Goal: Task Accomplishment & Management: Manage account settings

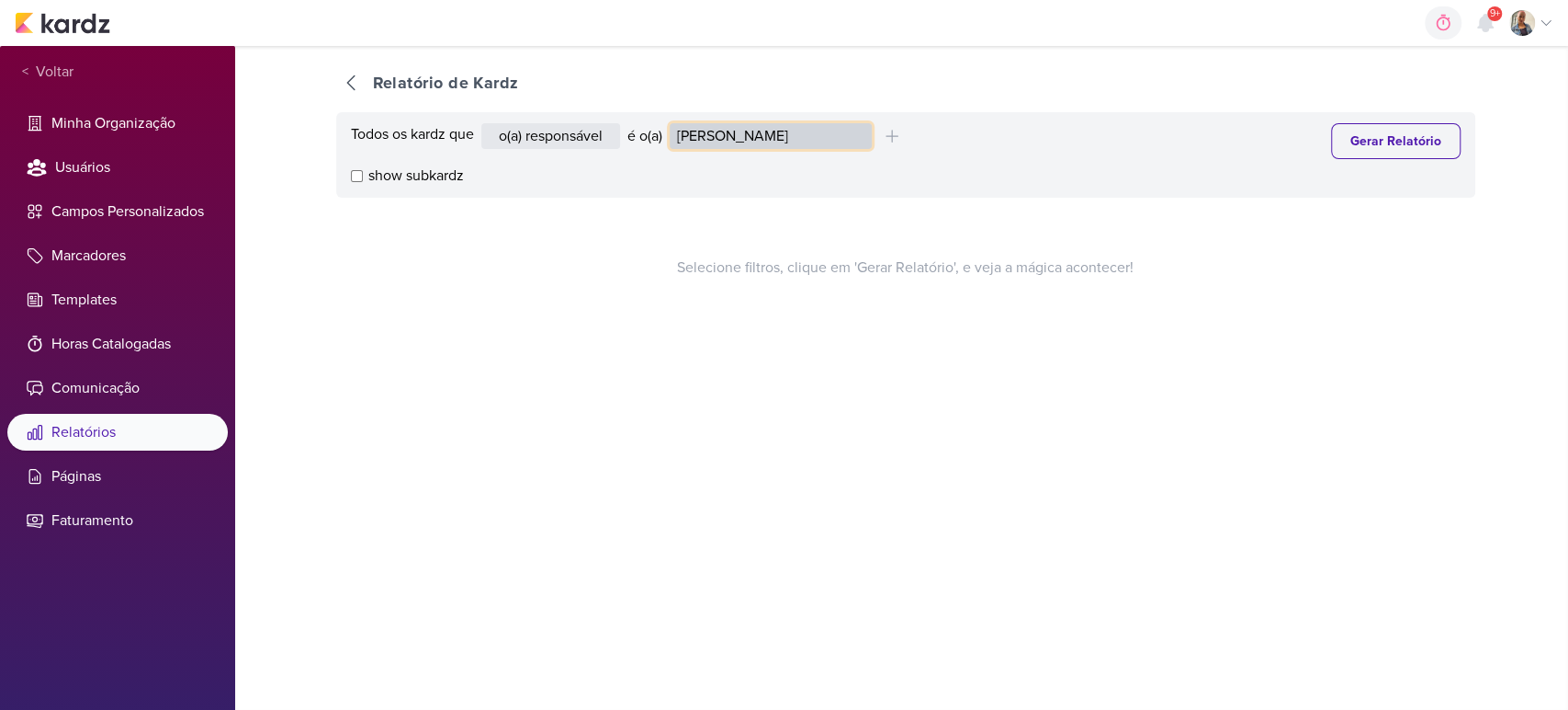
click at [682, 131] on select "Alessandra Gomes Aline Gimenez Graciano Caroline Traven De Andrade Distribuição…" at bounding box center [770, 136] width 202 height 25
select select "1395"
click at [674, 123] on select "Alessandra Gomes Aline Gimenez Graciano Caroline Traven De Andrade Distribuição…" at bounding box center [770, 136] width 202 height 25
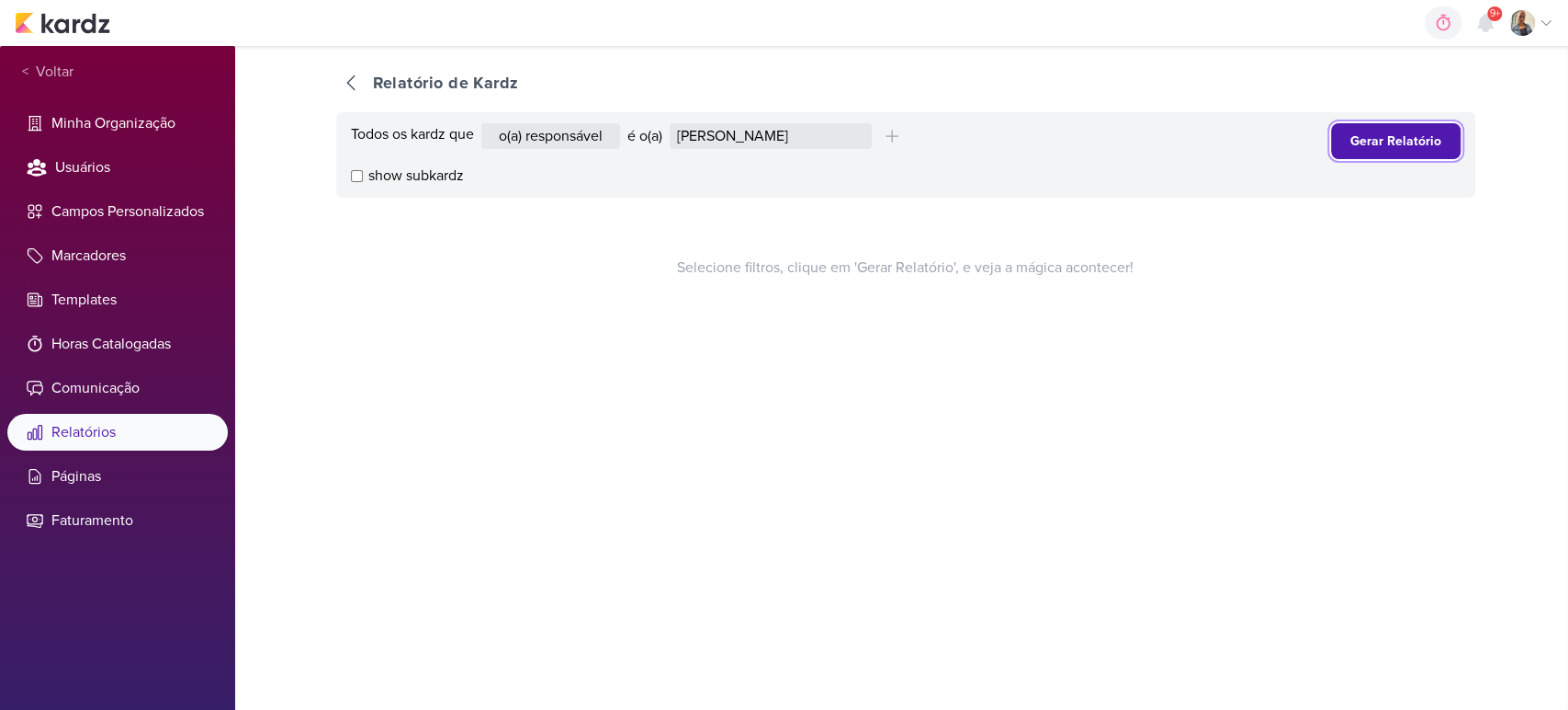
click at [1380, 153] on button "Gerar Relatório" at bounding box center [1396, 141] width 130 height 36
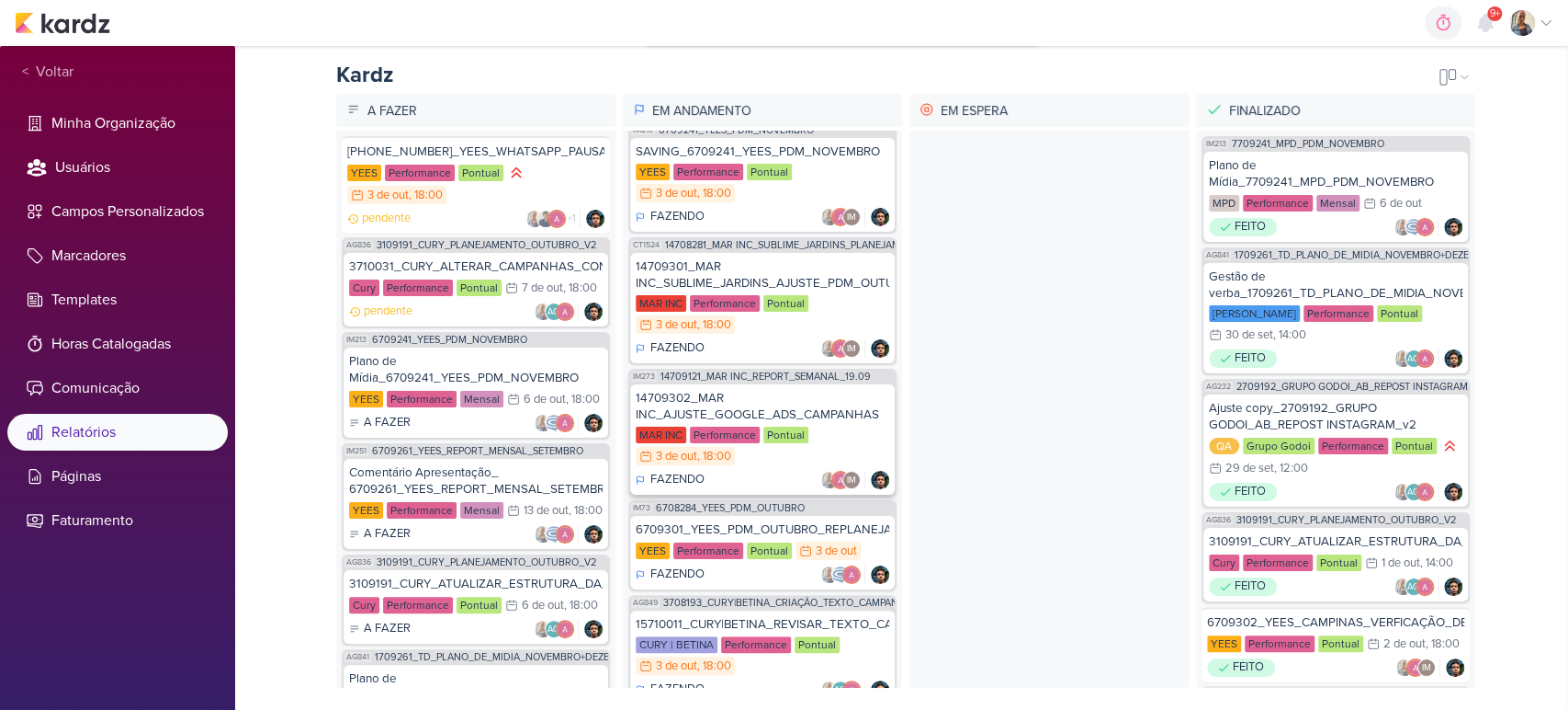
scroll to position [37, 0]
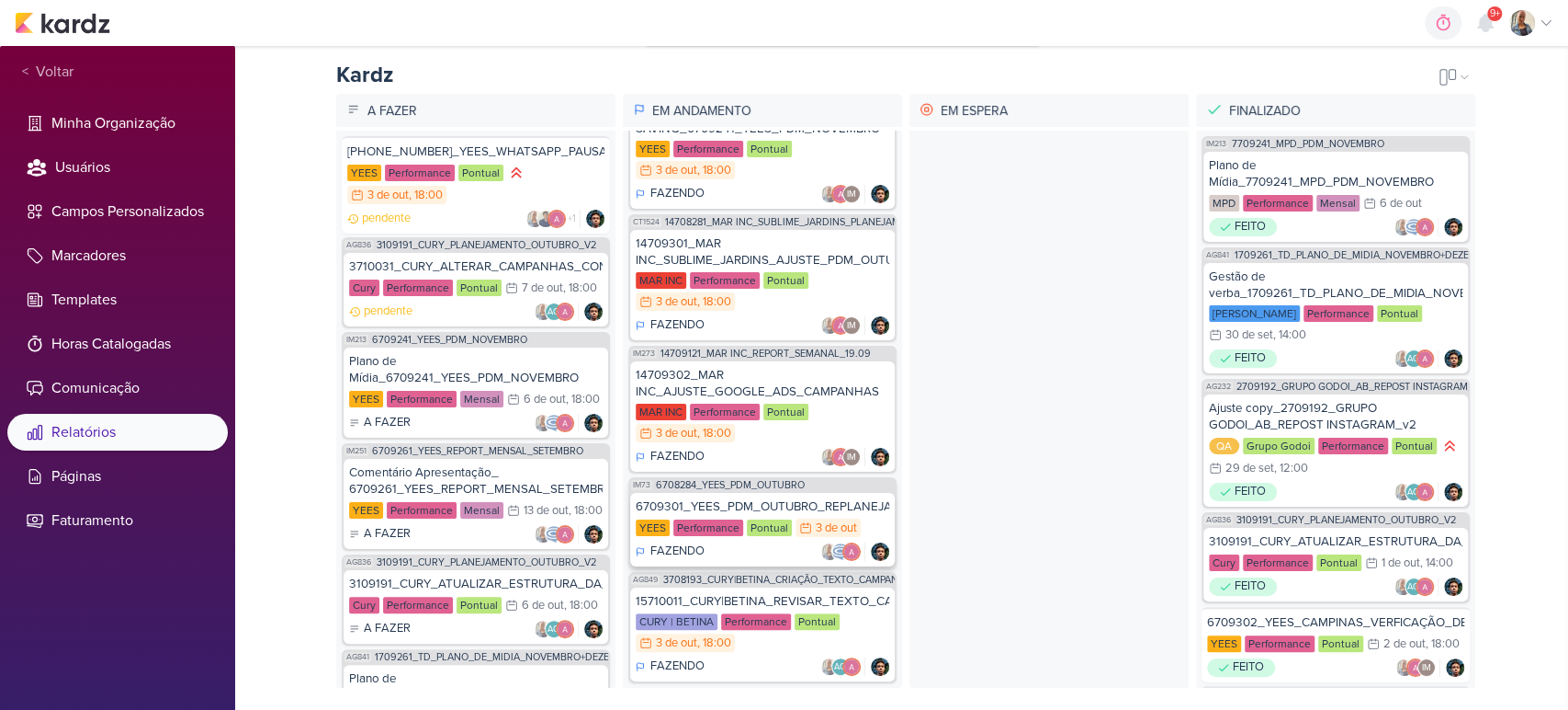
click at [748, 543] on div "FAZENDO" at bounding box center [762, 552] width 253 height 19
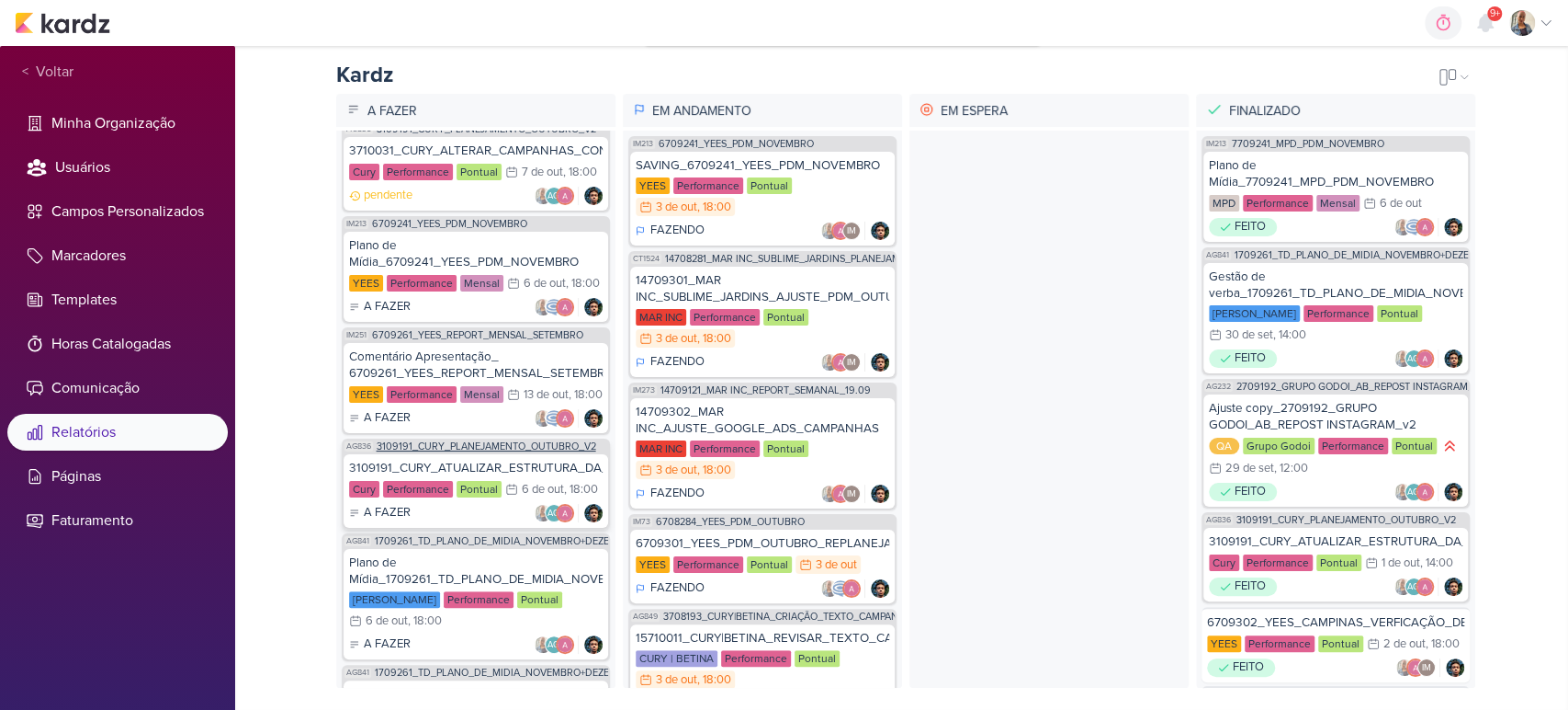
scroll to position [0, 0]
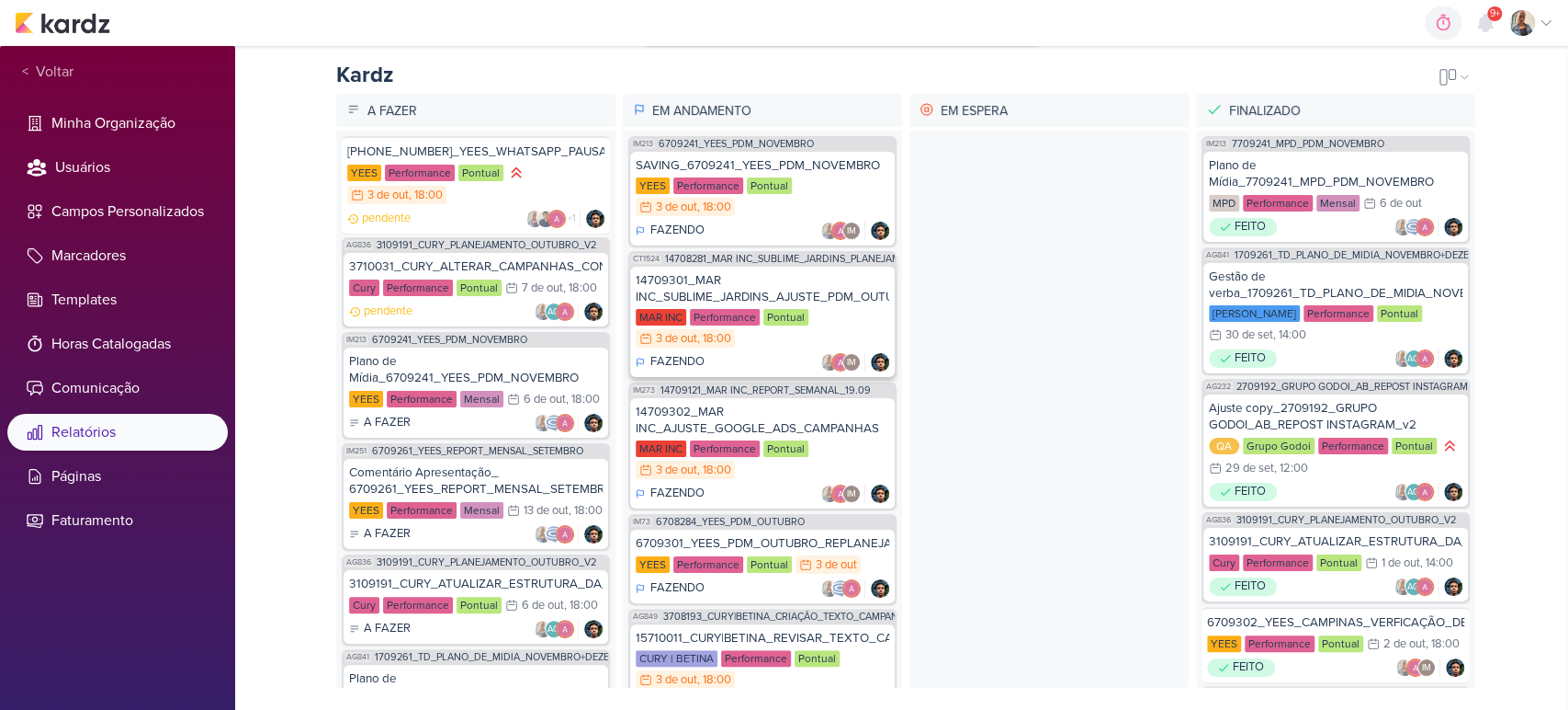
click at [706, 272] on div "14709301_MAR INC_SUBLIME_JARDINS_AJUSTE_PDM_OUTUBRO" at bounding box center [762, 288] width 253 height 33
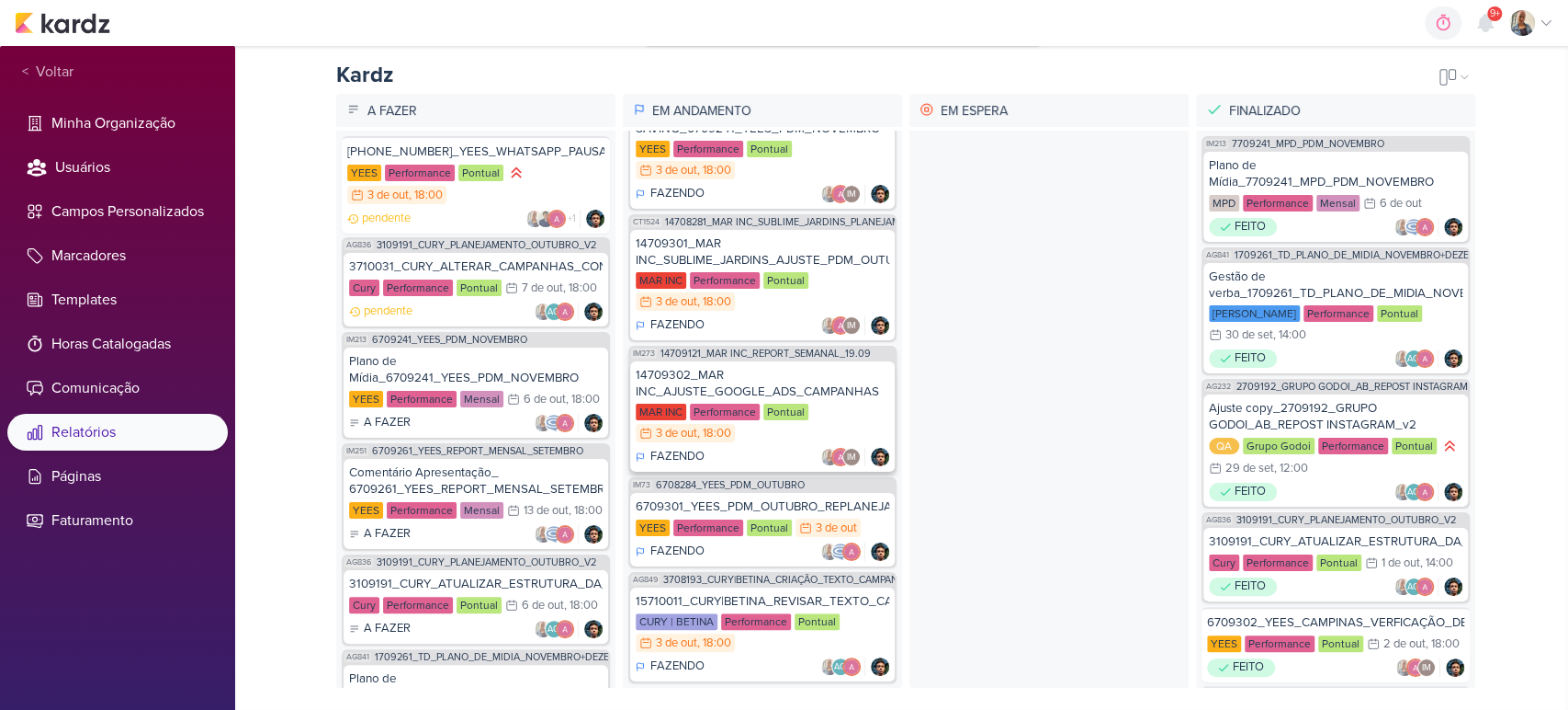
click at [750, 423] on div "MAR INC Performance Pontual 3/10 3 de out , 18:00" at bounding box center [762, 423] width 253 height 40
click at [754, 498] on div "6709301_YEES_PDM_OUTUBRO_REPLANEJAMENTO_MANSÕES_TAQUARAL" at bounding box center [762, 506] width 253 height 17
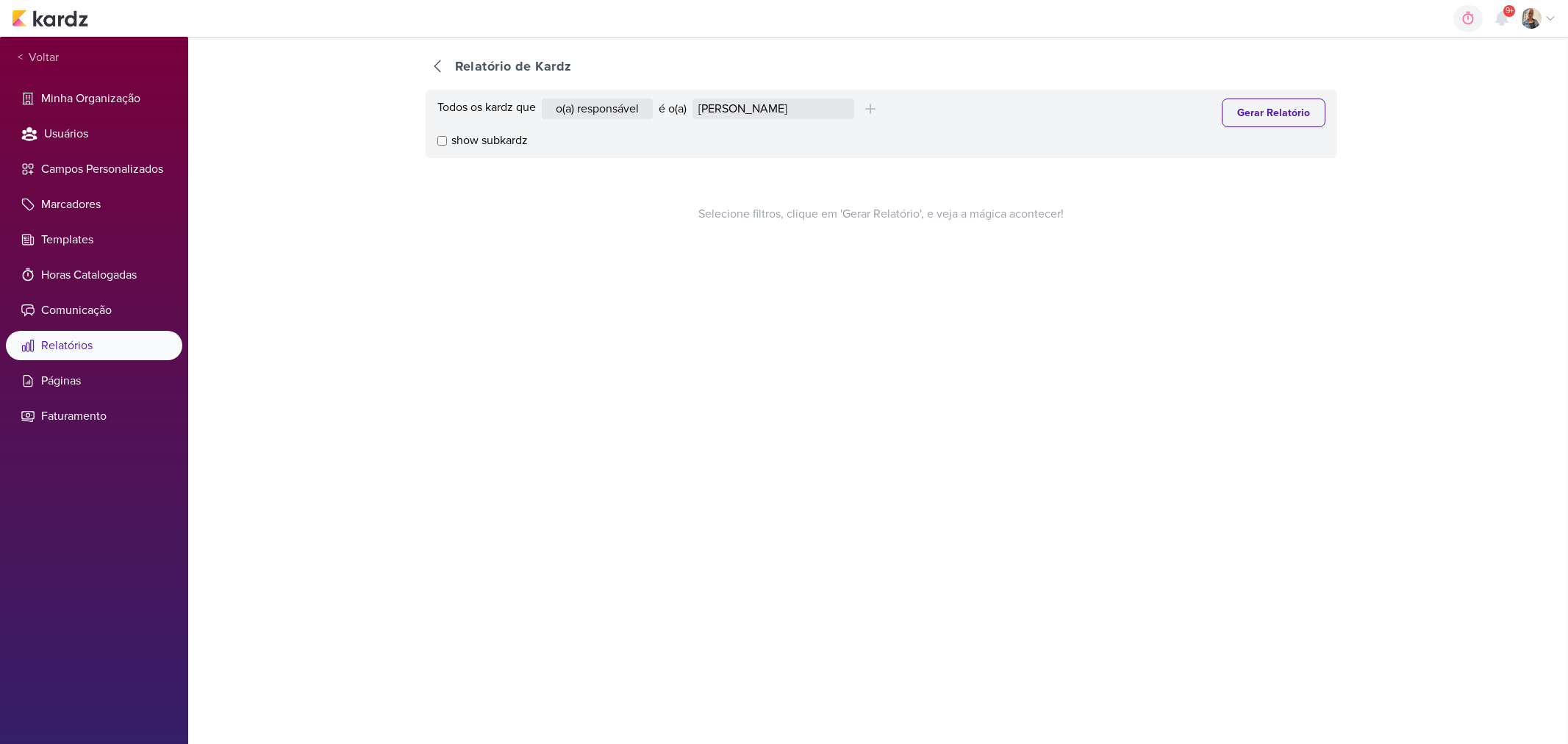
select select "1389"
click at [704, 106] on select "Alessandra Gomes Aline Gimenez Graciano Caroline Traven De Andrade Distribuição…" at bounding box center [773, 109] width 162 height 20
click at [640, 232] on div "Selecione filtros, clique em 'Gerar Relatório', e veja a mágica acontecer!" at bounding box center [881, 214] width 911 height 112
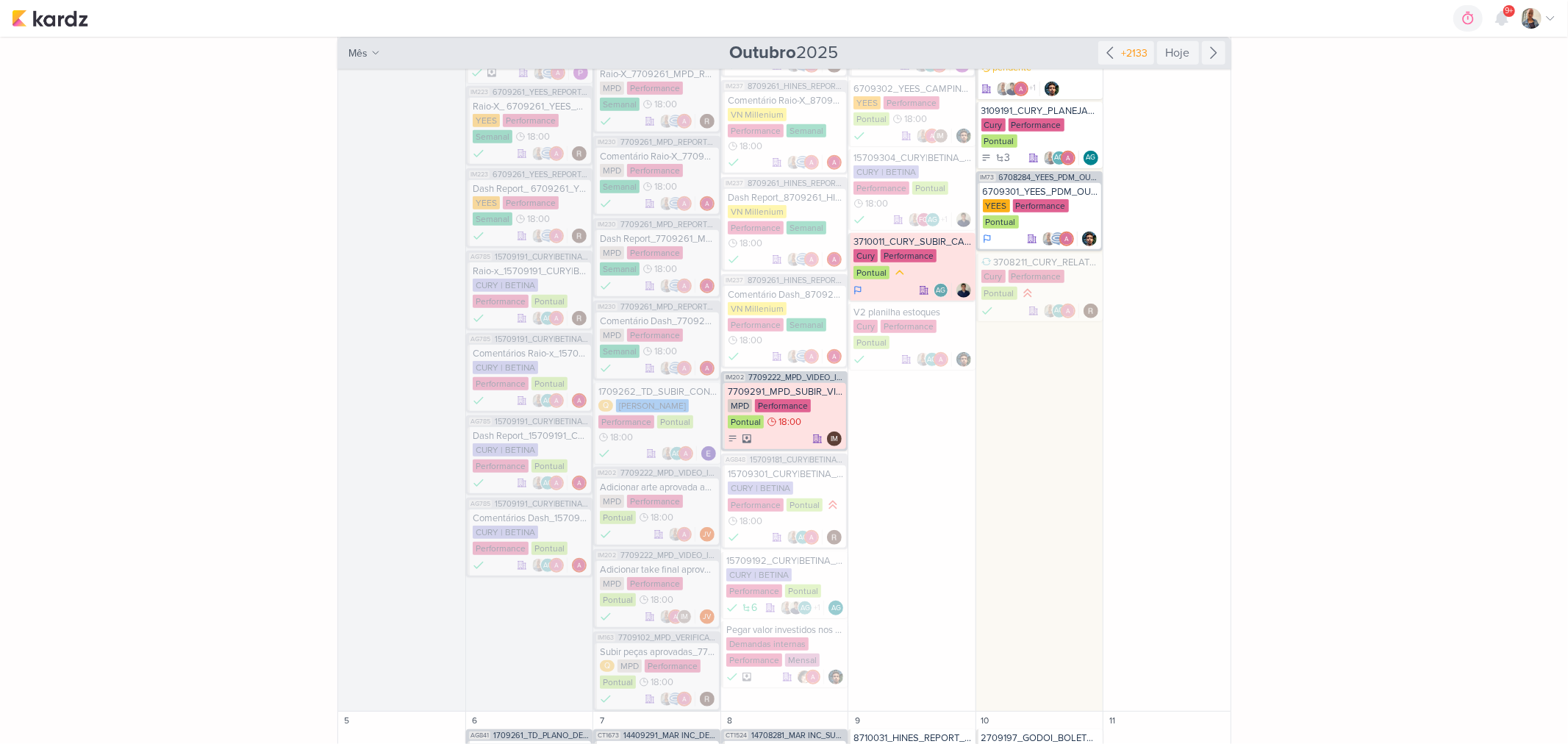
scroll to position [817, 0]
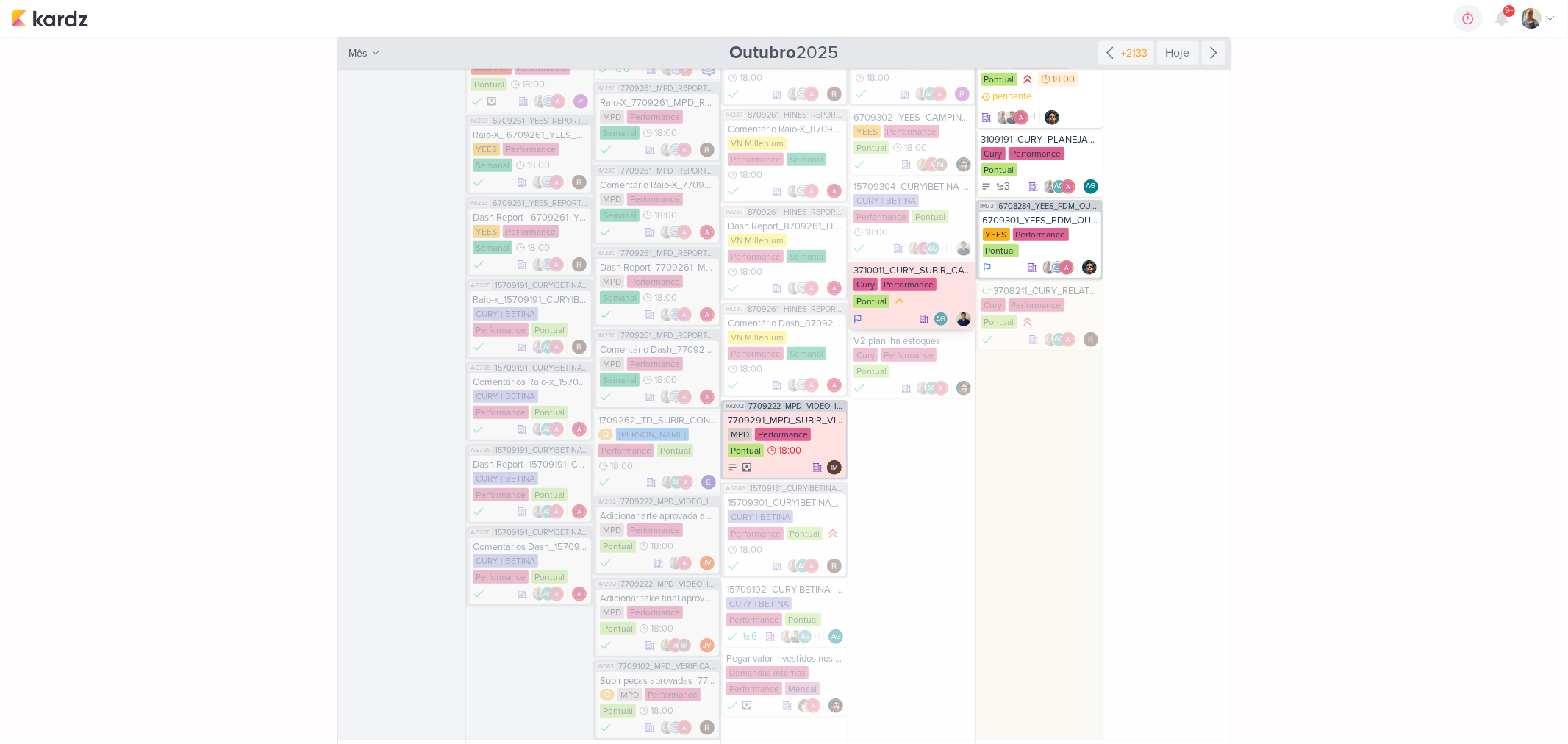
click at [910, 305] on div "Cury Performance Pontual" at bounding box center [912, 293] width 118 height 32
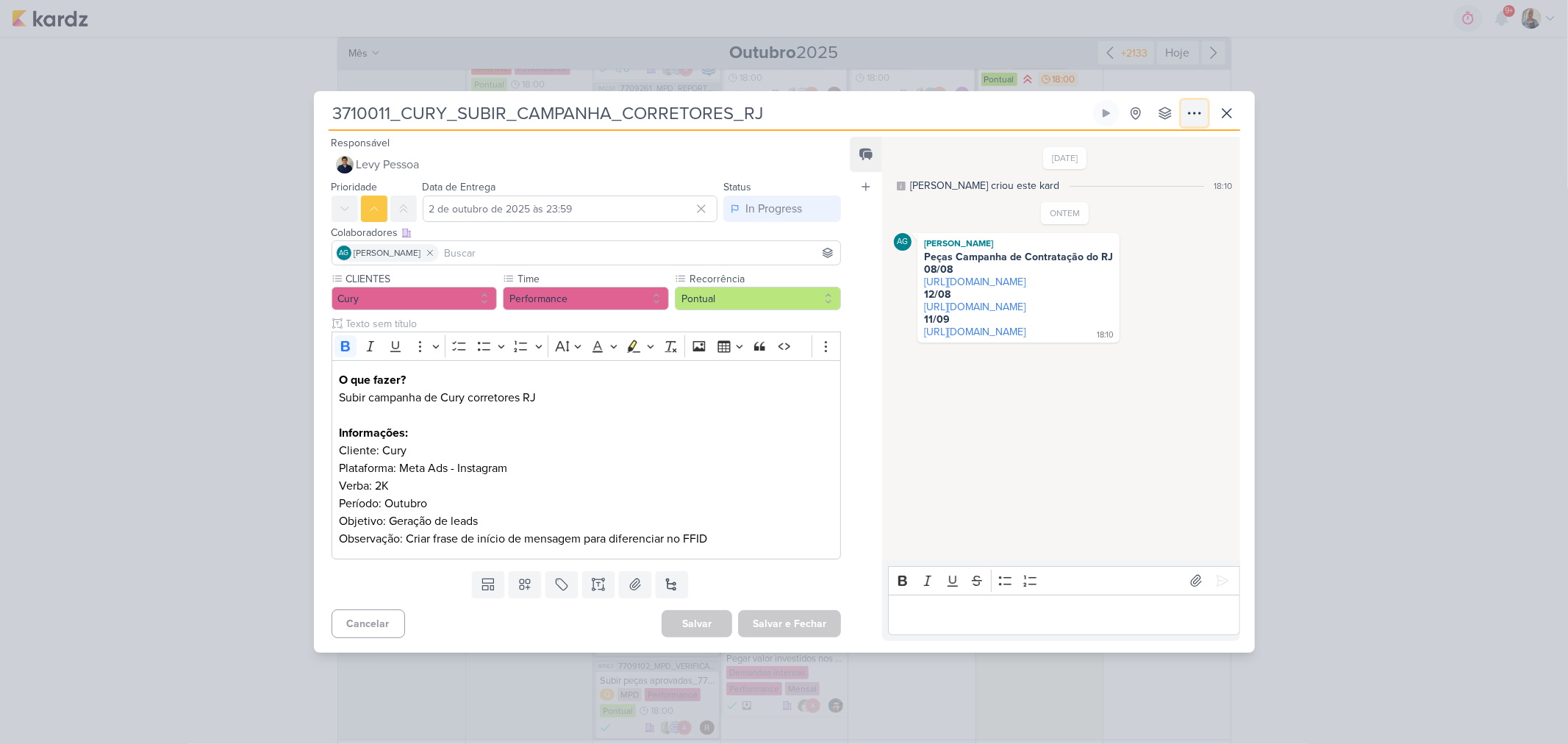
click at [1199, 119] on icon at bounding box center [1194, 113] width 18 height 18
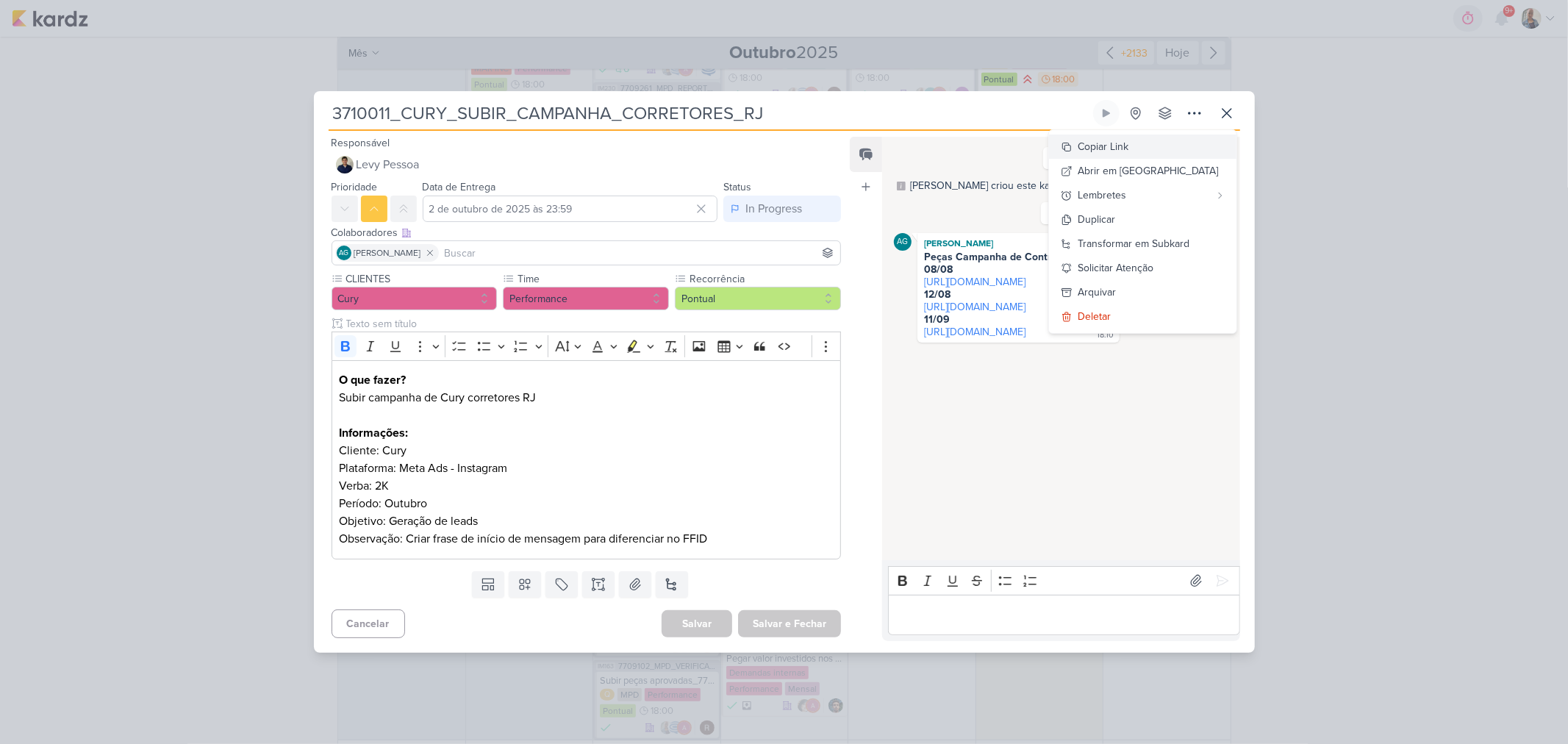
click at [1129, 153] on div "Copiar Link" at bounding box center [1103, 147] width 51 height 16
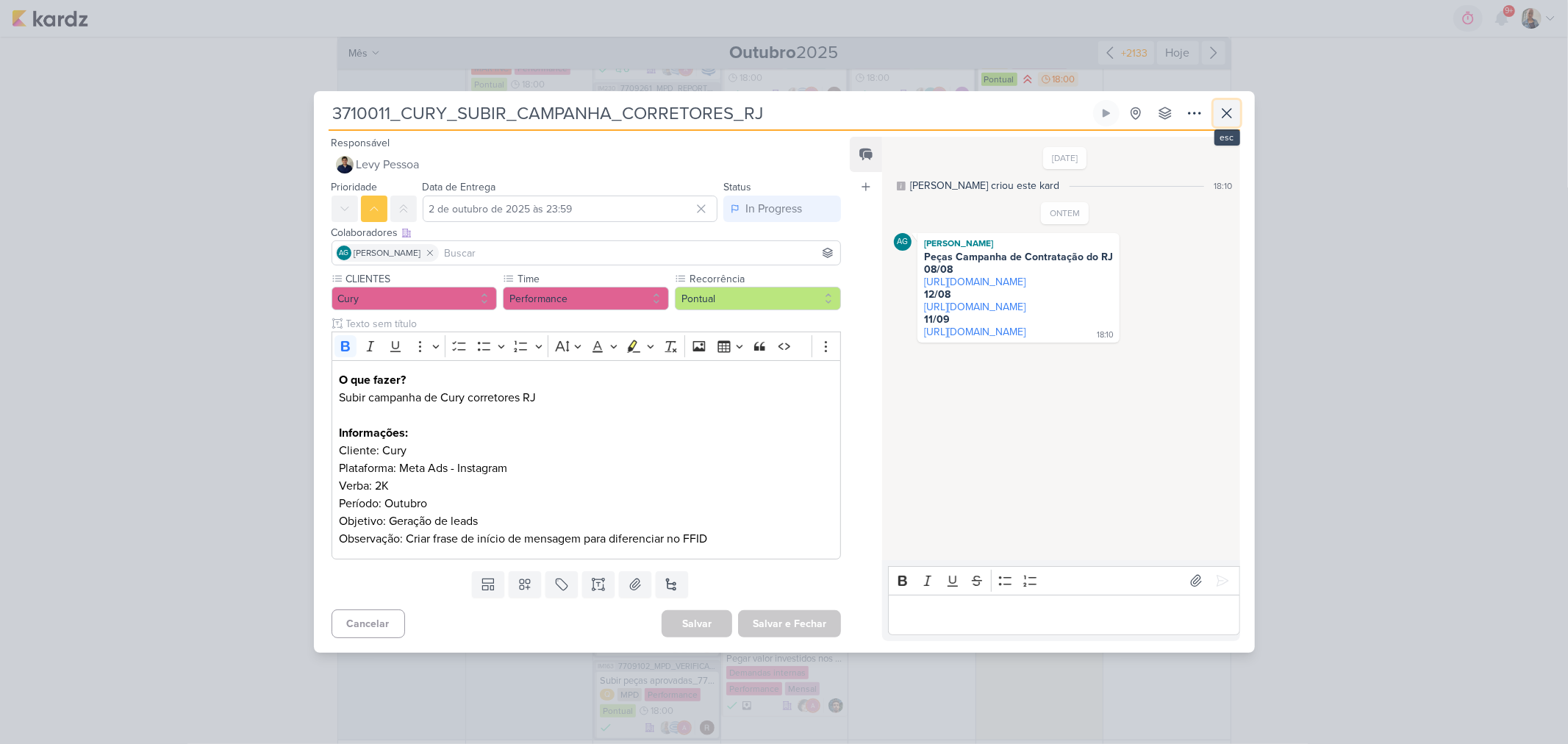
click at [1218, 110] on icon at bounding box center [1226, 113] width 18 height 18
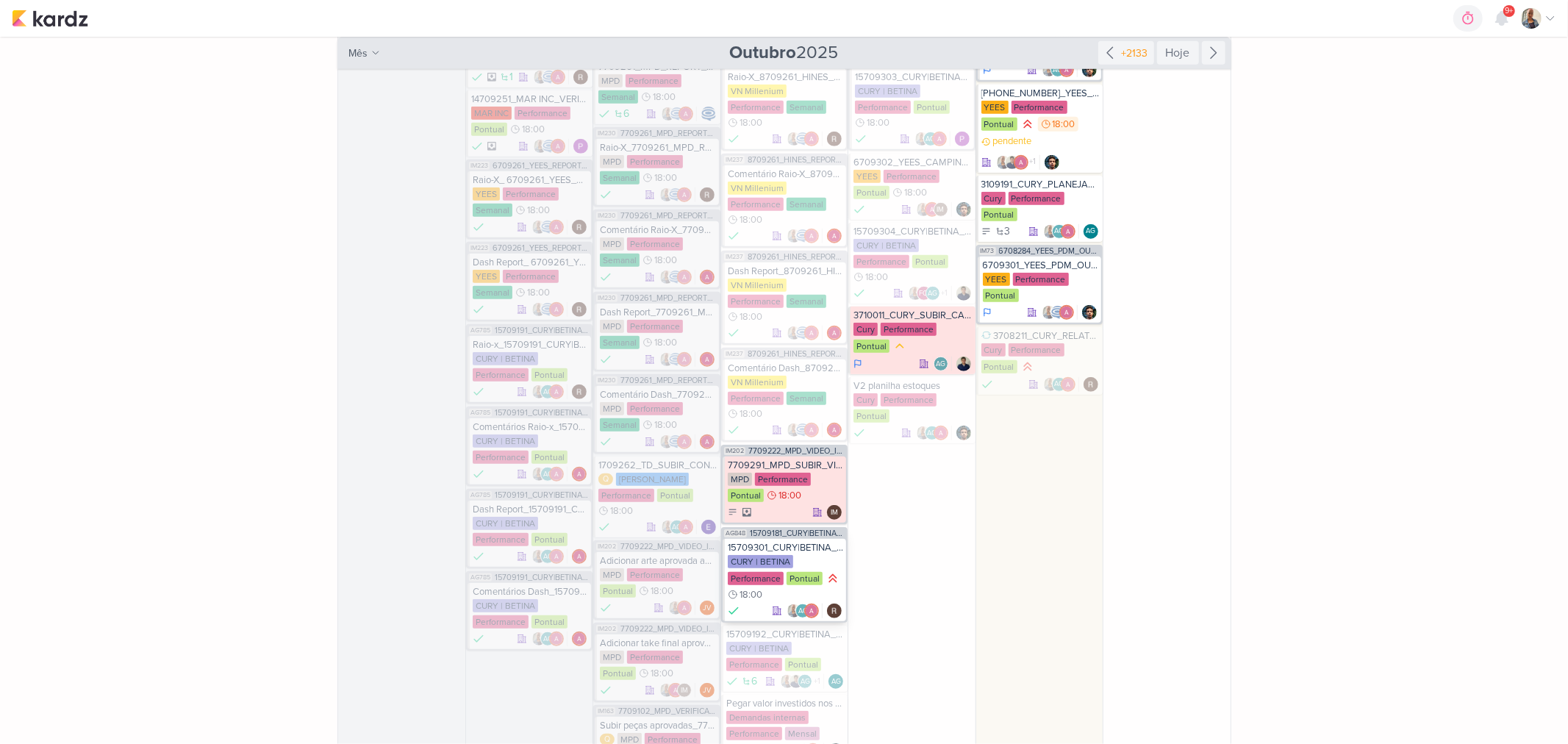
scroll to position [735, 0]
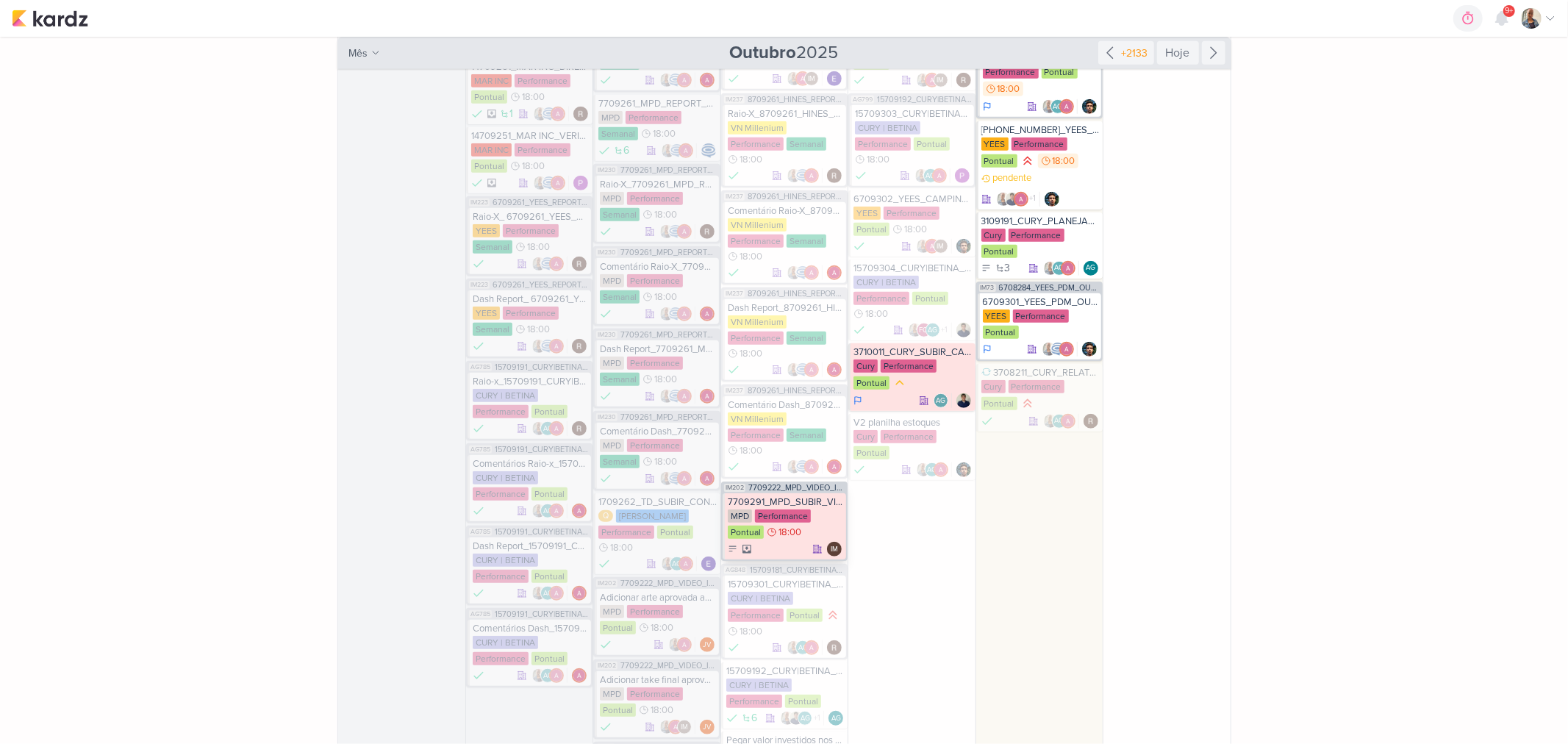
click at [774, 496] on div "7709291_MPD_SUBIR_VIDEO_INFLUENCER_DECORADO" at bounding box center [785, 501] width 116 height 12
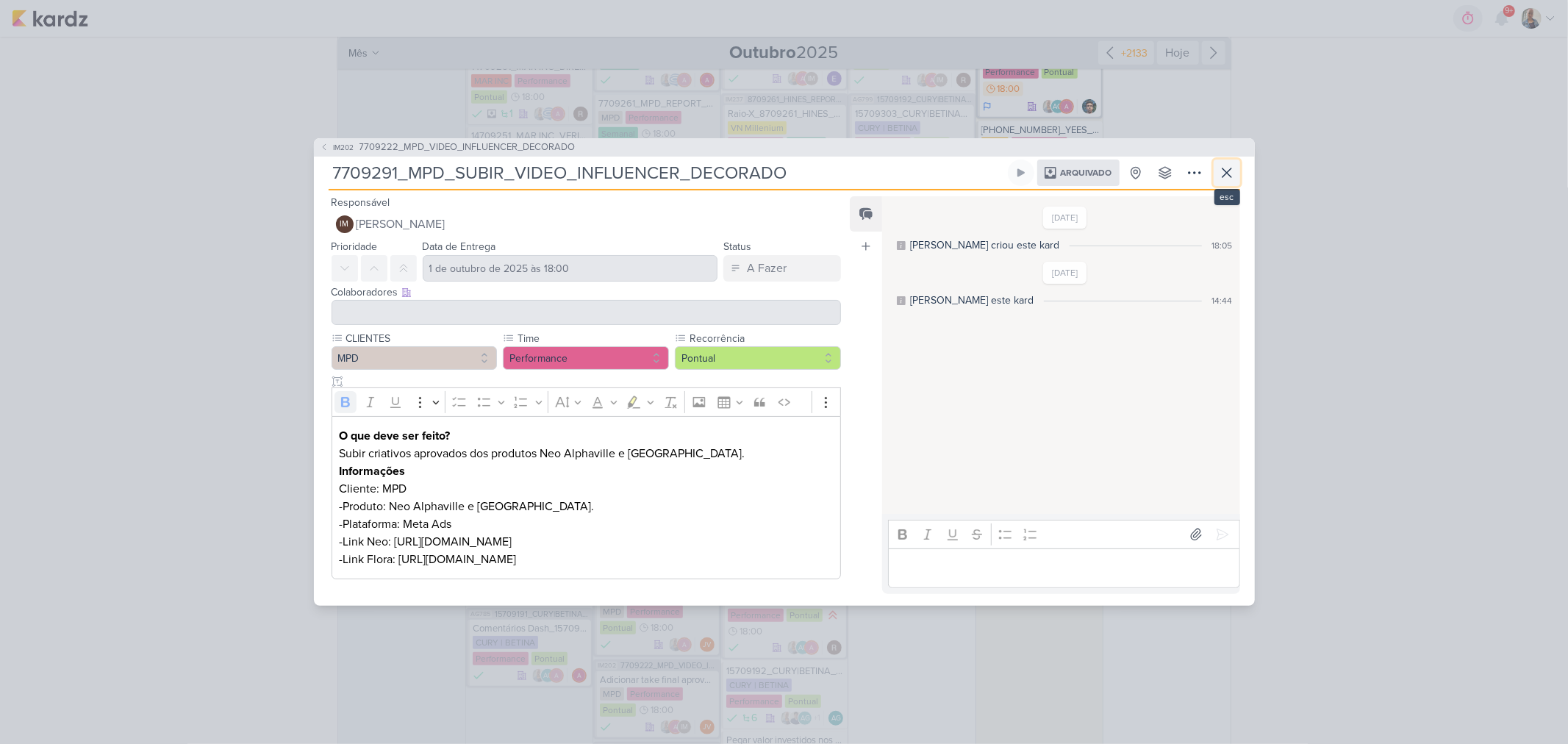
click at [1218, 164] on icon at bounding box center [1226, 173] width 18 height 18
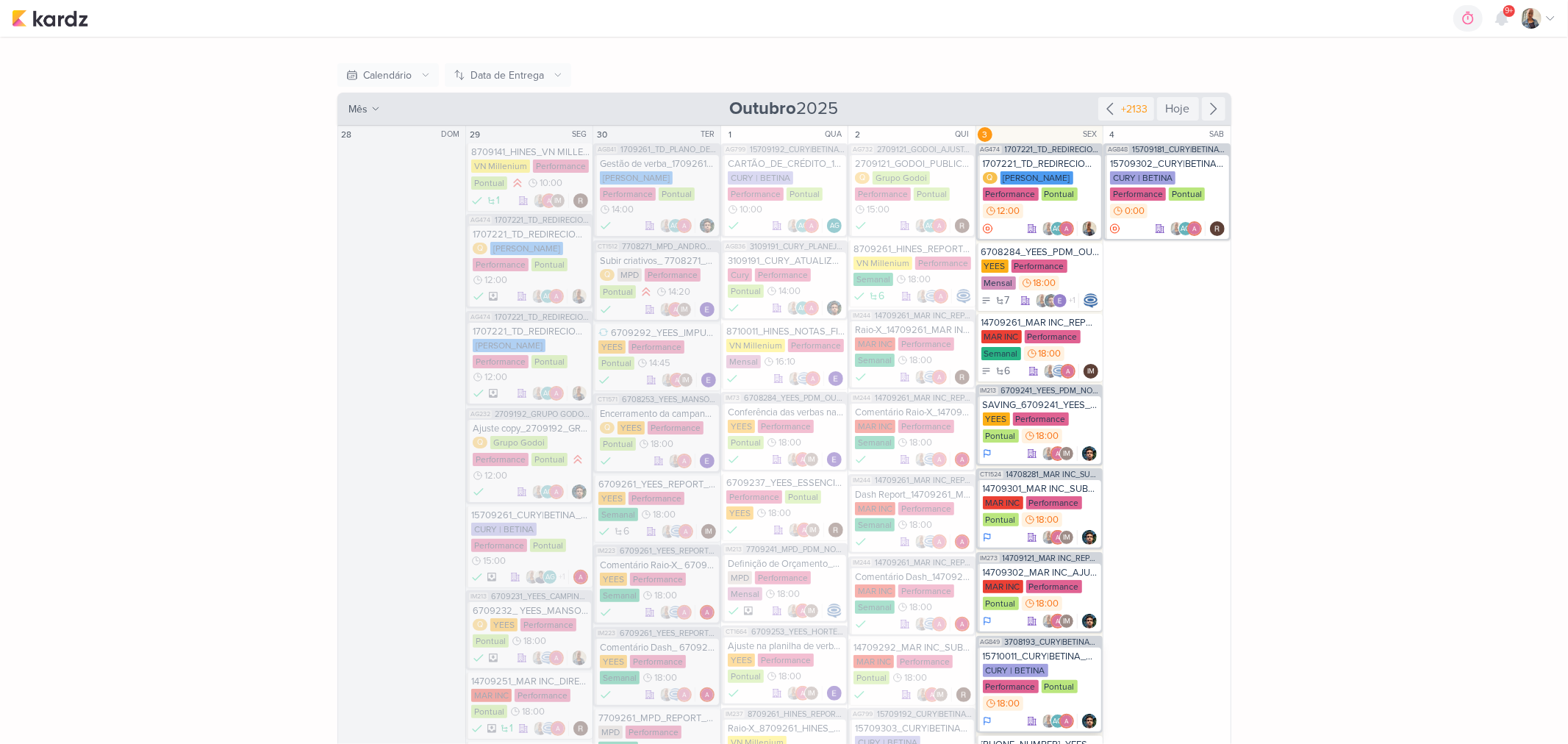
scroll to position [0, 0]
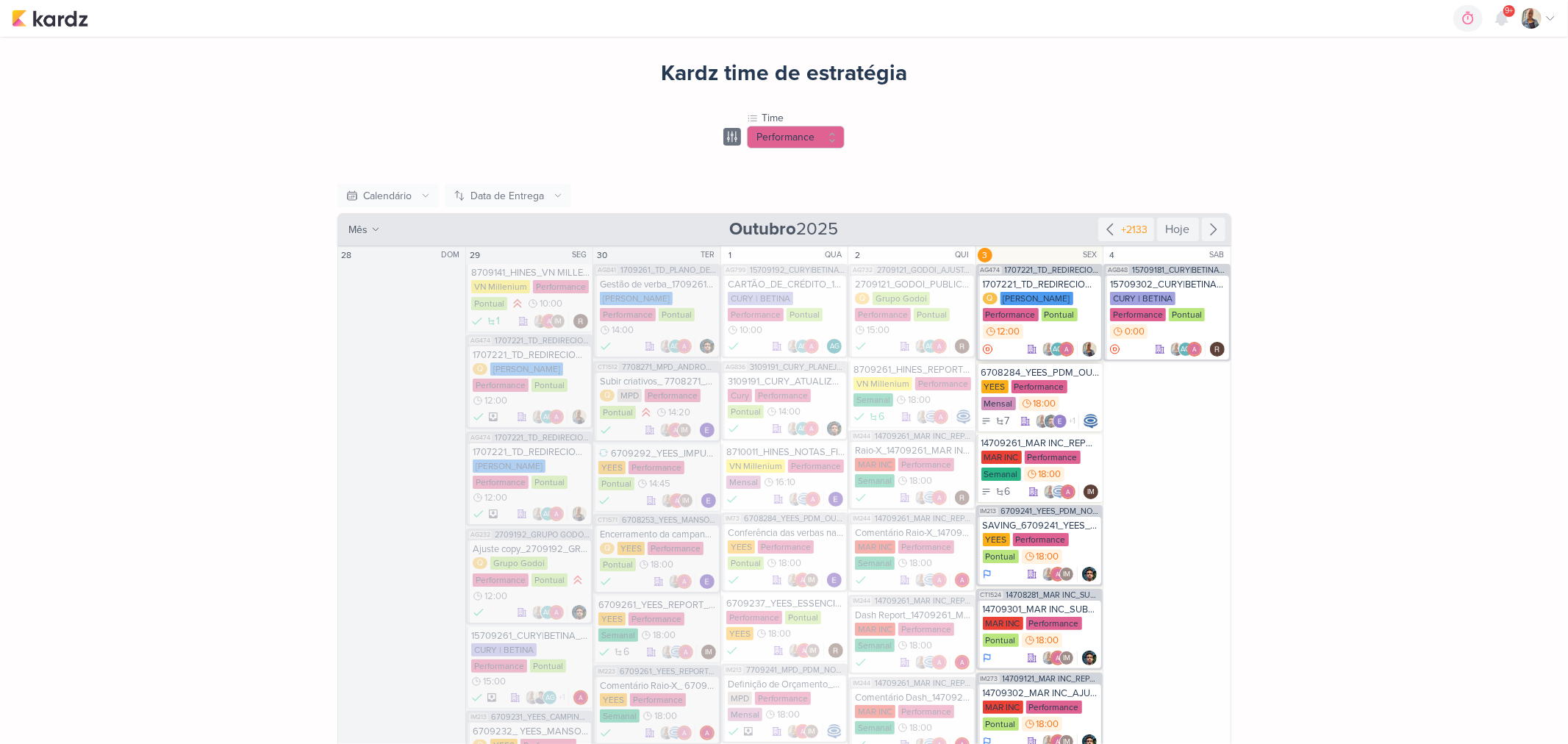
click at [1046, 282] on div "1707221_TD_REDIRECIONAMENTO_META_IADL" at bounding box center [1041, 284] width 116 height 12
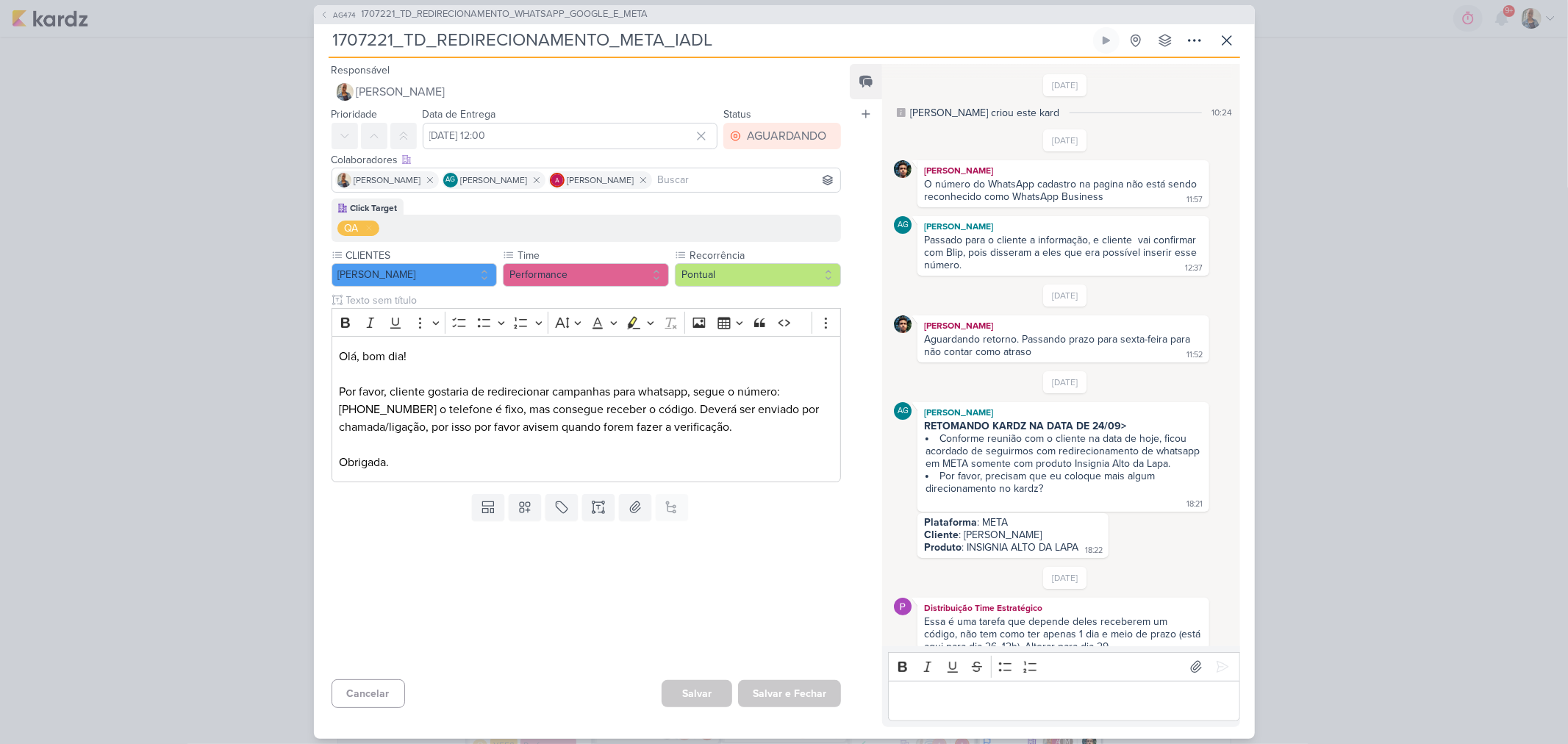
scroll to position [244, 0]
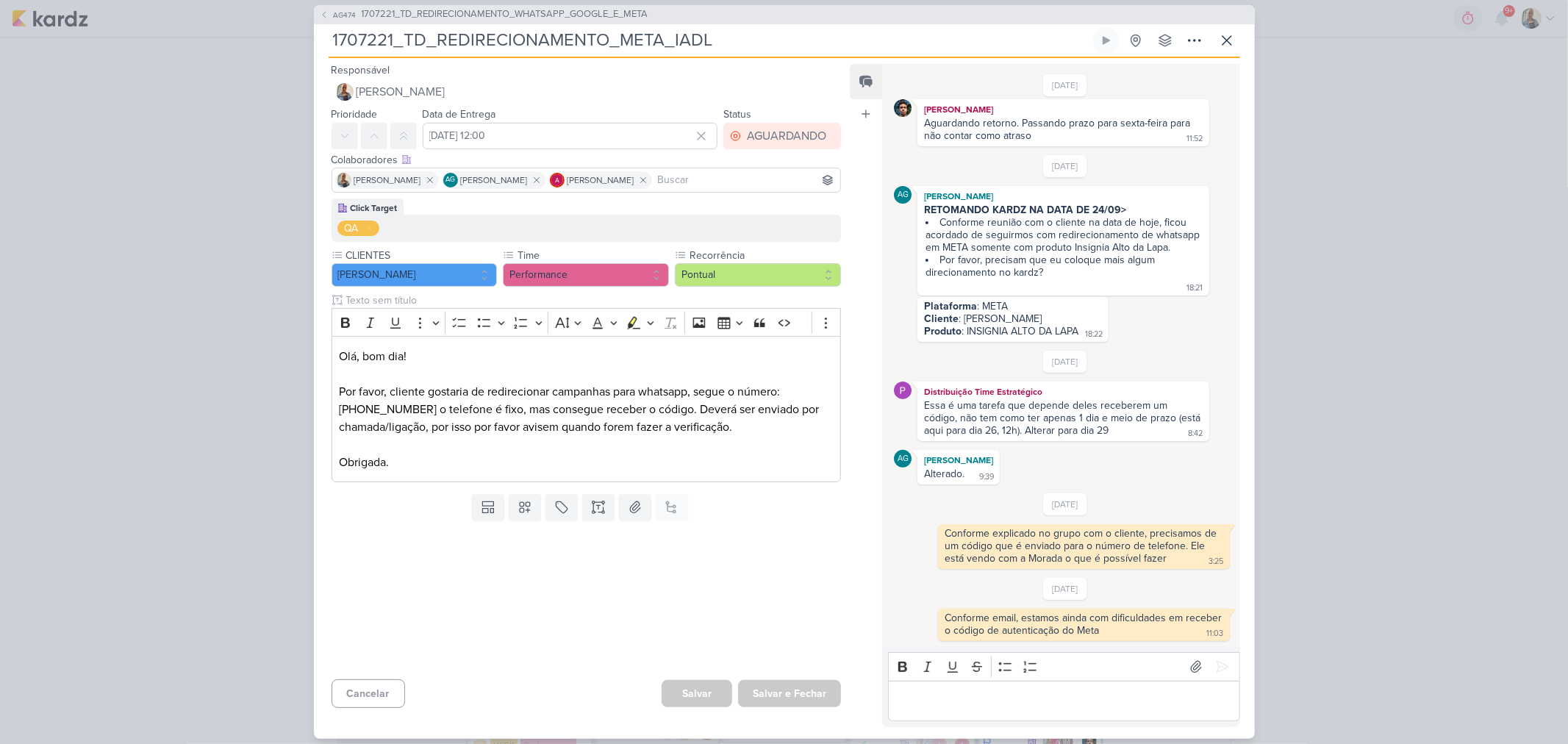
click at [995, 688] on div "Editor editing area: main" at bounding box center [1063, 701] width 351 height 41
click at [1217, 667] on icon at bounding box center [1222, 667] width 11 height 11
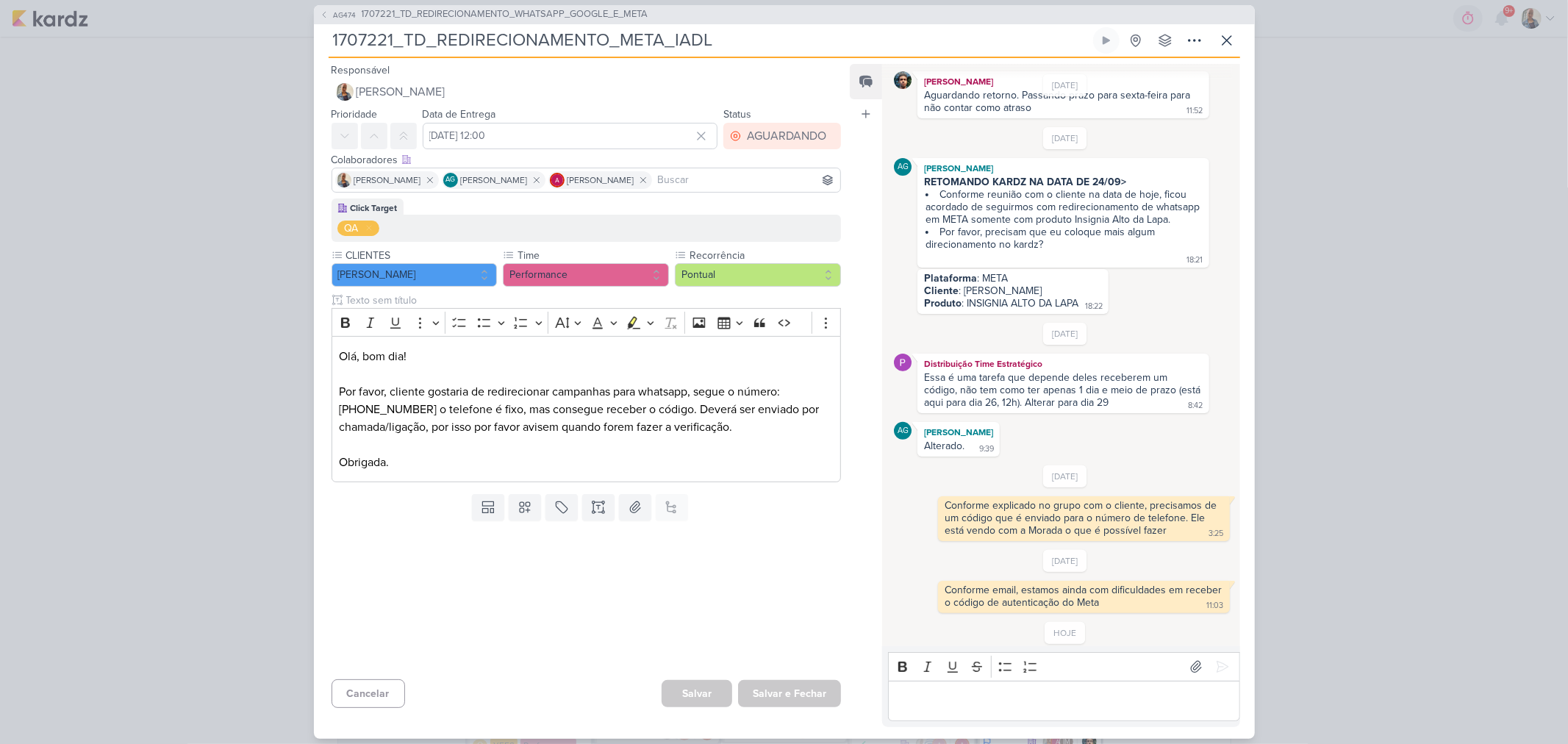
scroll to position [304, 0]
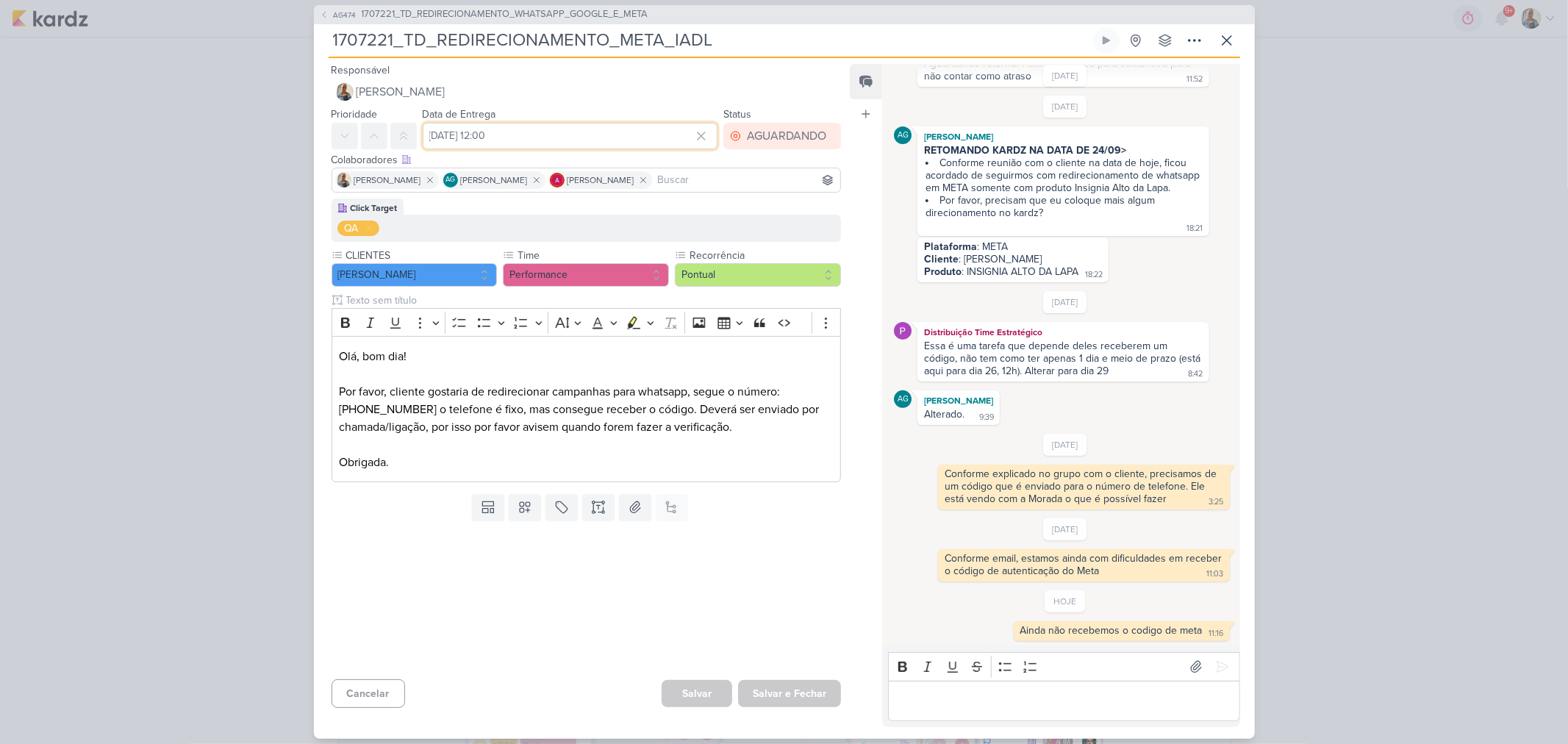
click at [575, 136] on input "3 de outubro de 2025 às 12:00" at bounding box center [570, 136] width 296 height 27
click at [695, 174] on icon "button" at bounding box center [696, 171] width 18 height 18
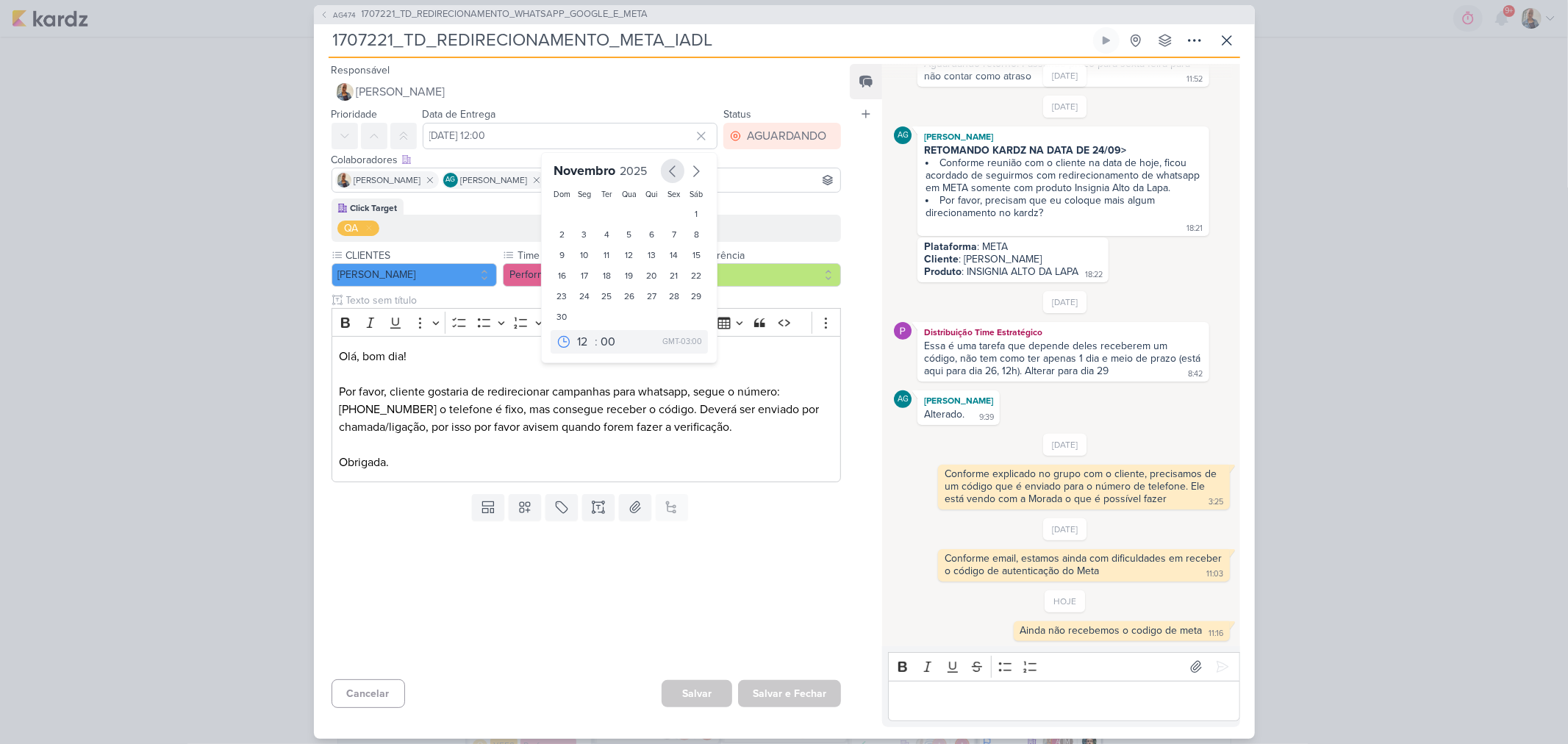
click at [664, 171] on icon "button" at bounding box center [673, 171] width 18 height 18
click at [666, 231] on div "10" at bounding box center [674, 236] width 23 height 20
type input "10 de outubro de 2025 às 12:00"
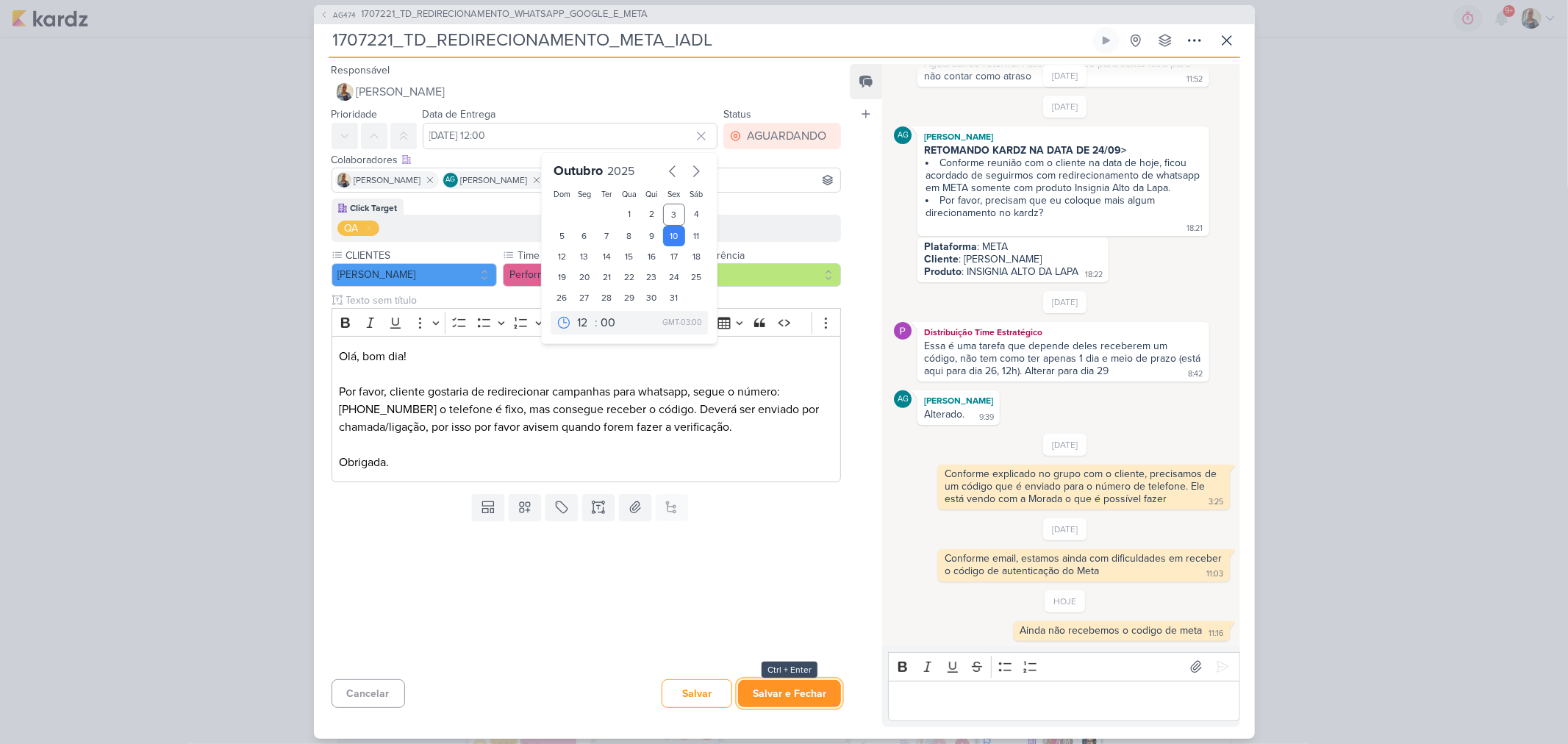
click at [794, 680] on button "Salvar e Fechar" at bounding box center [790, 693] width 103 height 27
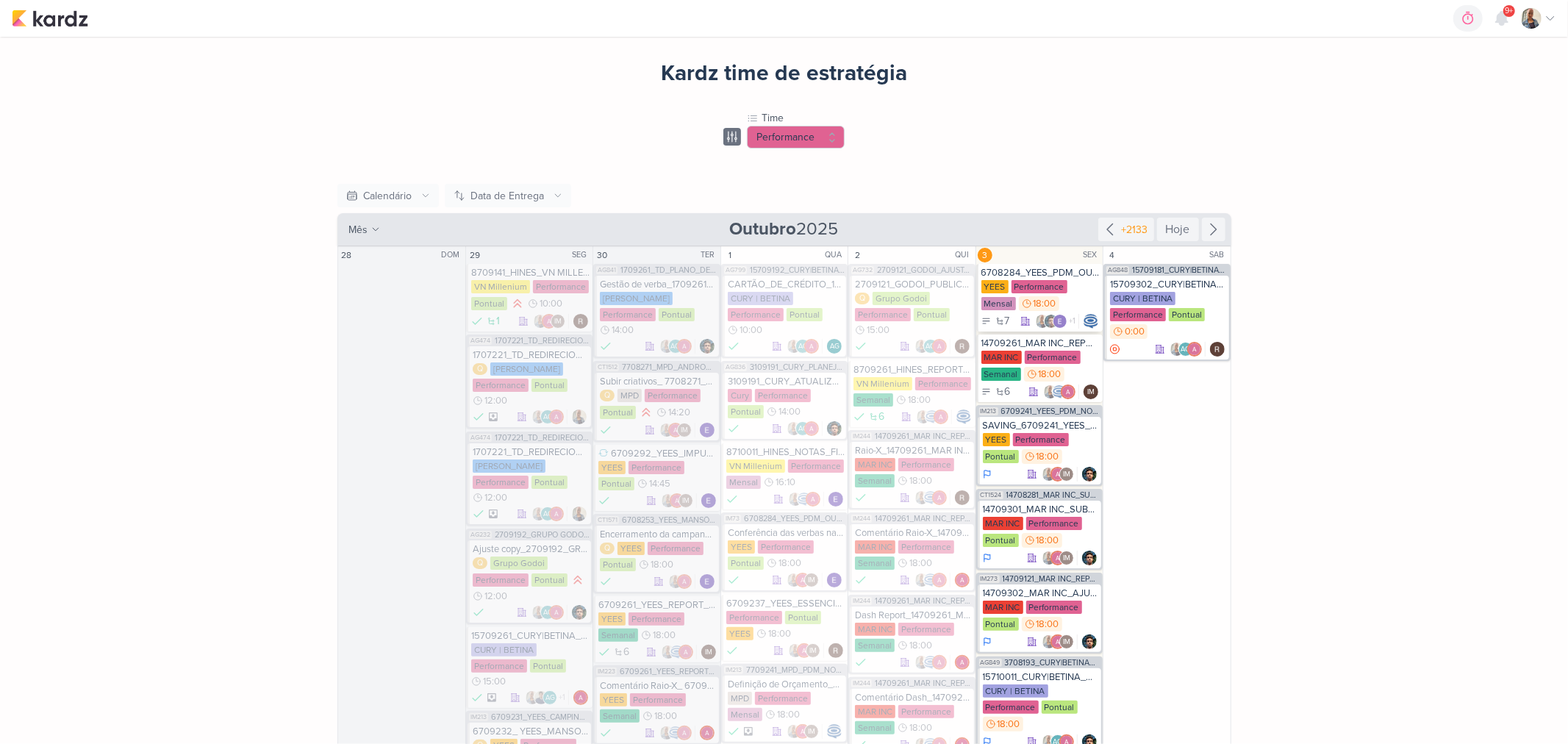
click at [1068, 272] on div "6708284_YEES_PDM_OUTUBRO" at bounding box center [1040, 272] width 118 height 12
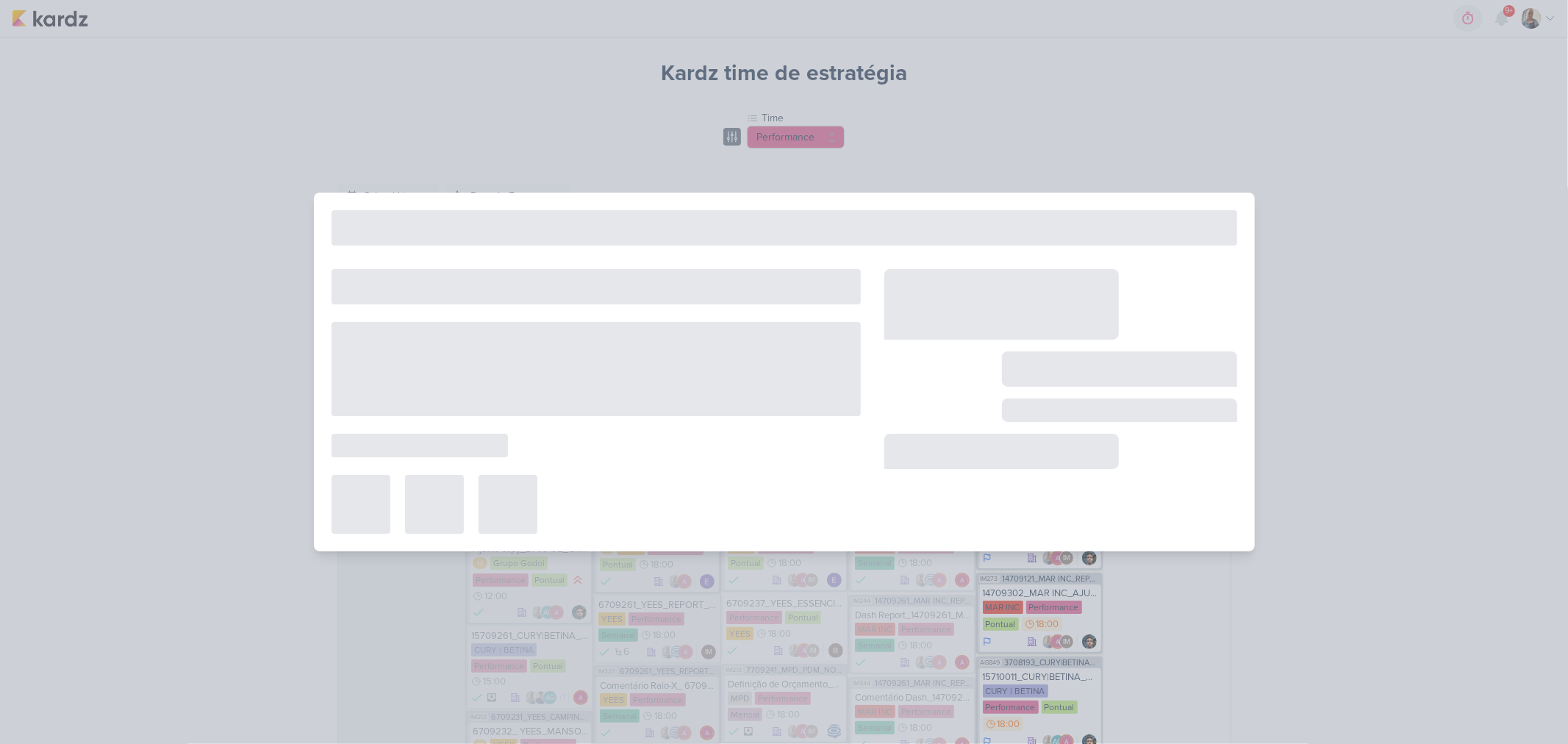
scroll to position [0, 0]
type input "6708284_YEES_PDM_OUTUBRO"
type input "3 de outubro de 2025 às 18:00"
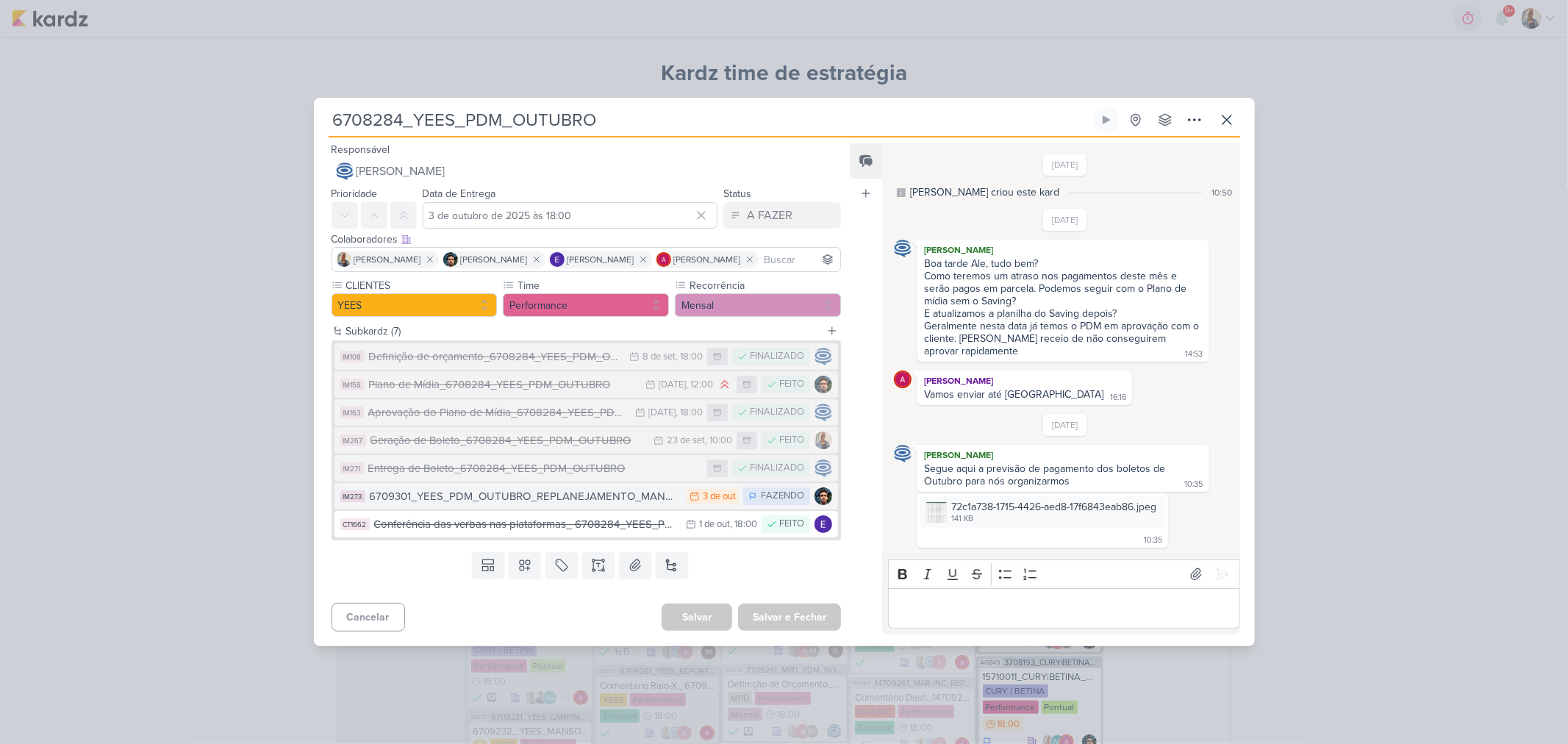
click at [513, 488] on div "6709301_YEES_PDM_OUTUBRO_REPLANEJAMENTO_MANSÕES_TAQUARAL" at bounding box center [525, 497] width 310 height 17
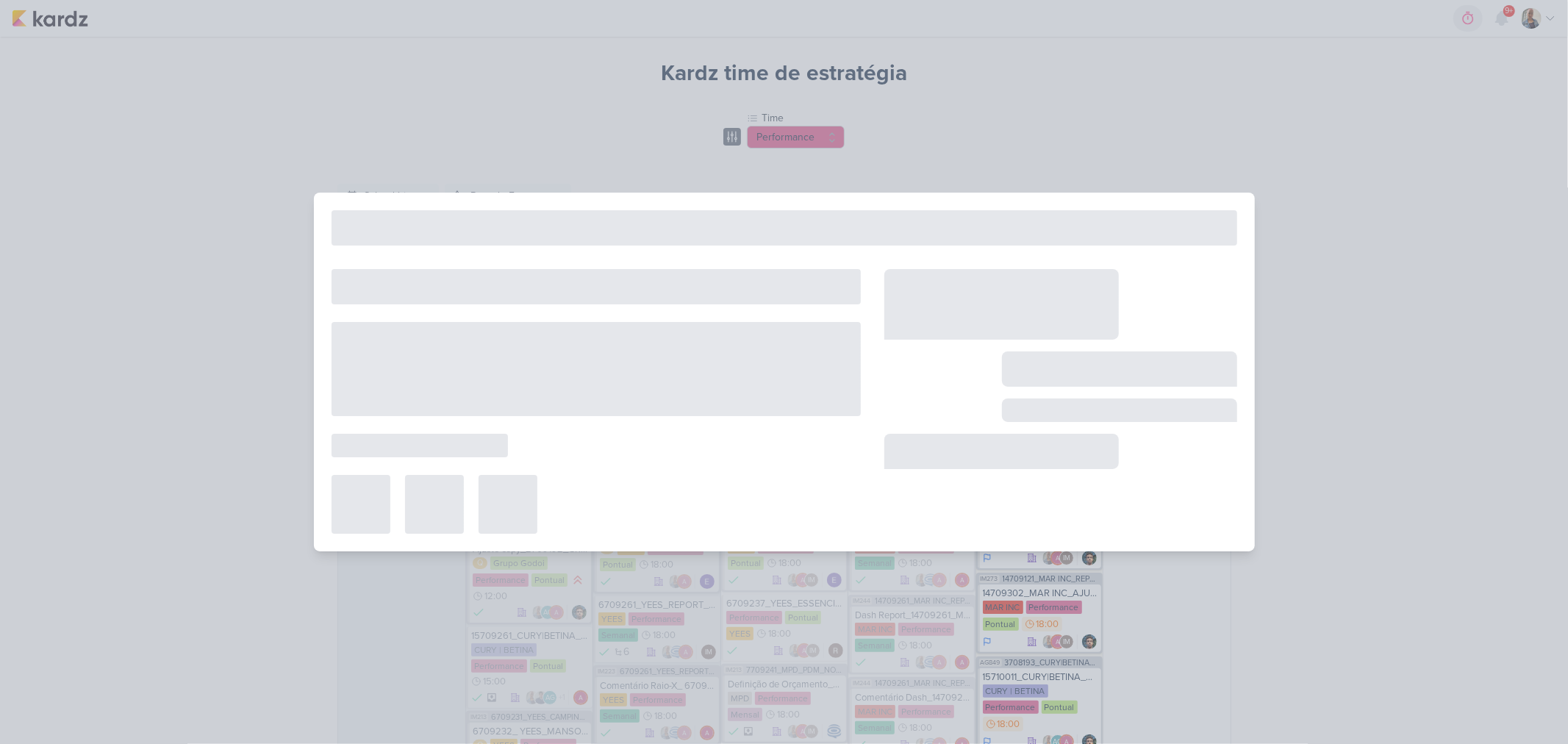
type input "6709301_YEES_PDM_OUTUBRO_REPLANEJAMENTO_MANSÕES_TAQUARAL"
type input "3 de outubro de 2025 às 23:59"
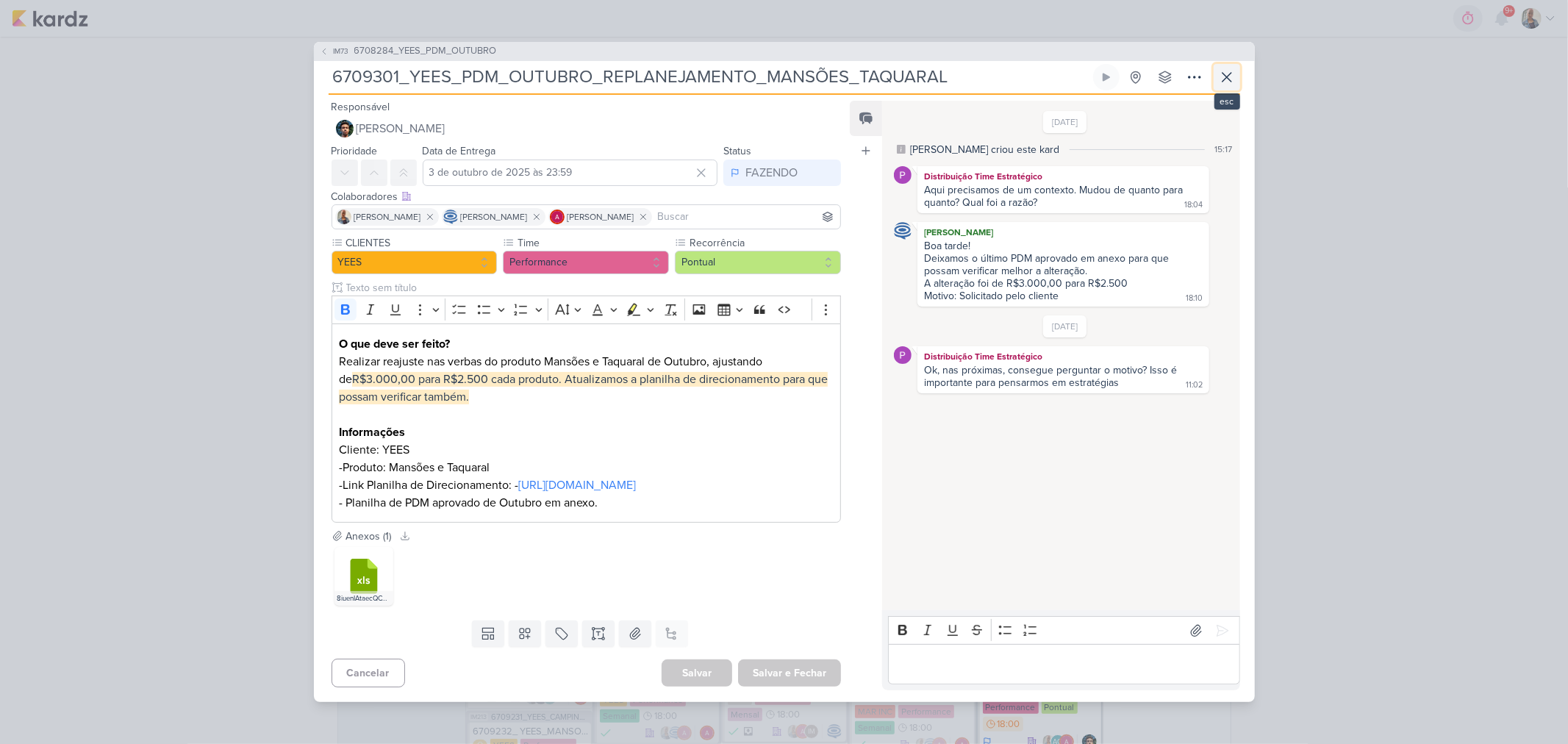
click at [1235, 68] on icon at bounding box center [1226, 77] width 18 height 18
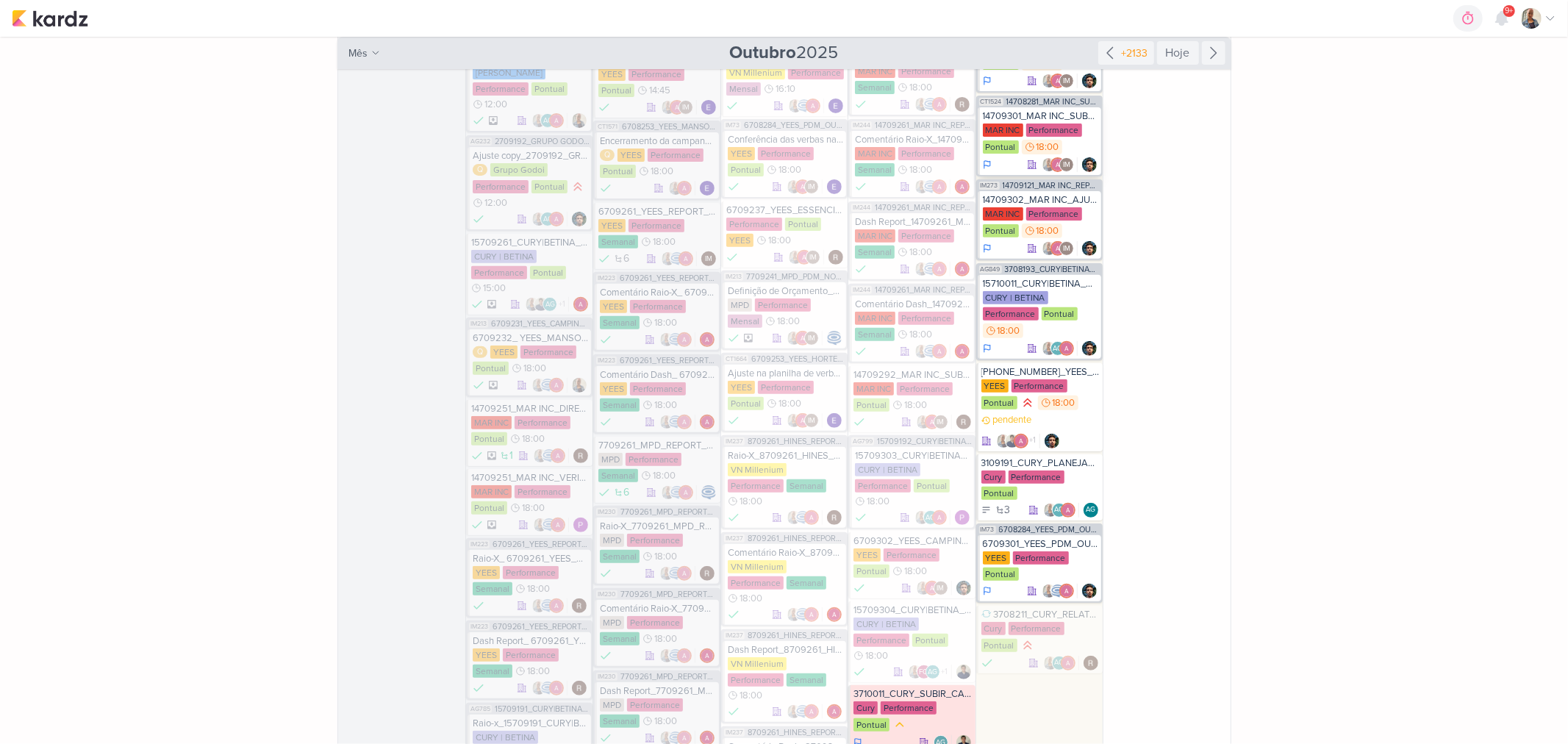
scroll to position [408, 0]
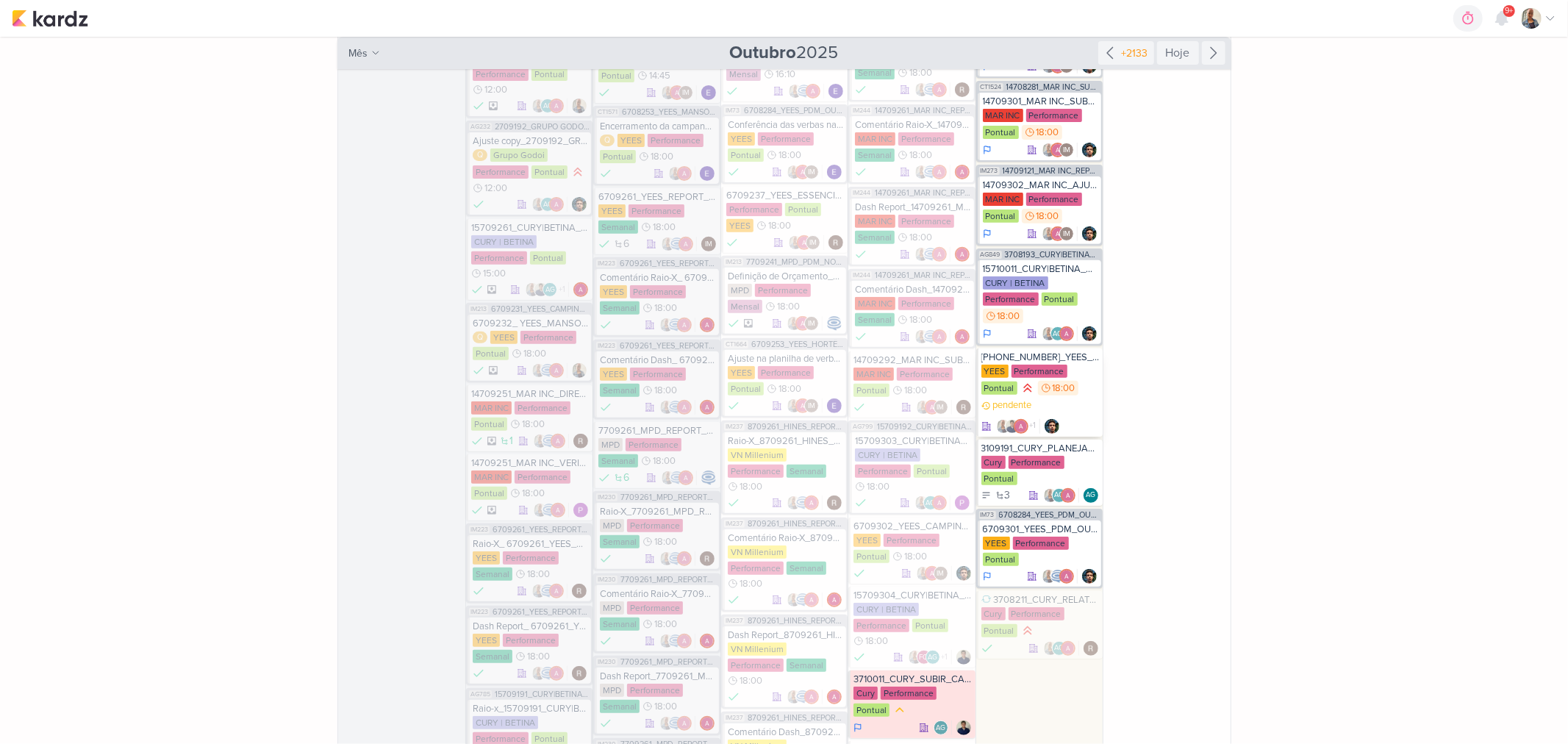
click at [1070, 413] on div "pendente +1" at bounding box center [1040, 415] width 118 height 35
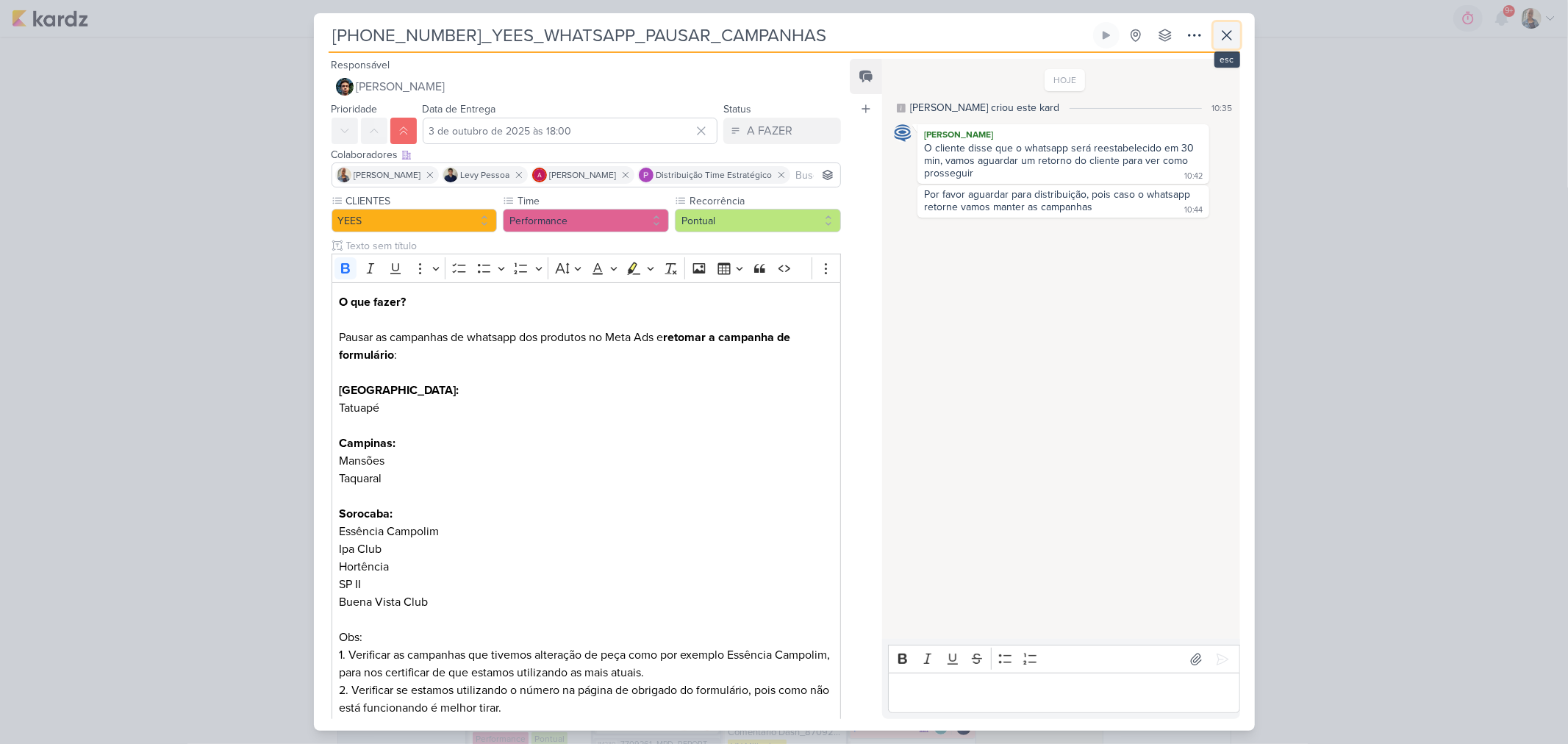
click at [1226, 41] on icon at bounding box center [1226, 35] width 18 height 18
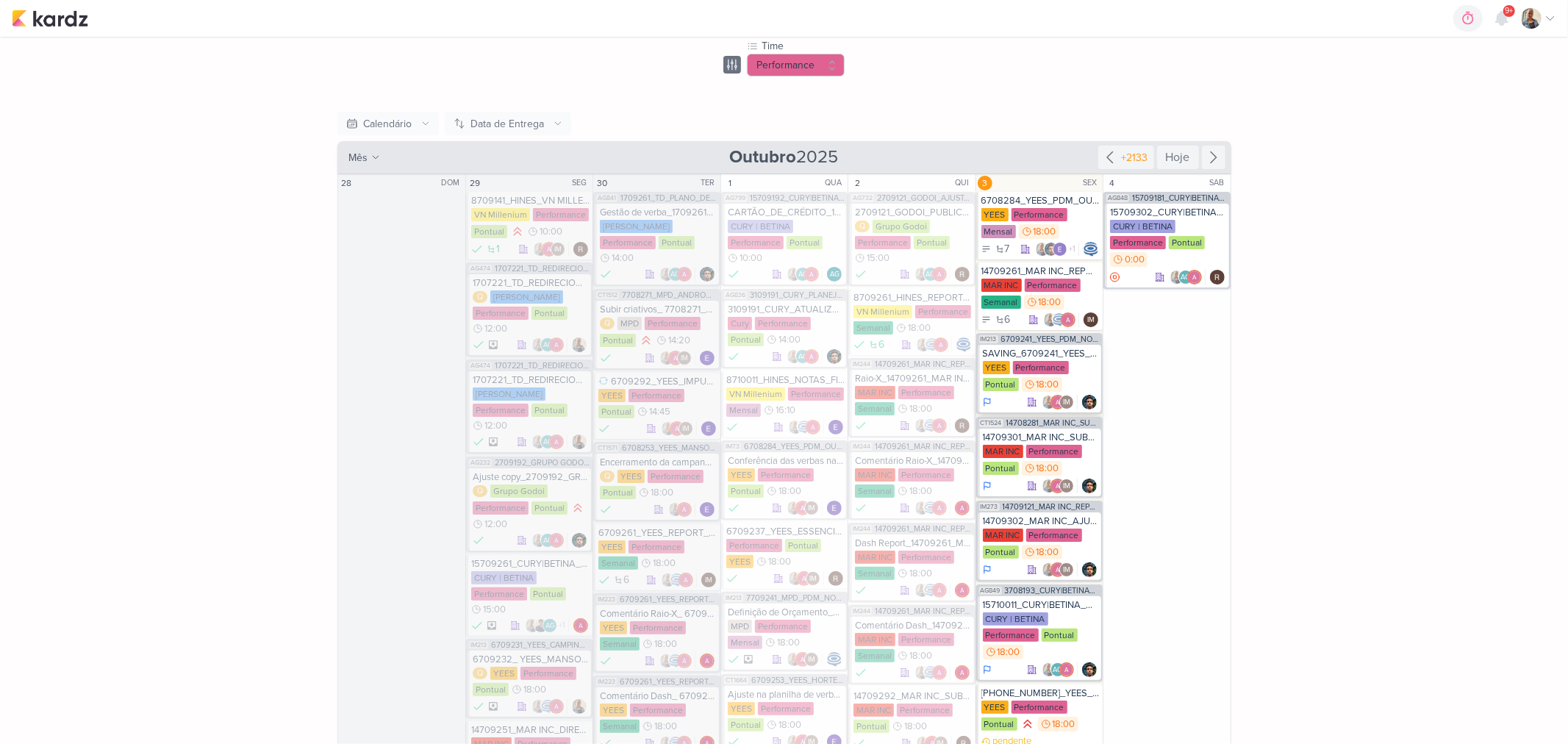
scroll to position [0, 0]
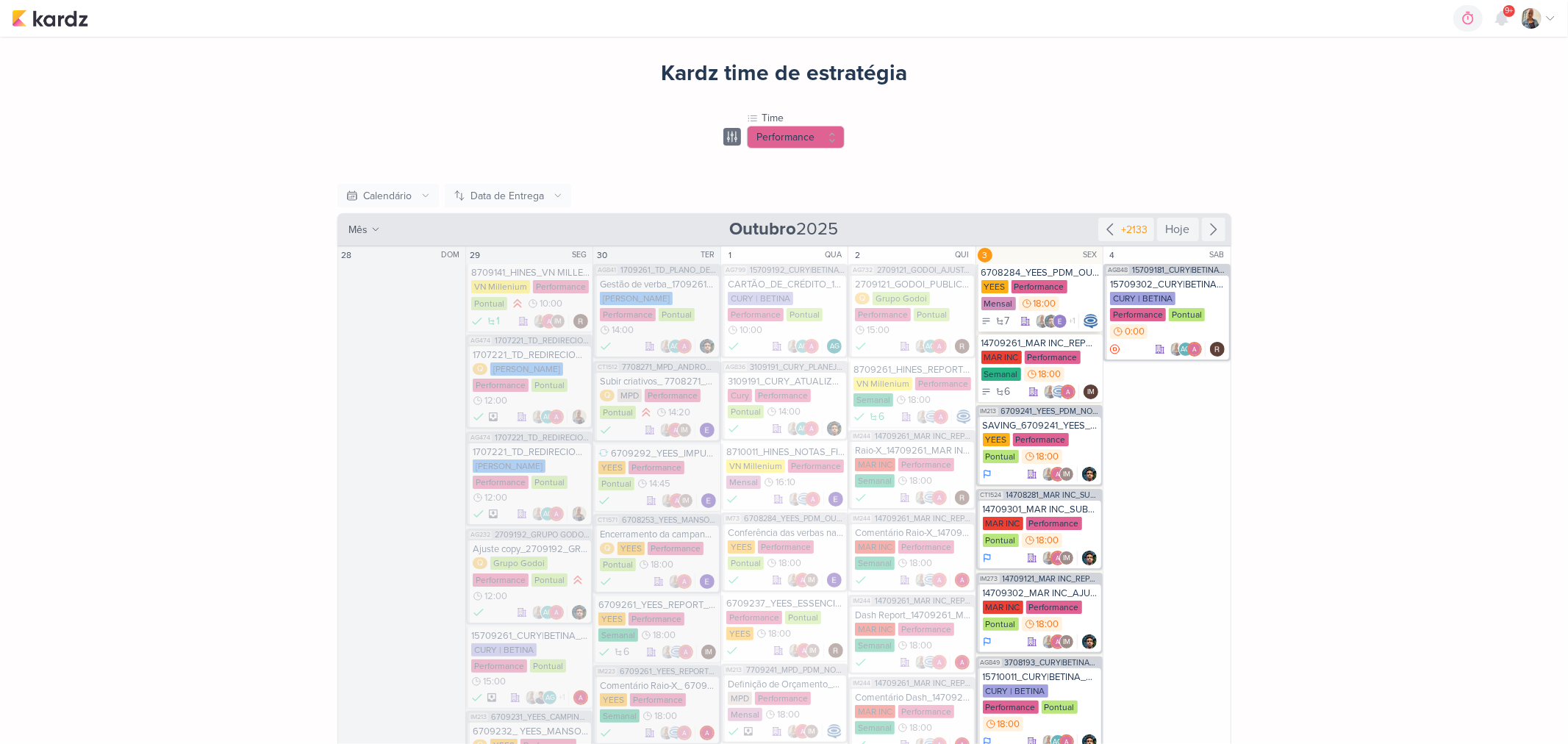
click at [1052, 268] on div "6708284_YEES_PDM_OUTUBRO" at bounding box center [1040, 272] width 118 height 12
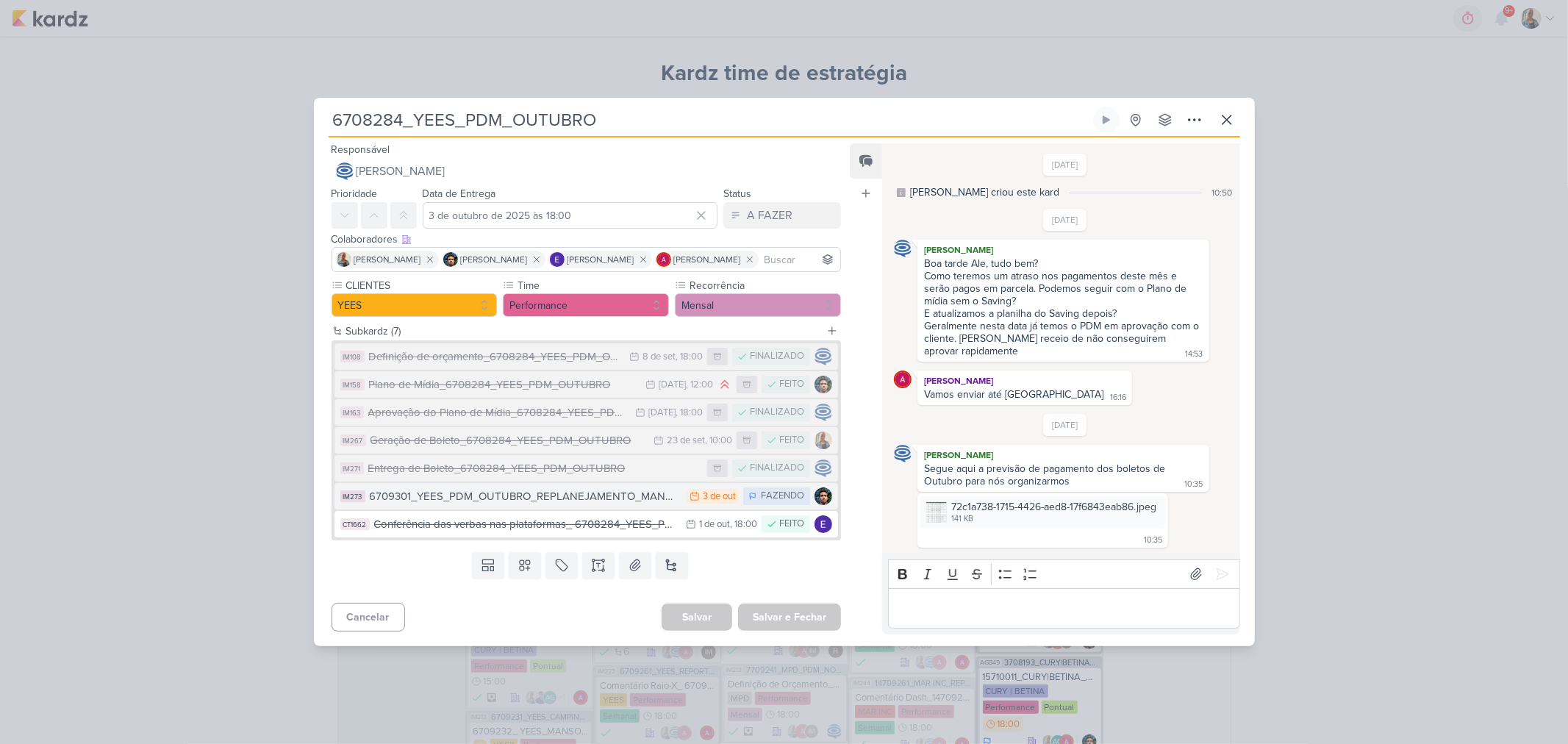
click at [510, 496] on div "6709301_YEES_PDM_OUTUBRO_REPLANEJAMENTO_MANSÕES_TAQUARAL" at bounding box center [525, 497] width 310 height 17
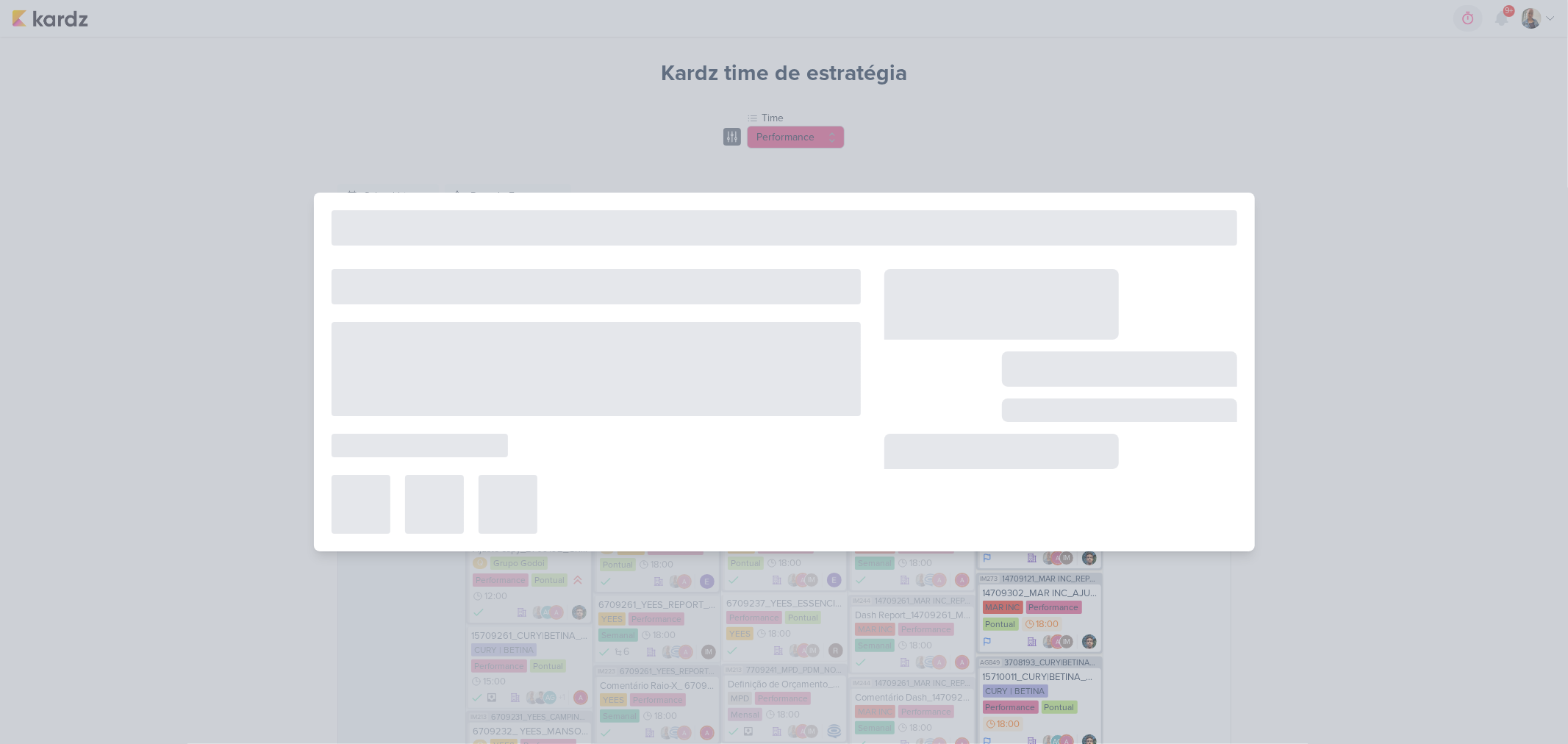
type input "6709301_YEES_PDM_OUTUBRO_REPLANEJAMENTO_MANSÕES_TAQUARAL"
type input "3 de outubro de 2025 às 23:59"
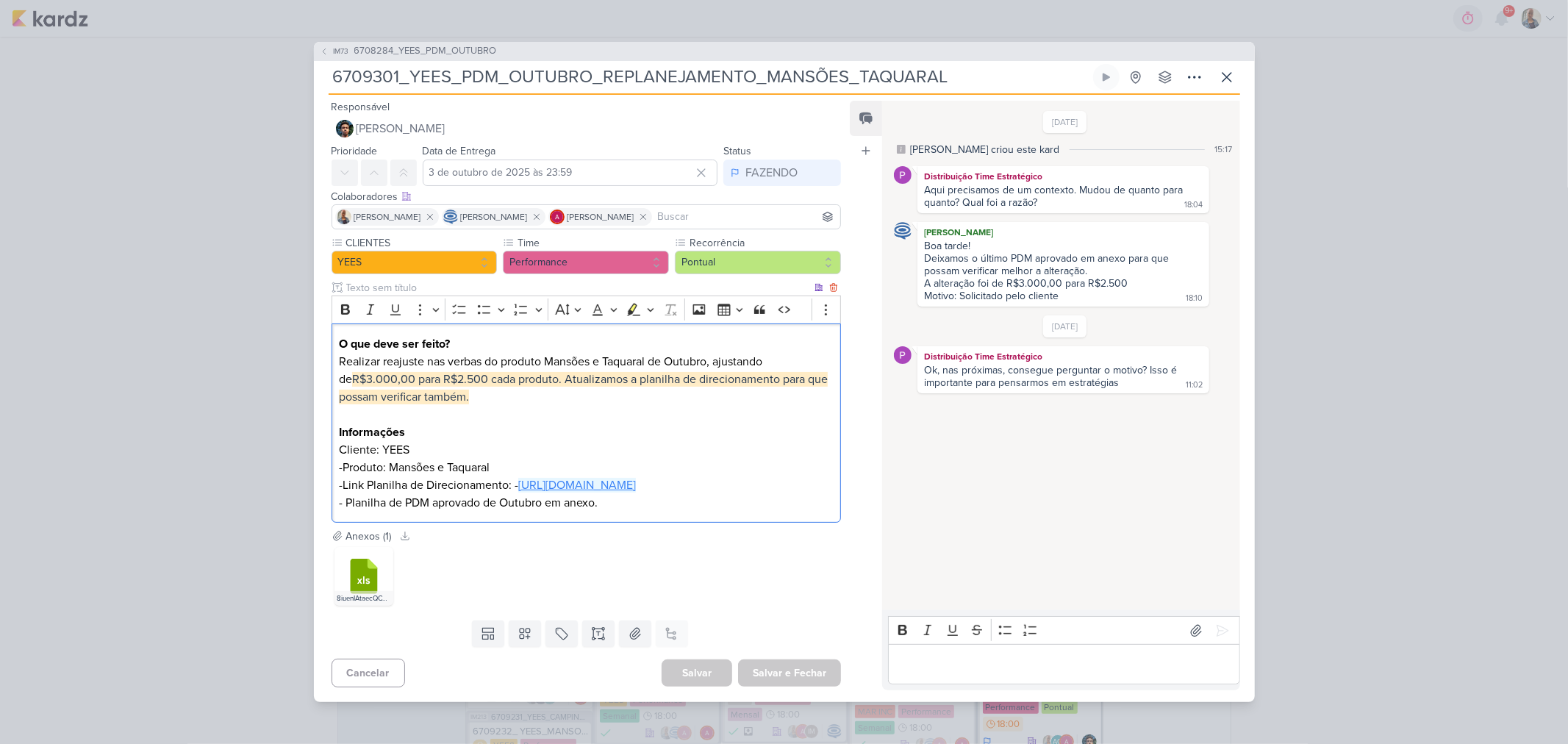
click at [518, 493] on link "[URL][DOMAIN_NAME]" at bounding box center [577, 485] width 117 height 15
click at [1060, 685] on div "Editor editing area: main" at bounding box center [1063, 664] width 351 height 41
click at [1228, 619] on button at bounding box center [1222, 631] width 23 height 23
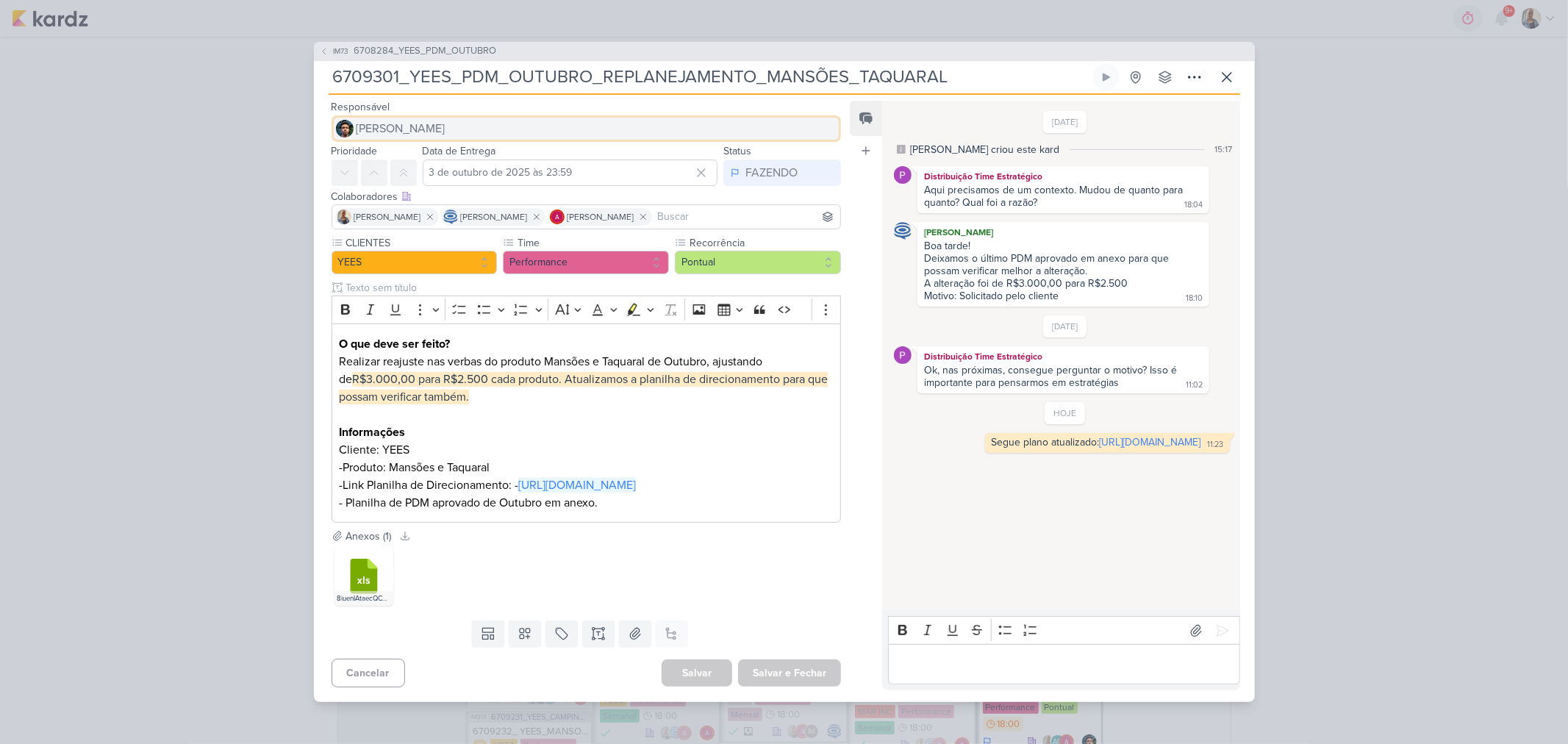
click at [508, 116] on button "[PERSON_NAME]" at bounding box center [587, 129] width 510 height 27
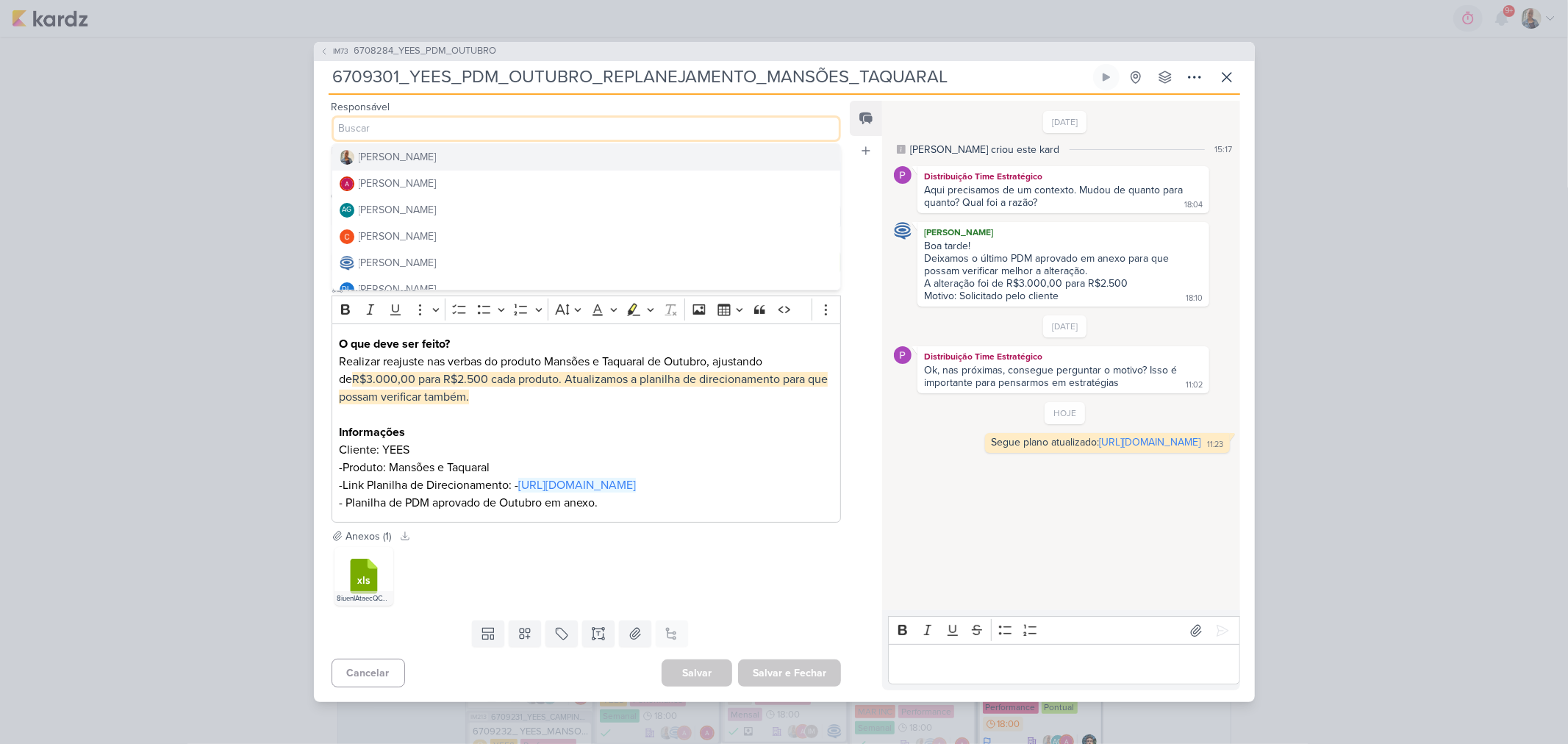
click at [486, 144] on button "[PERSON_NAME]" at bounding box center [587, 157] width 508 height 27
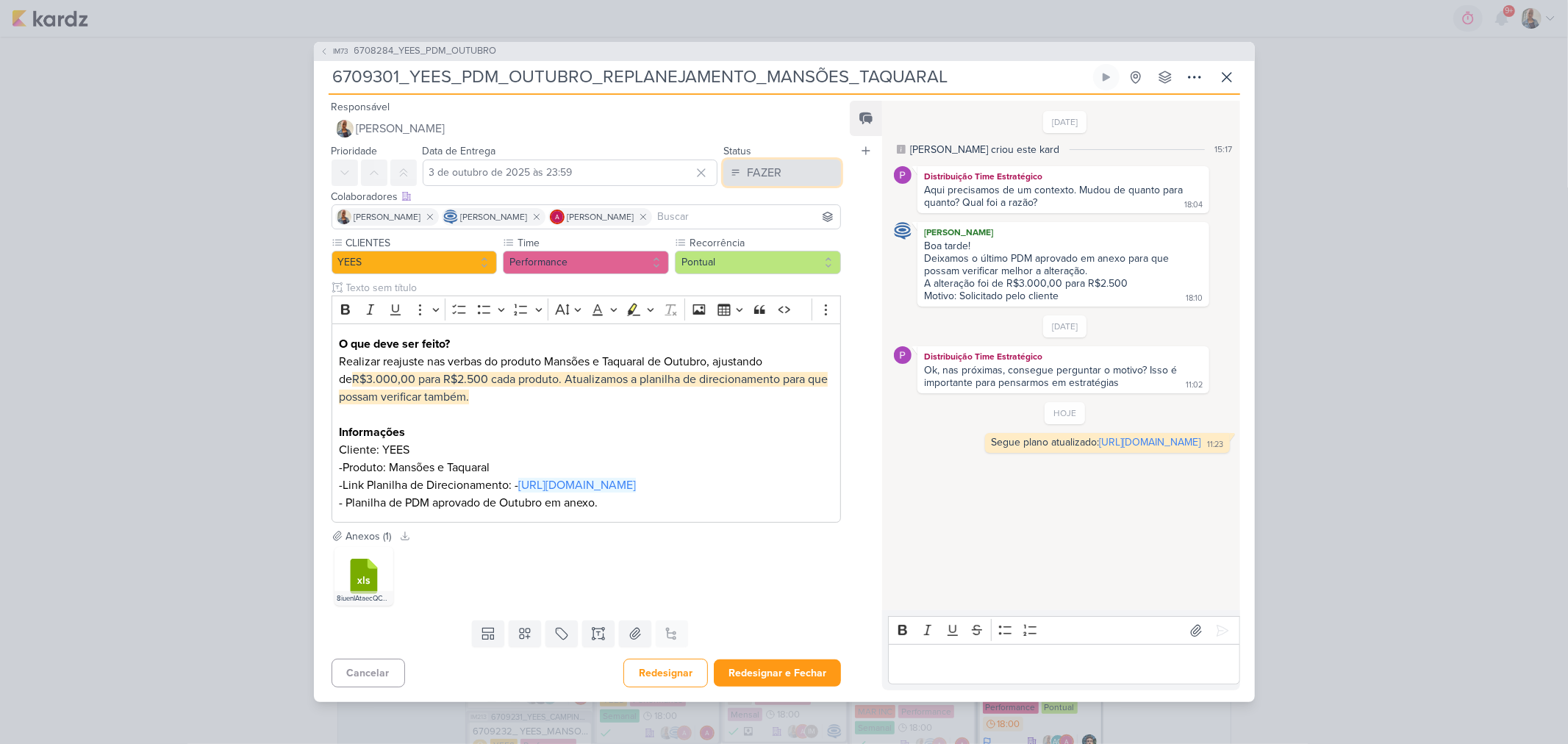
click at [747, 164] on div "FAZER" at bounding box center [764, 173] width 34 height 18
click at [762, 267] on button "FEITO" at bounding box center [774, 279] width 131 height 24
click at [784, 687] on button "Redesignar e Fechar" at bounding box center [777, 673] width 127 height 27
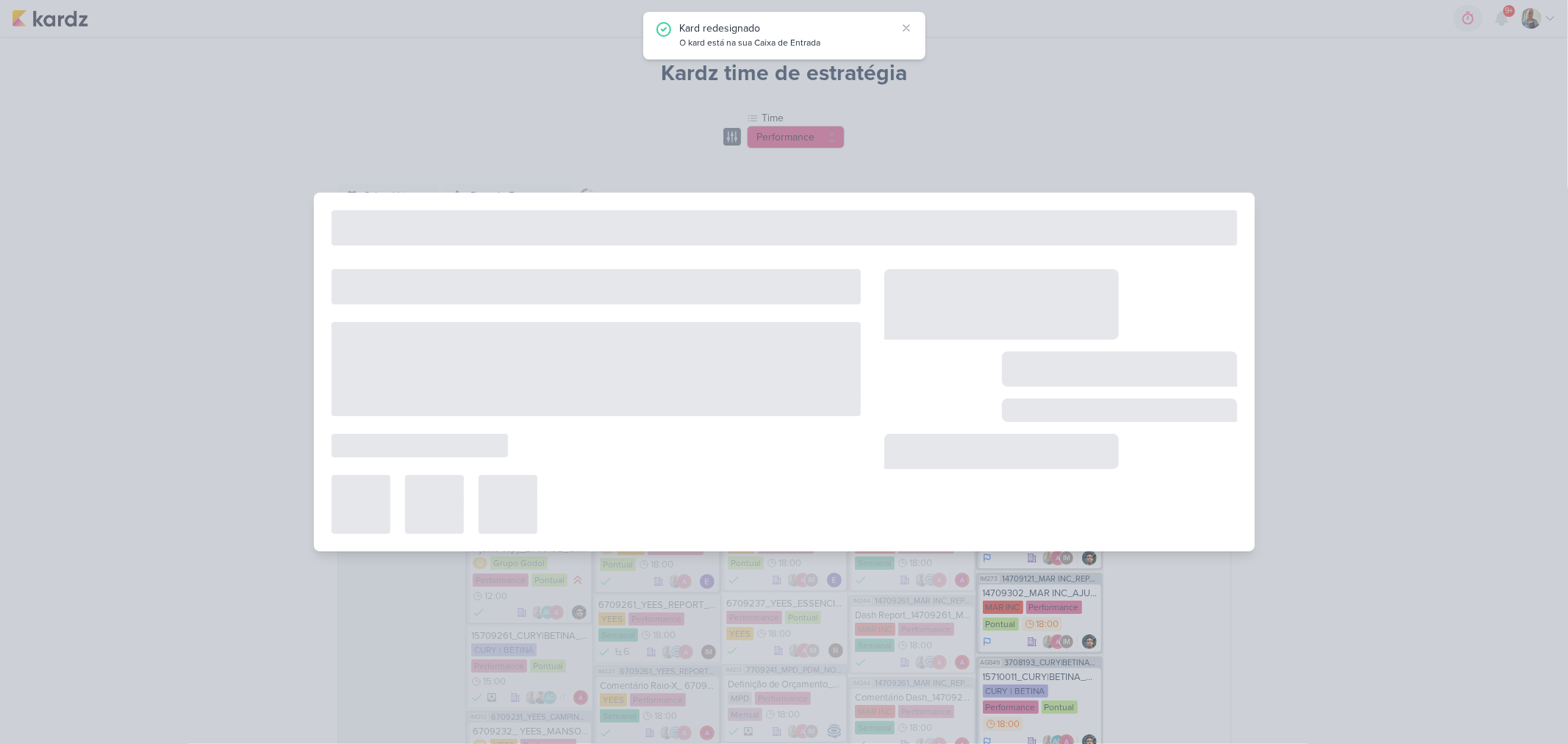
type input "6708284_YEES_PDM_OUTUBRO"
type input "3 de outubro de 2025 às 18:00"
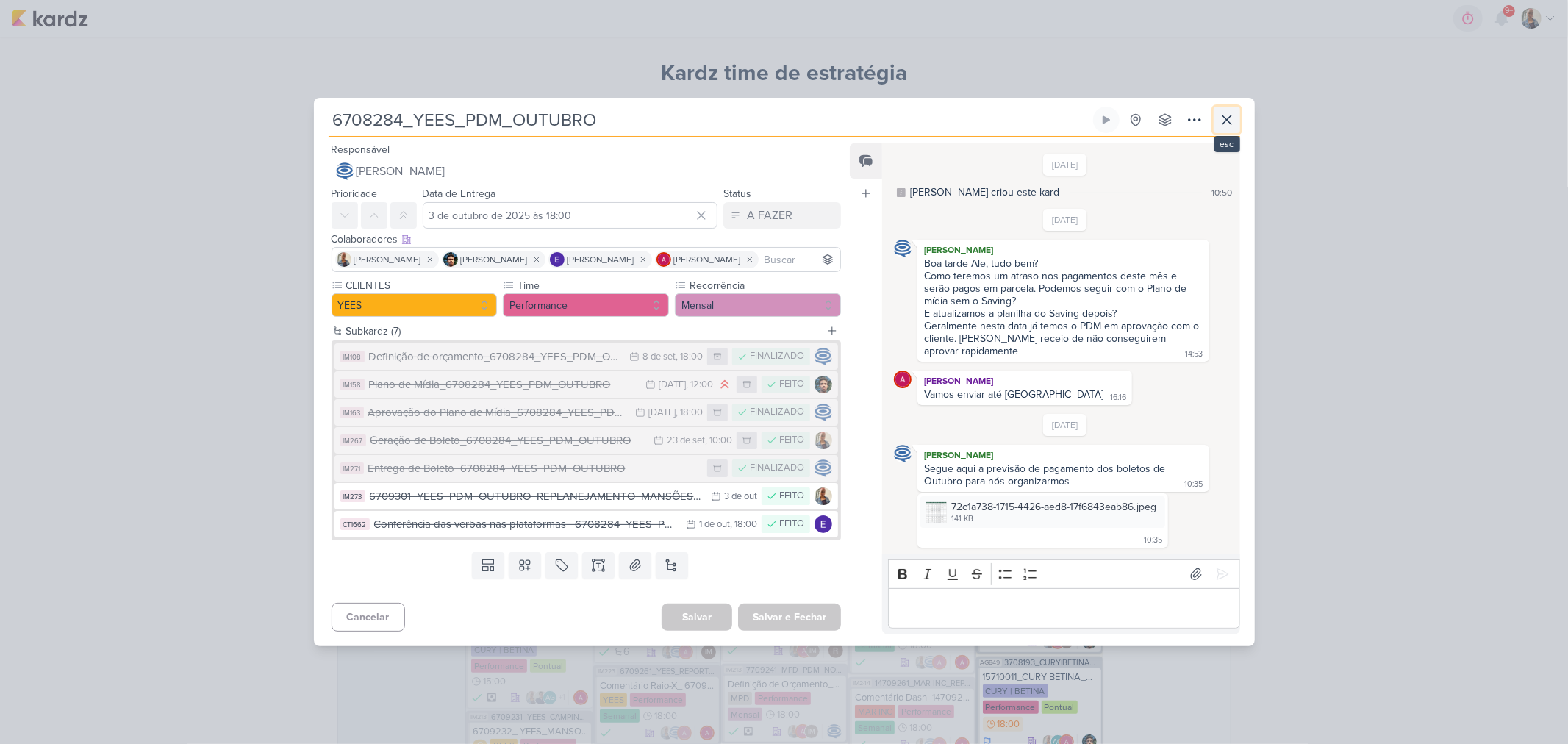
click at [1235, 117] on icon at bounding box center [1226, 120] width 18 height 18
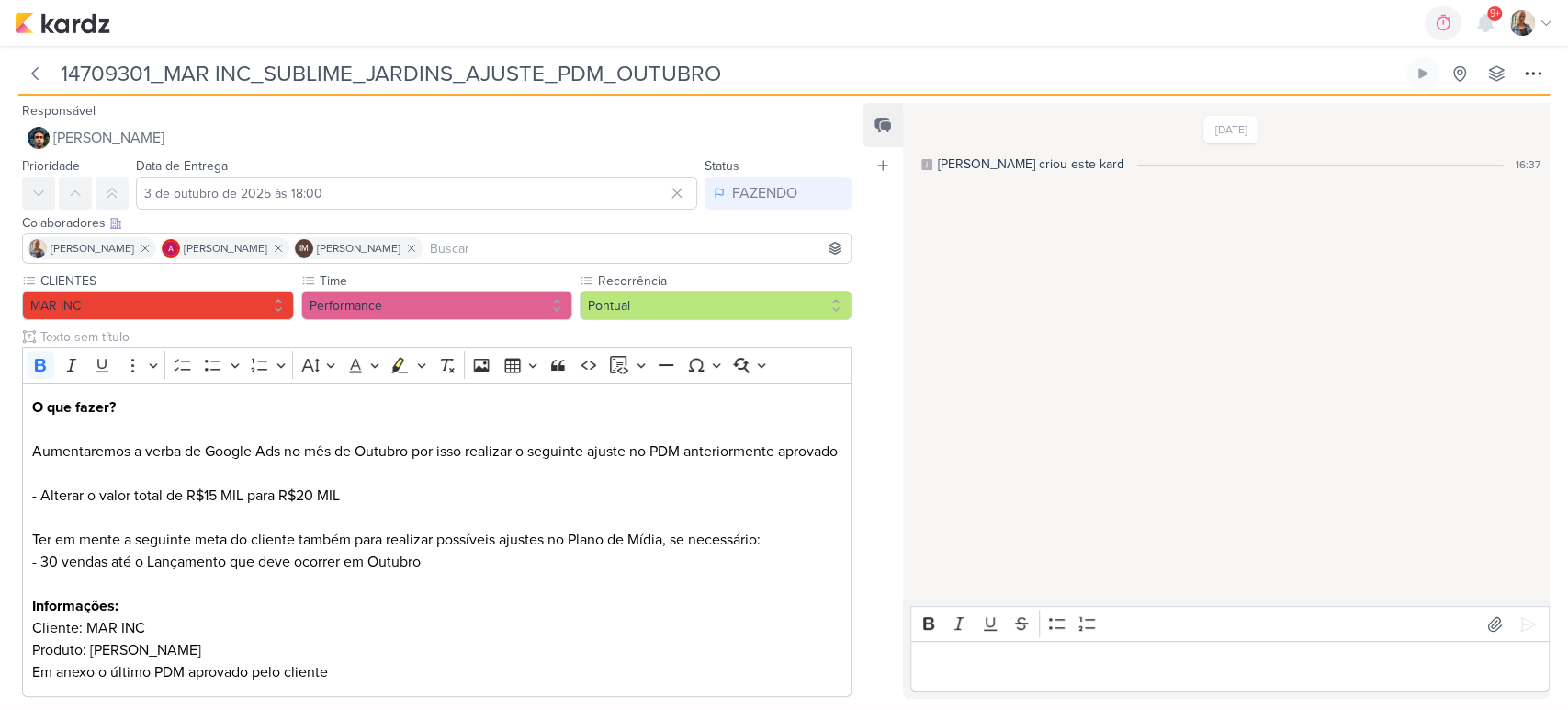
click at [1074, 667] on p "Editor editing area: main" at bounding box center [1230, 666] width 620 height 22
click at [923, 655] on p "[URL][DOMAIN_NAME]" at bounding box center [1230, 666] width 620 height 22
click at [1178, 664] on p "Segue o novo plano: [URL][DOMAIN_NAME]" at bounding box center [1230, 666] width 620 height 22
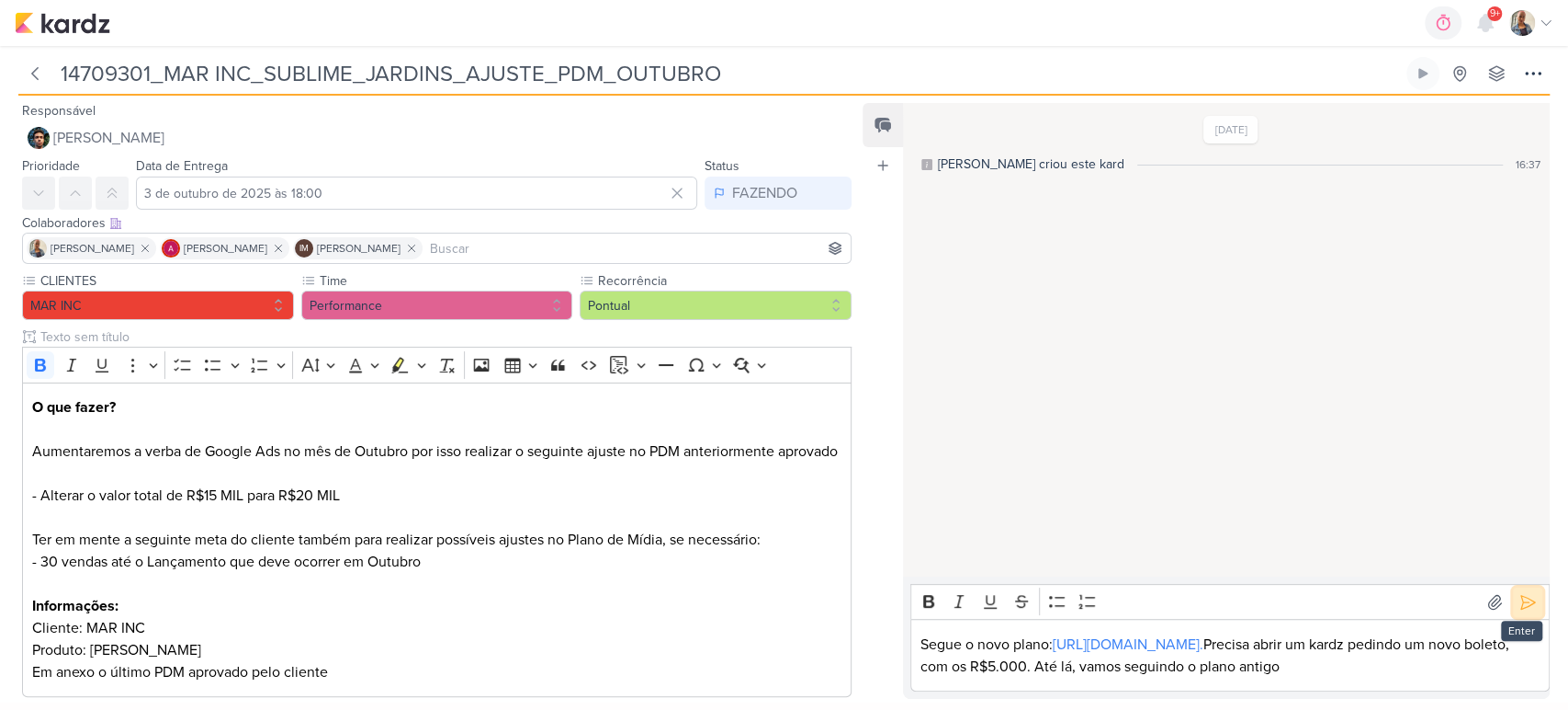
click at [1527, 595] on icon at bounding box center [1528, 601] width 14 height 14
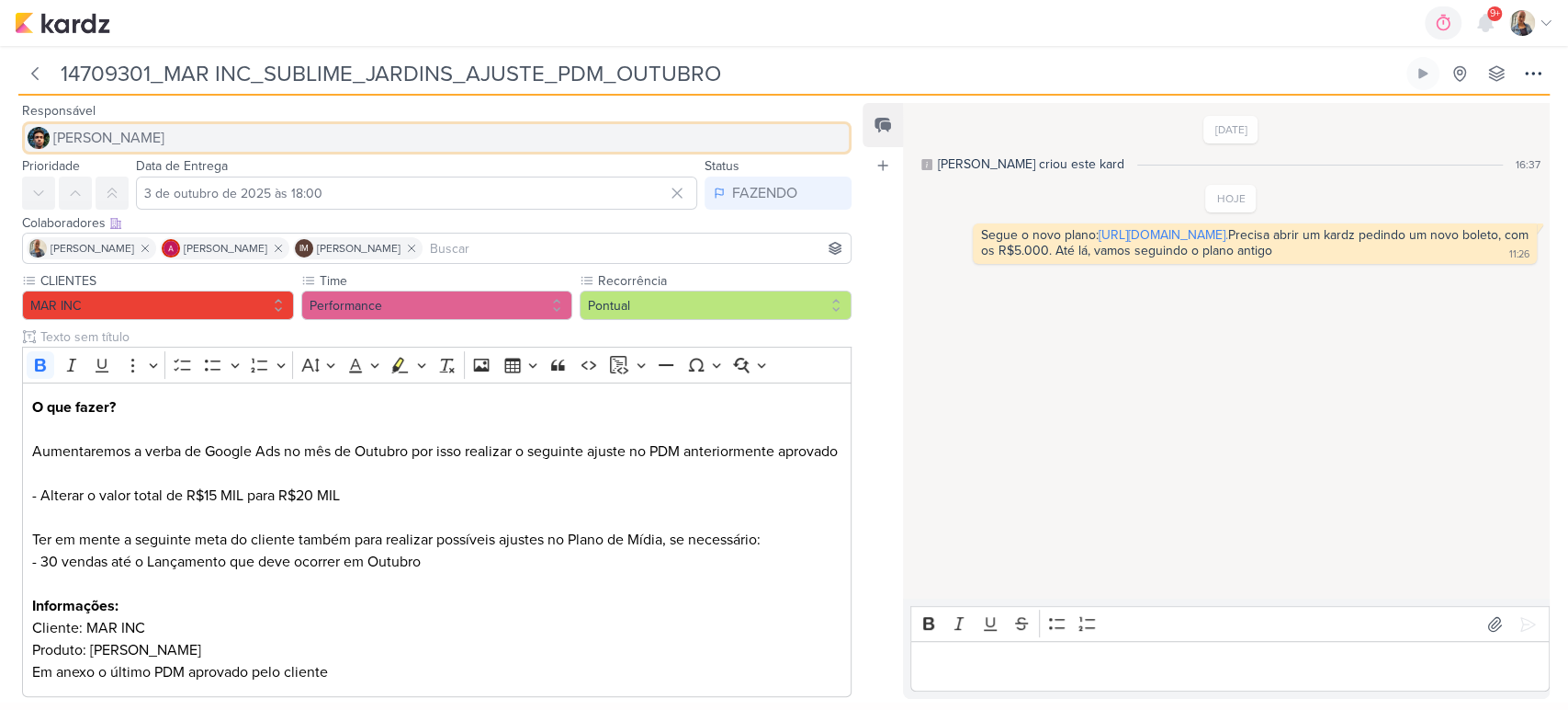
click at [121, 145] on span "[PERSON_NAME]" at bounding box center [109, 138] width 111 height 22
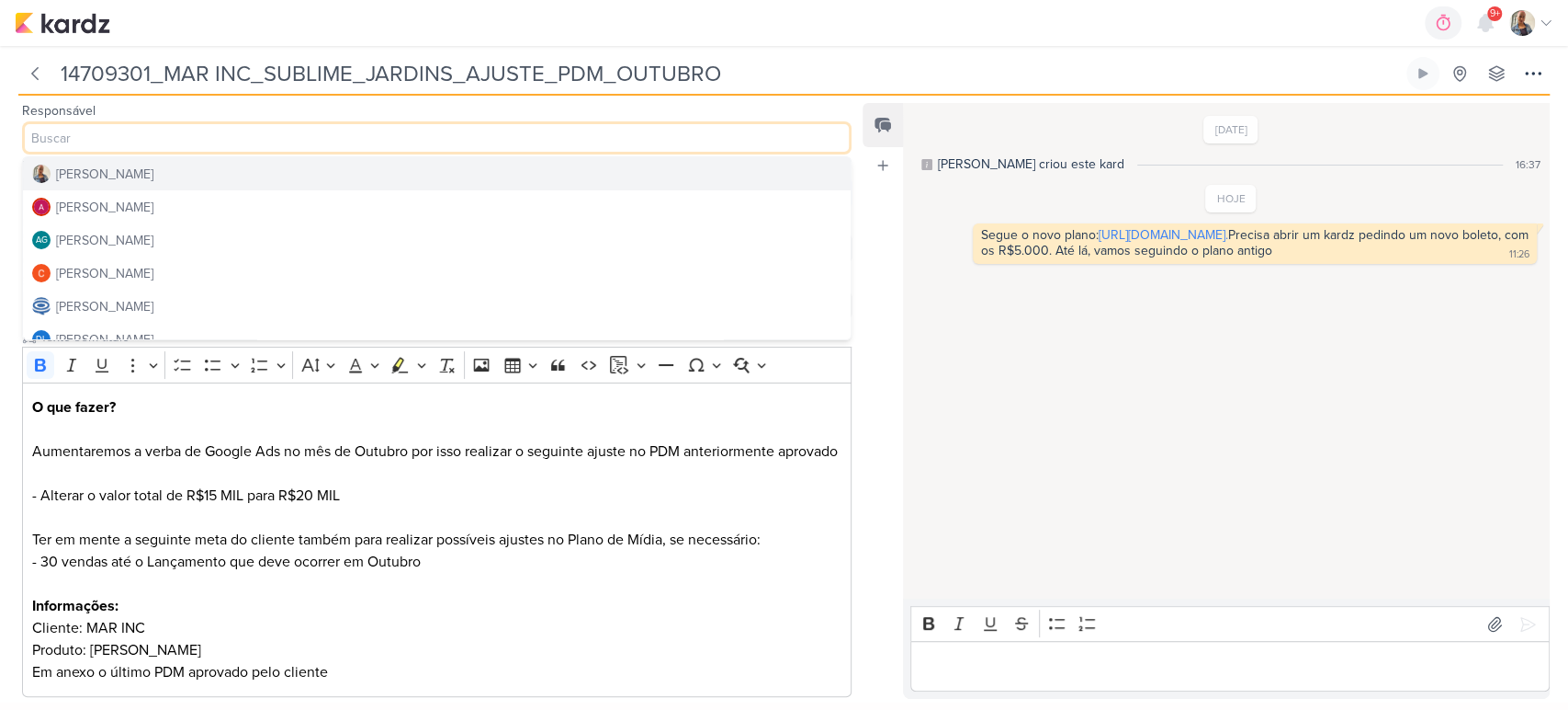
click at [119, 171] on button "[PERSON_NAME]" at bounding box center [436, 174] width 828 height 33
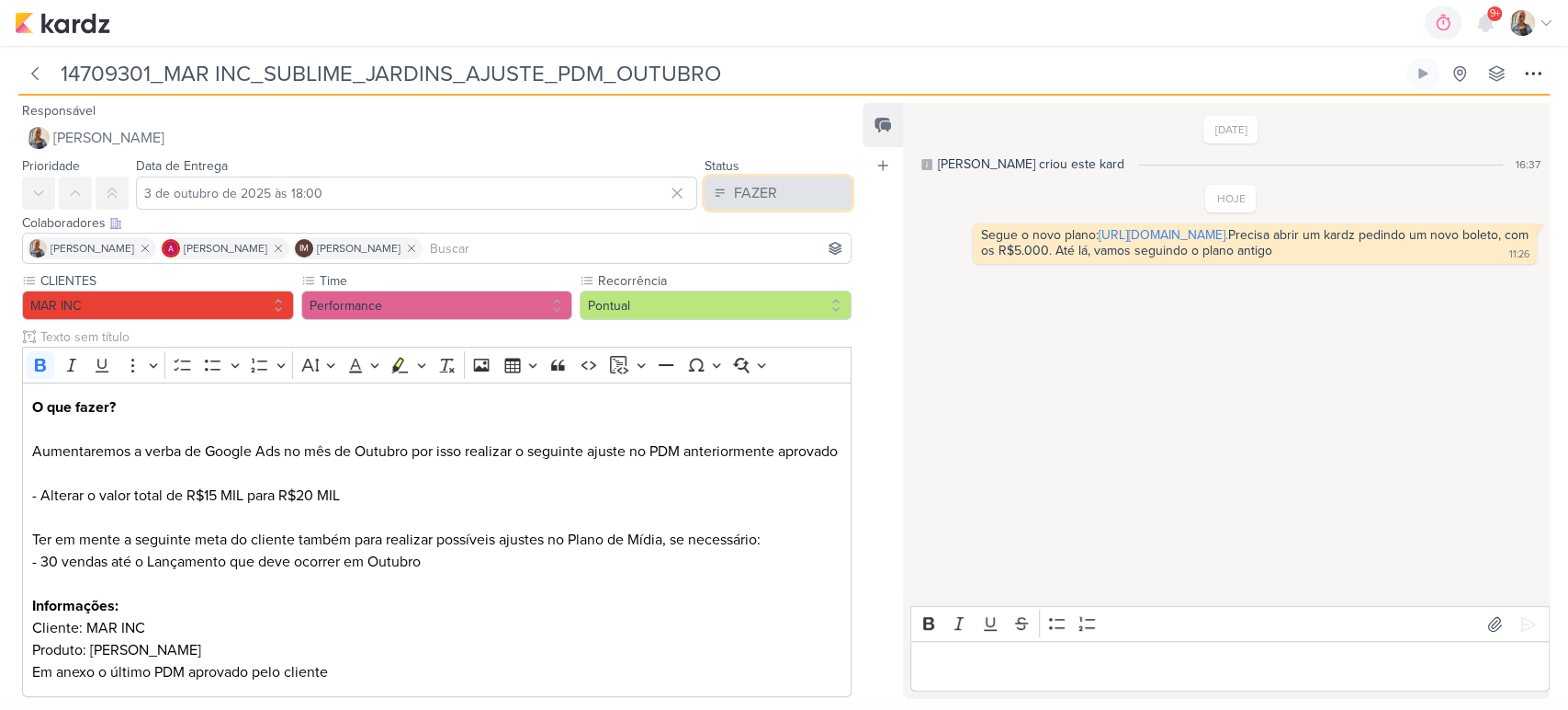
click at [736, 198] on div "FAZER" at bounding box center [756, 193] width 43 height 22
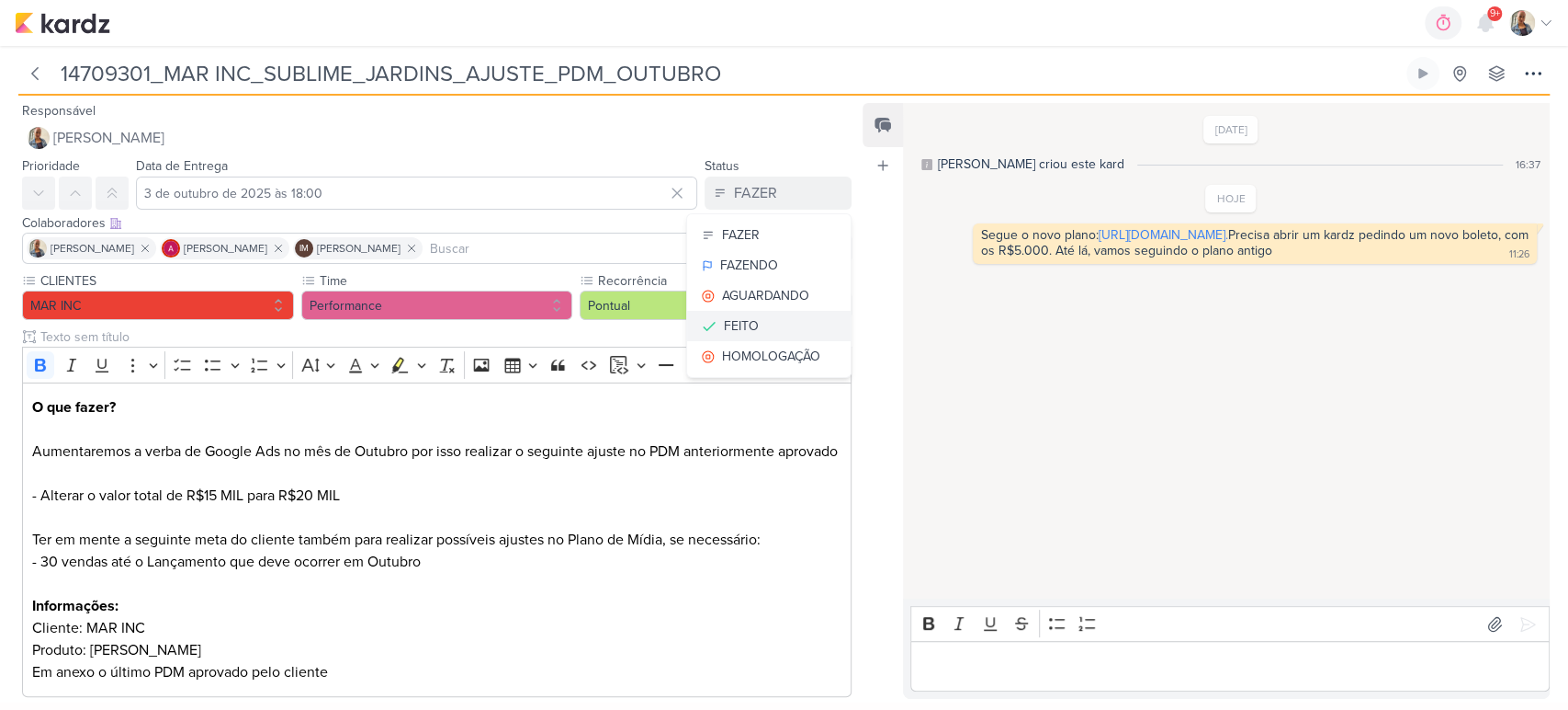
click at [757, 329] on button "FEITO" at bounding box center [768, 326] width 163 height 30
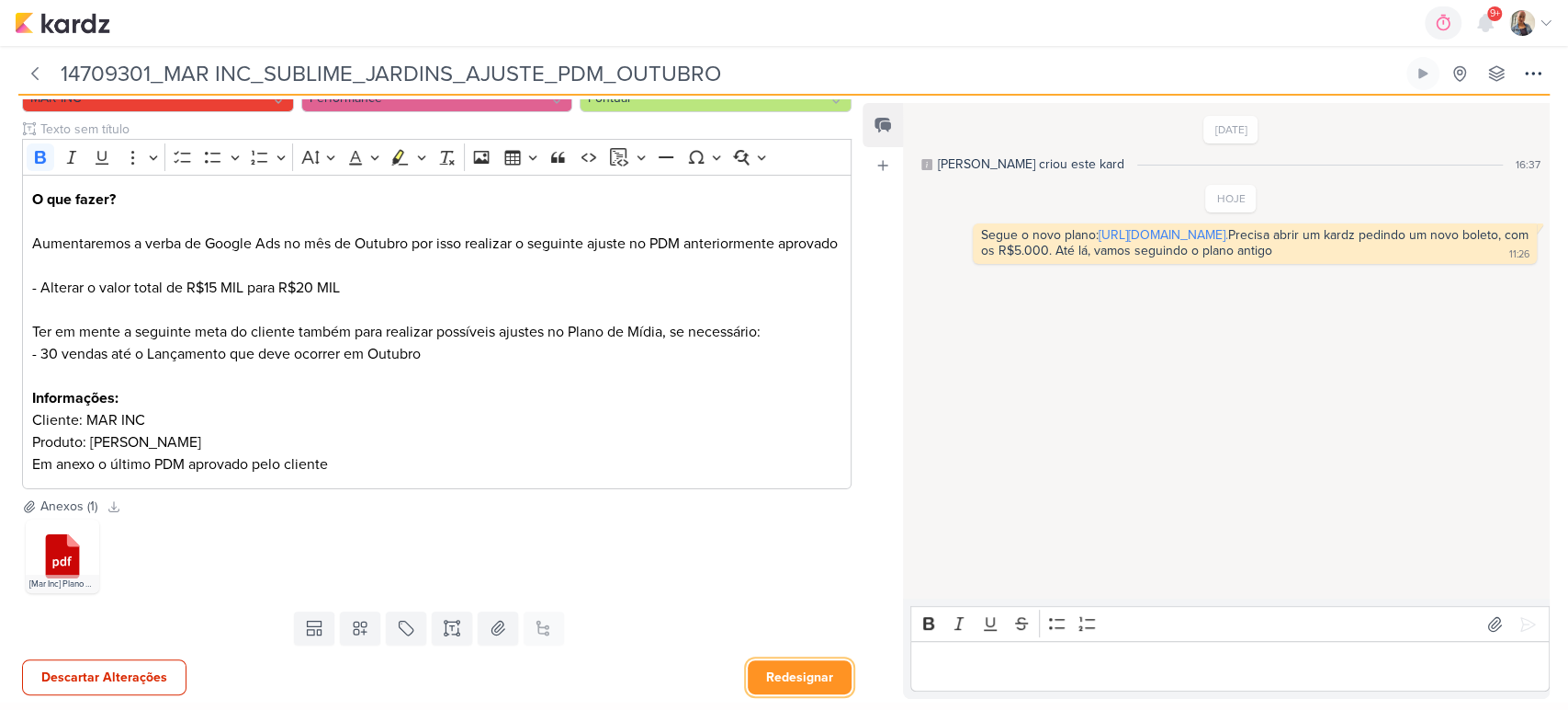
click at [795, 666] on button "Redesignar" at bounding box center [800, 677] width 104 height 34
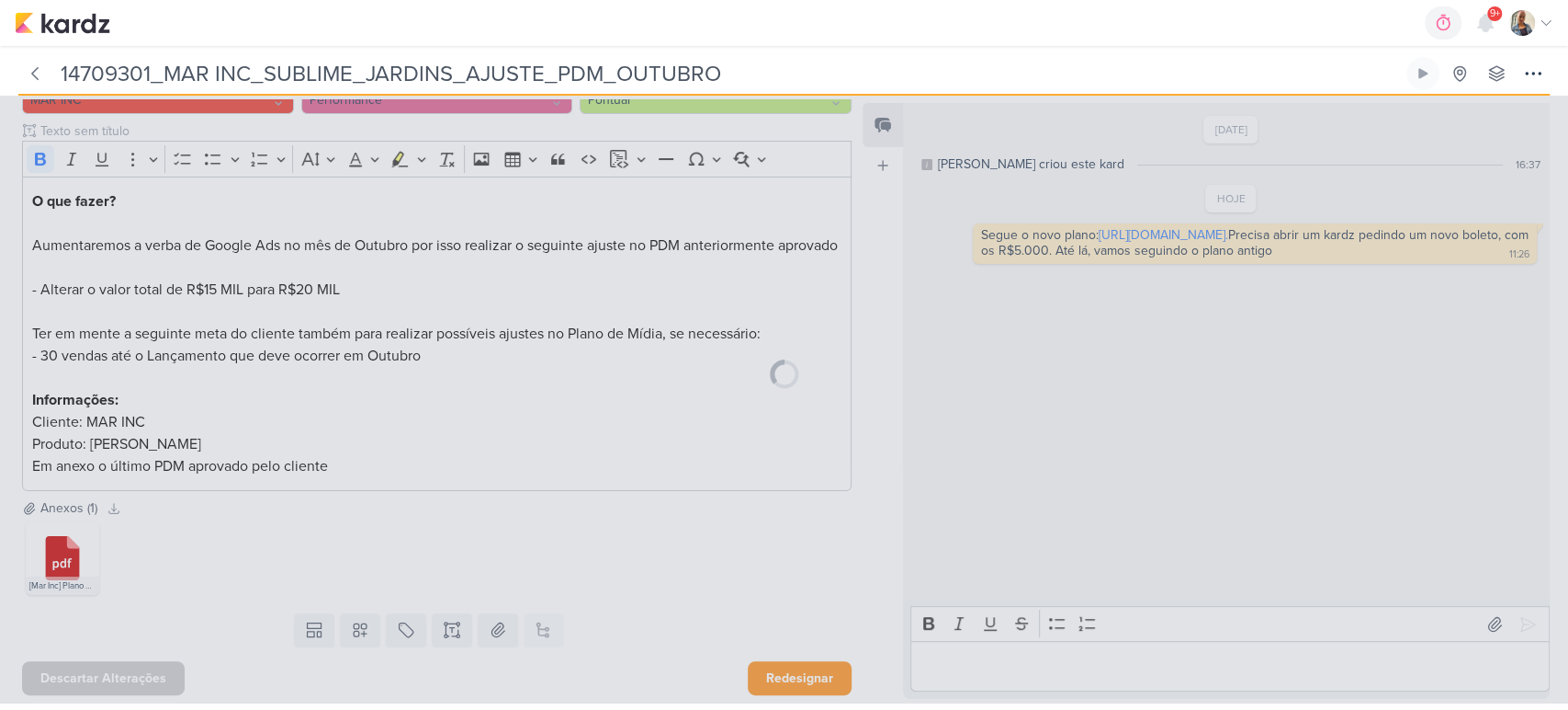
scroll to position [228, 0]
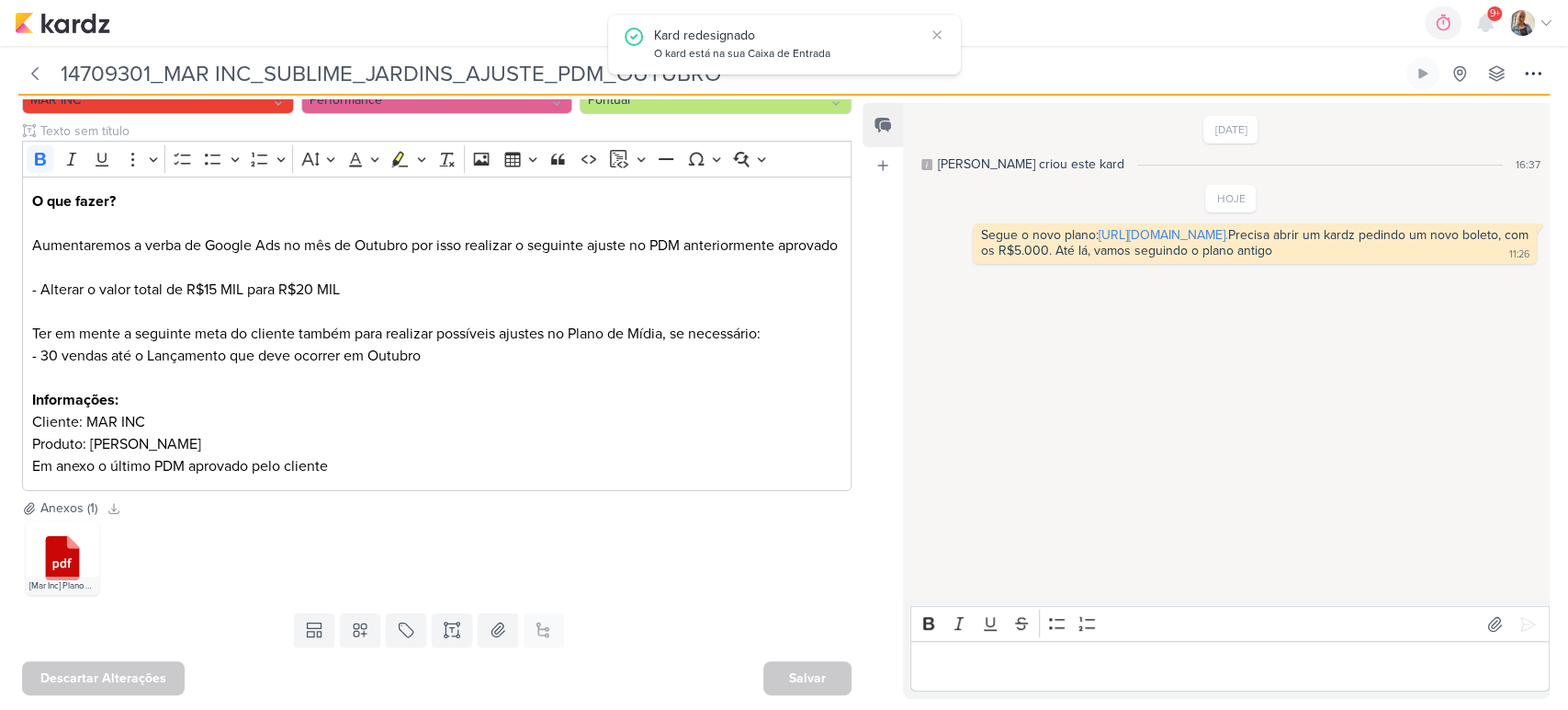
click at [808, 679] on div "Salvar" at bounding box center [807, 678] width 88 height 34
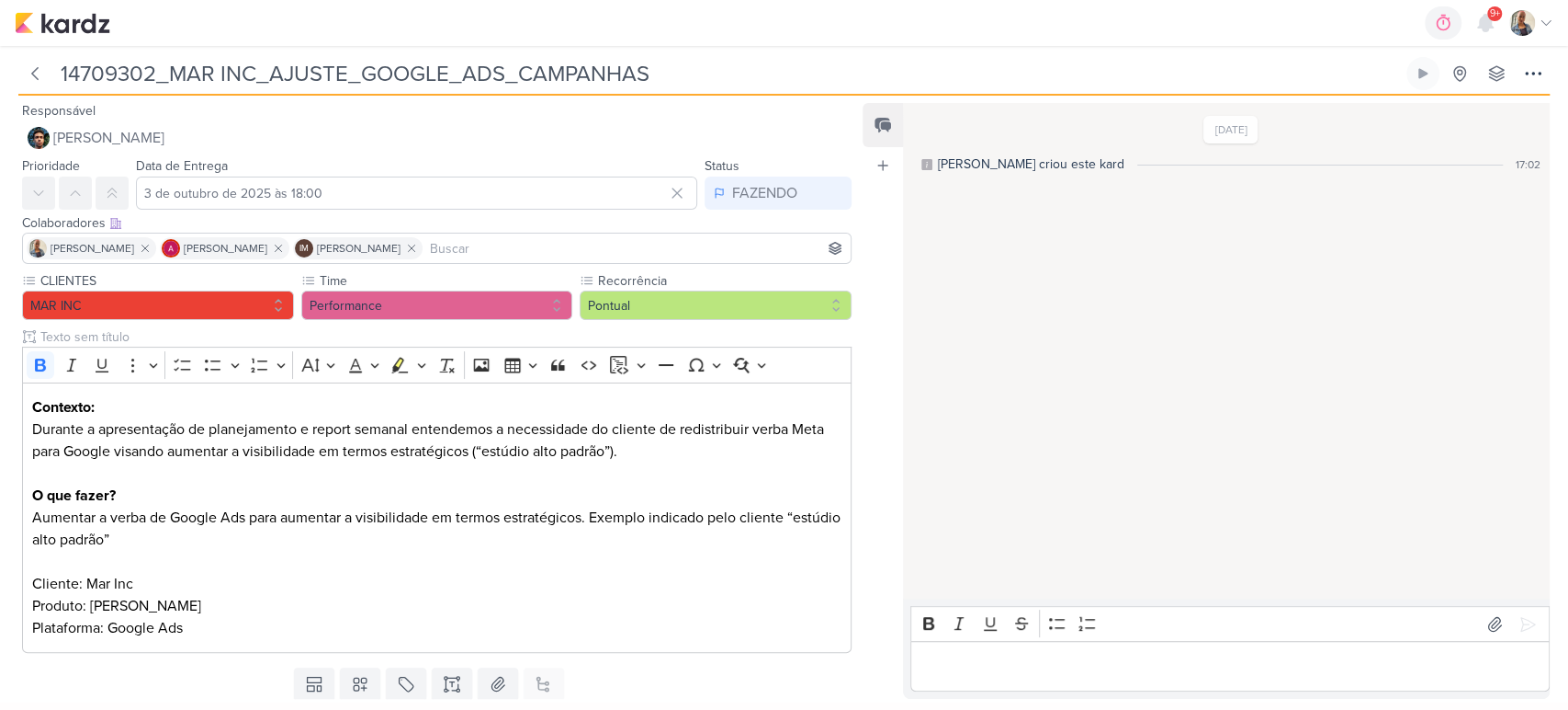
click at [1014, 655] on p "Editor editing area: main" at bounding box center [1230, 666] width 620 height 22
click at [1530, 609] on button at bounding box center [1528, 624] width 29 height 29
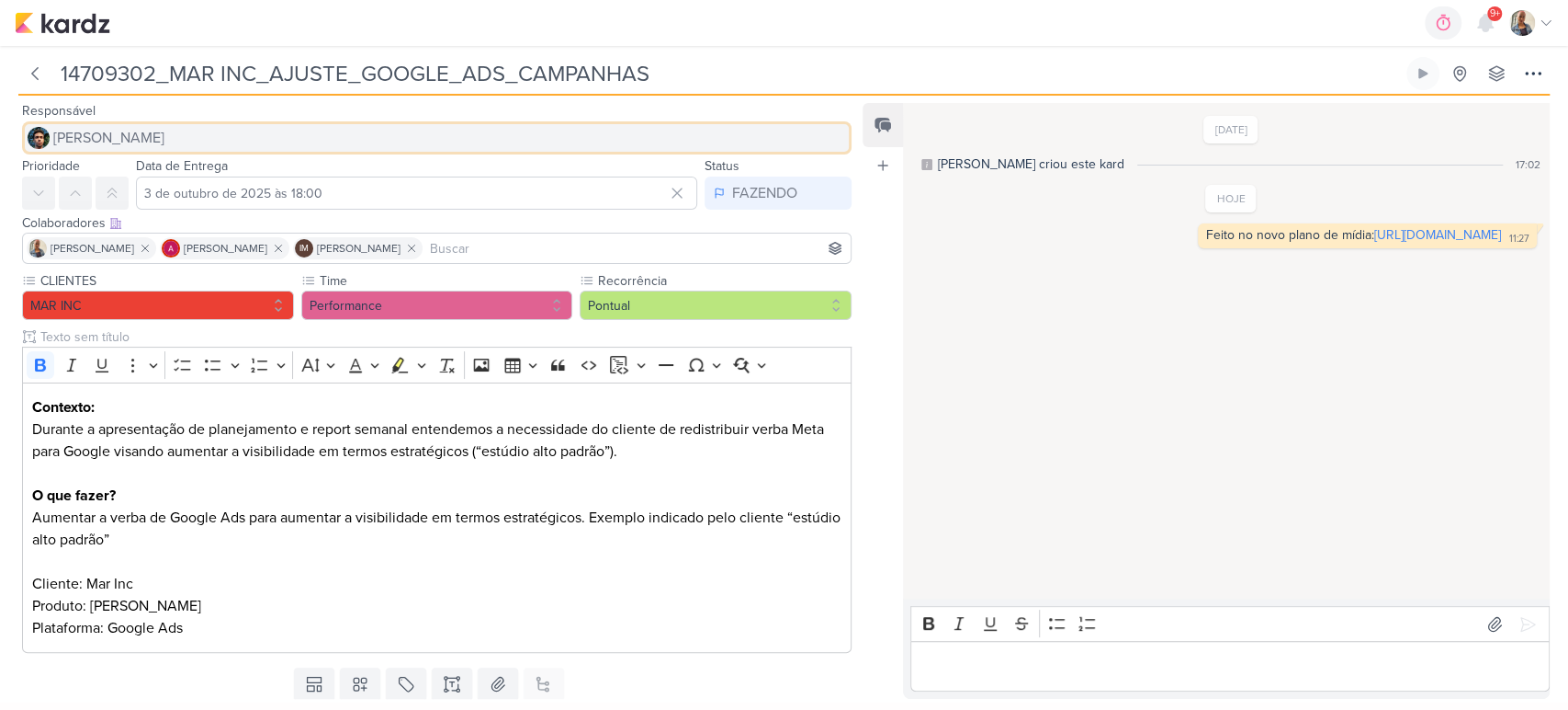
click at [130, 145] on span "[PERSON_NAME]" at bounding box center [109, 138] width 111 height 22
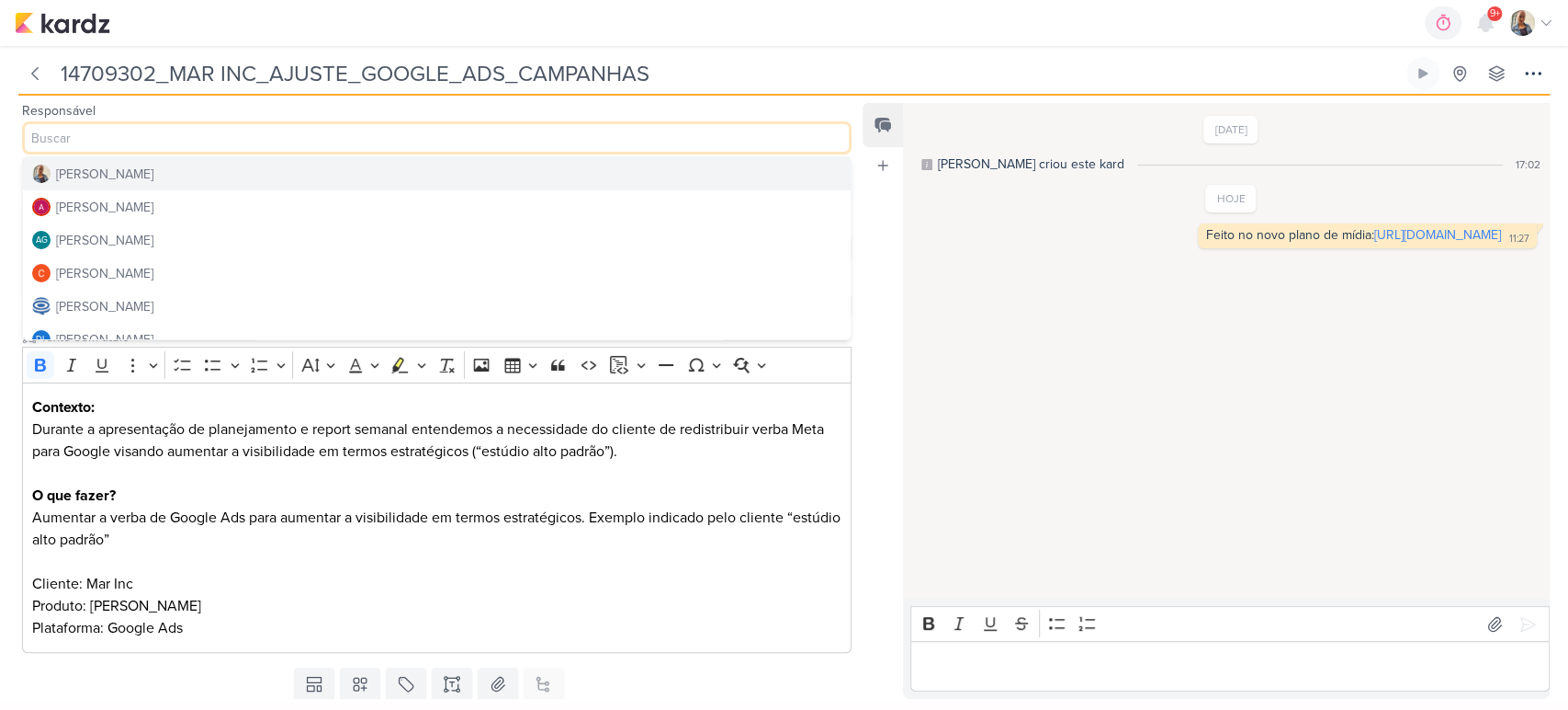
click at [129, 167] on button "[PERSON_NAME]" at bounding box center [436, 174] width 828 height 33
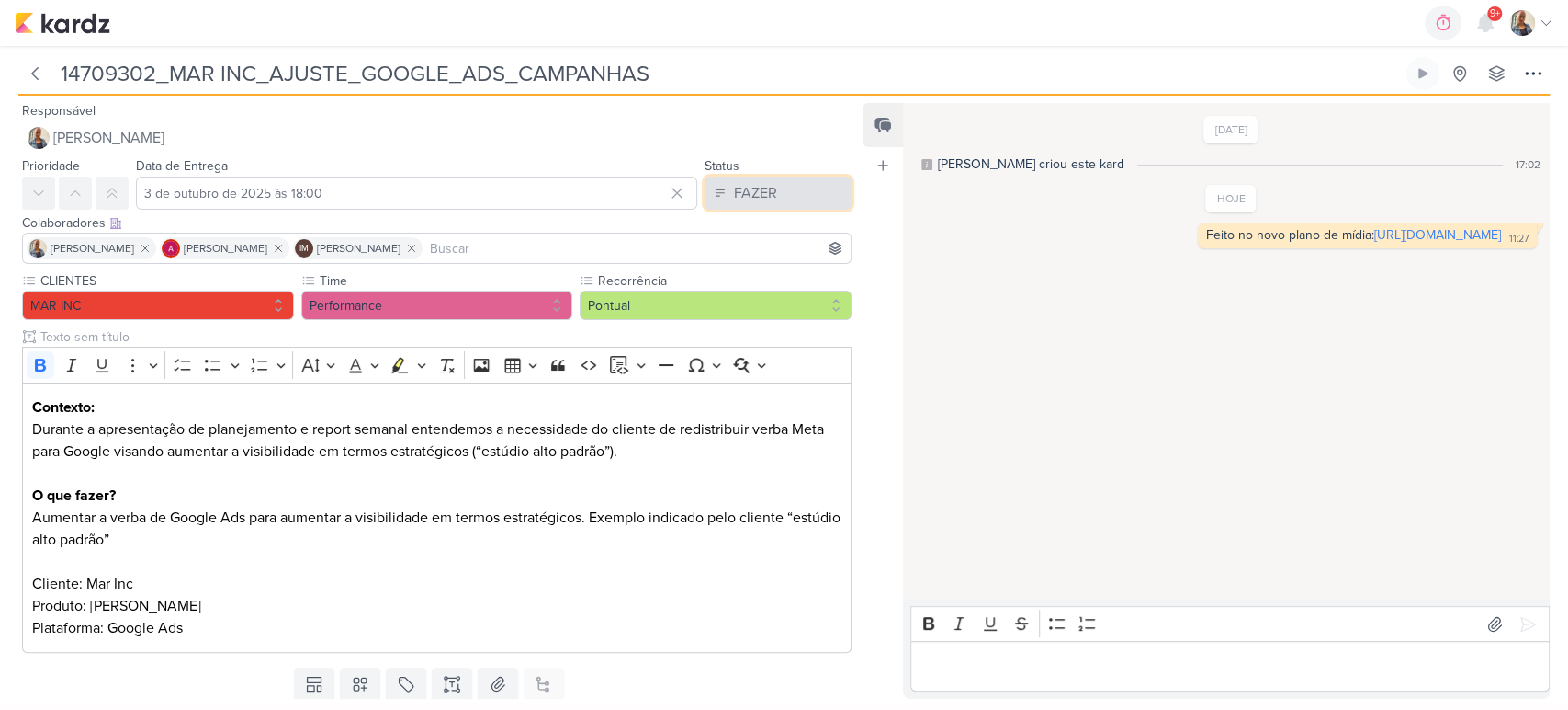
click at [811, 191] on button "FAZER" at bounding box center [778, 193] width 147 height 33
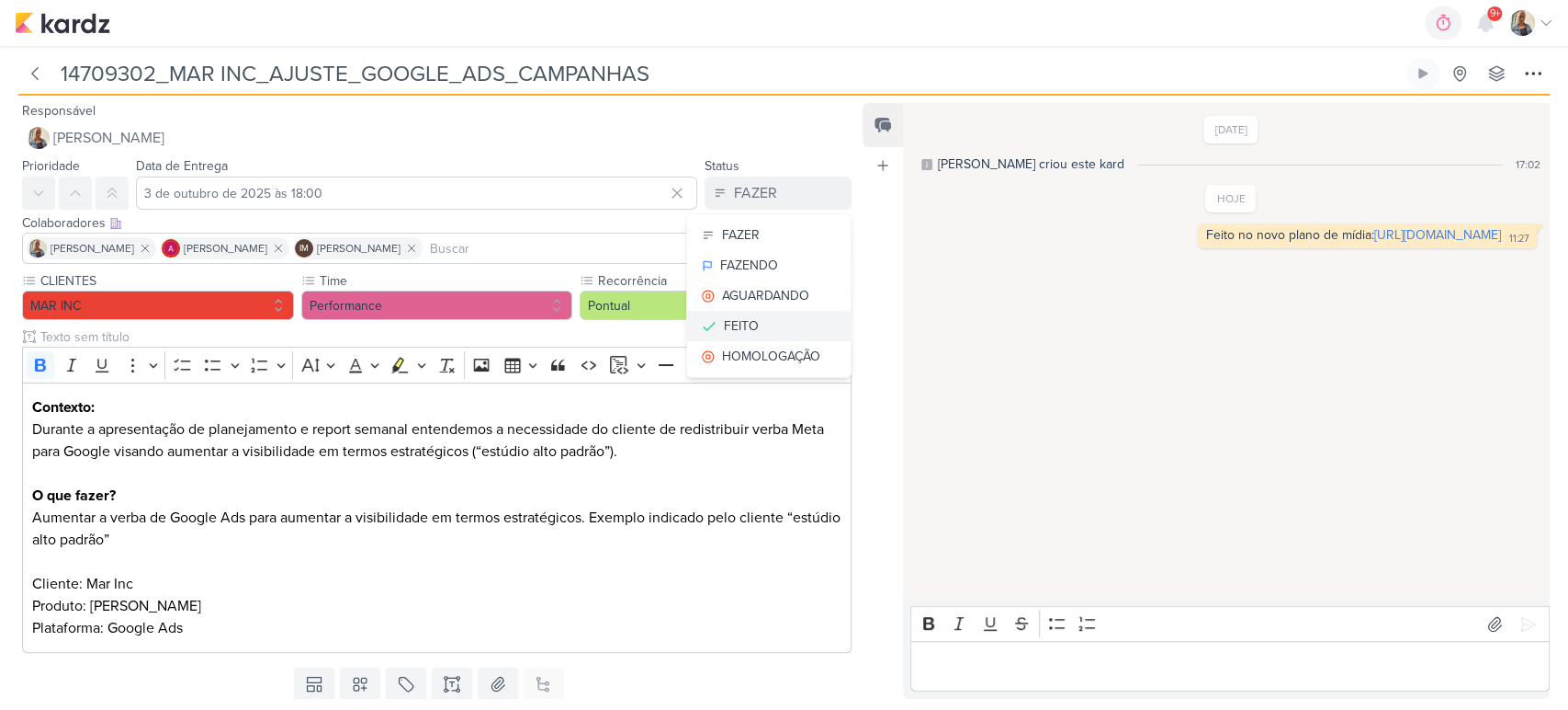
click at [779, 323] on button "FEITO" at bounding box center [768, 326] width 163 height 30
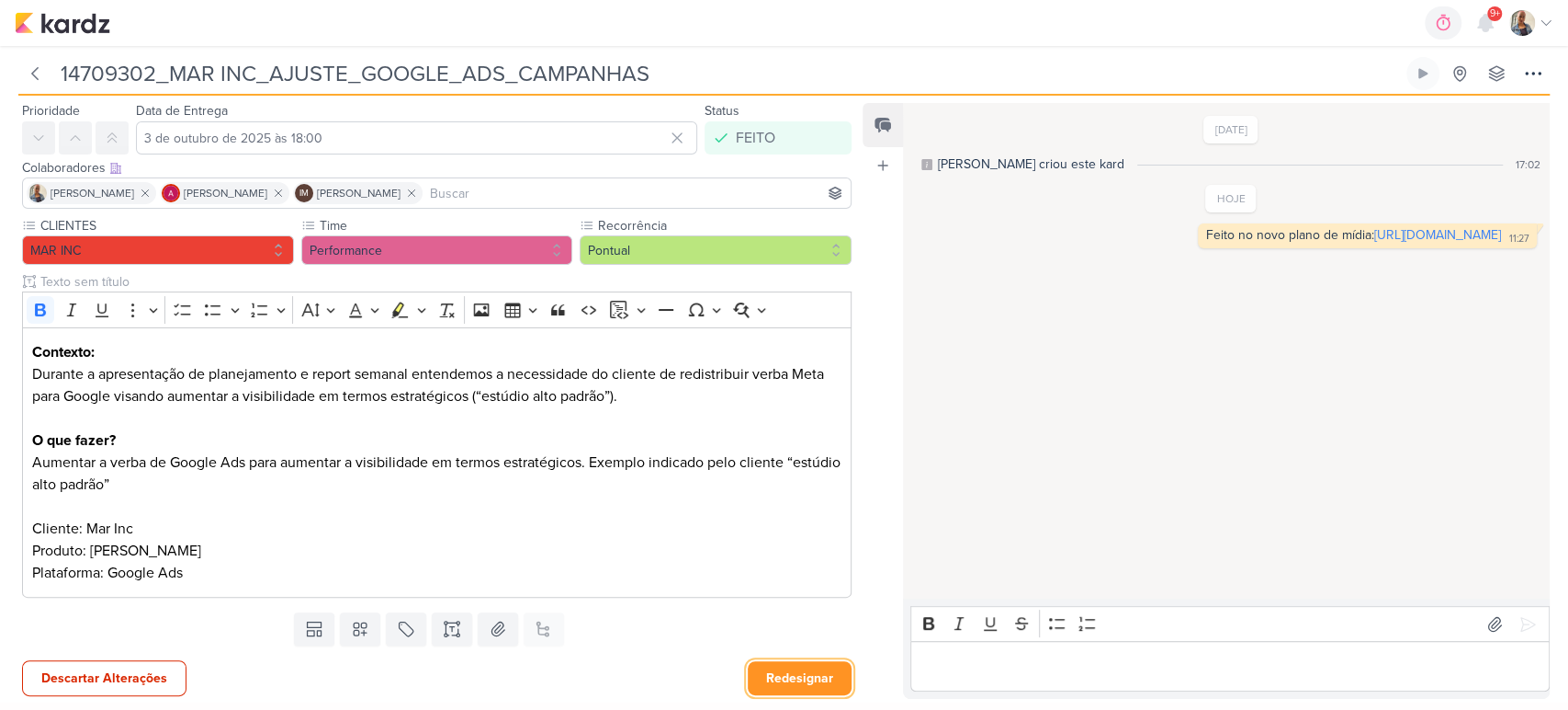
click at [810, 666] on button "Redesignar" at bounding box center [800, 678] width 104 height 34
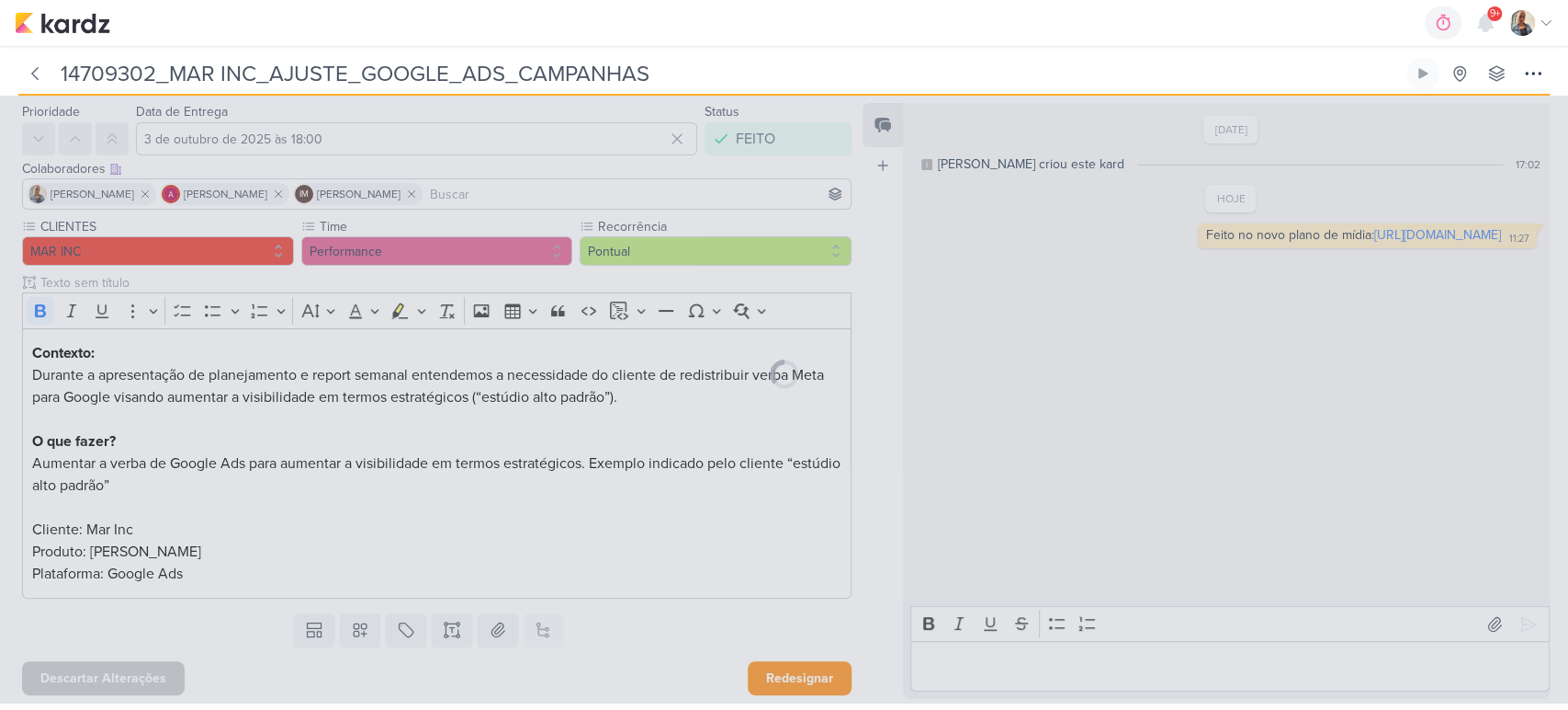
scroll to position [54, 0]
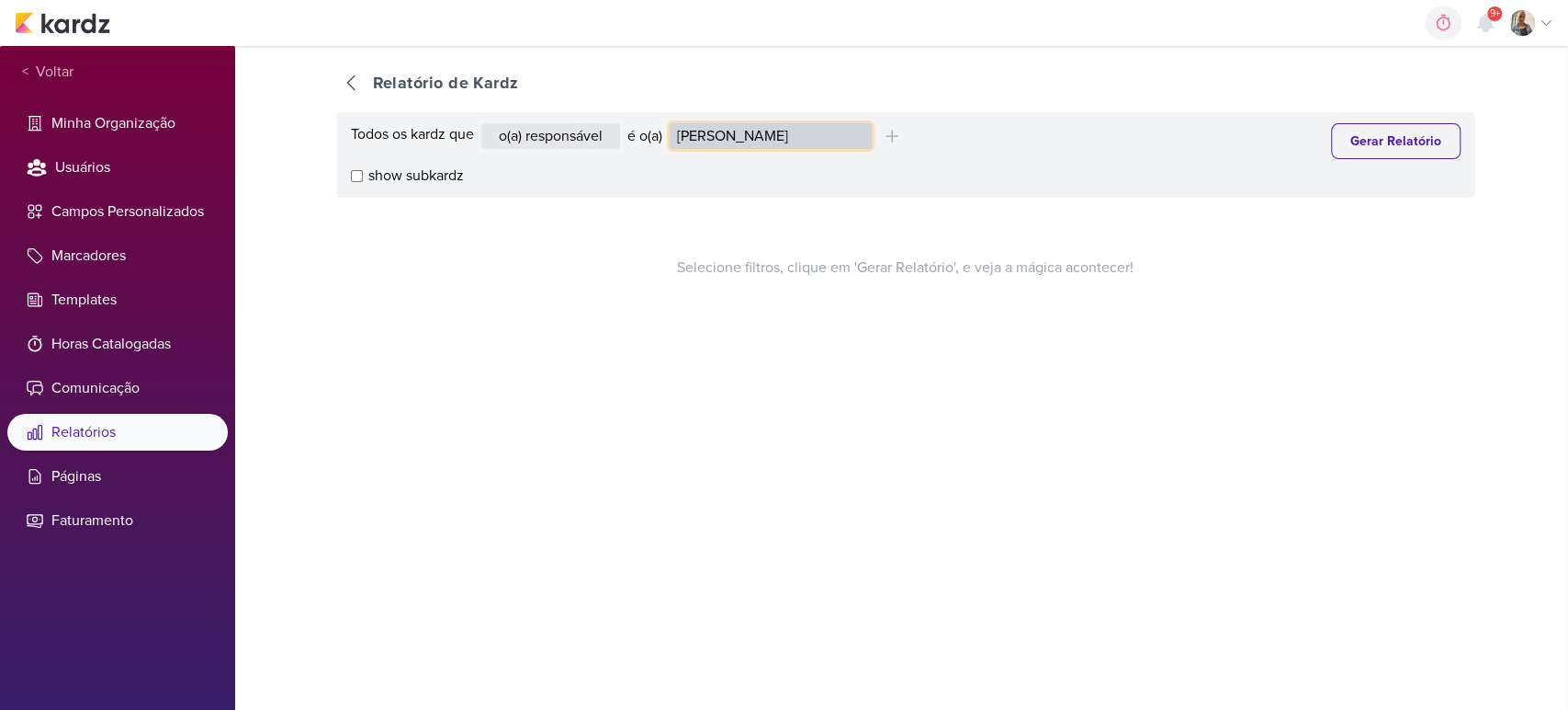
click at [748, 144] on select "[PERSON_NAME] [PERSON_NAME] Distribuição Time Estratégico [PERSON_NAME] [PERSON…" at bounding box center [770, 136] width 202 height 25
select select "1395"
click at [674, 123] on select "[PERSON_NAME] [PERSON_NAME] Distribuição Time Estratégico [PERSON_NAME] [PERSON…" at bounding box center [770, 136] width 202 height 25
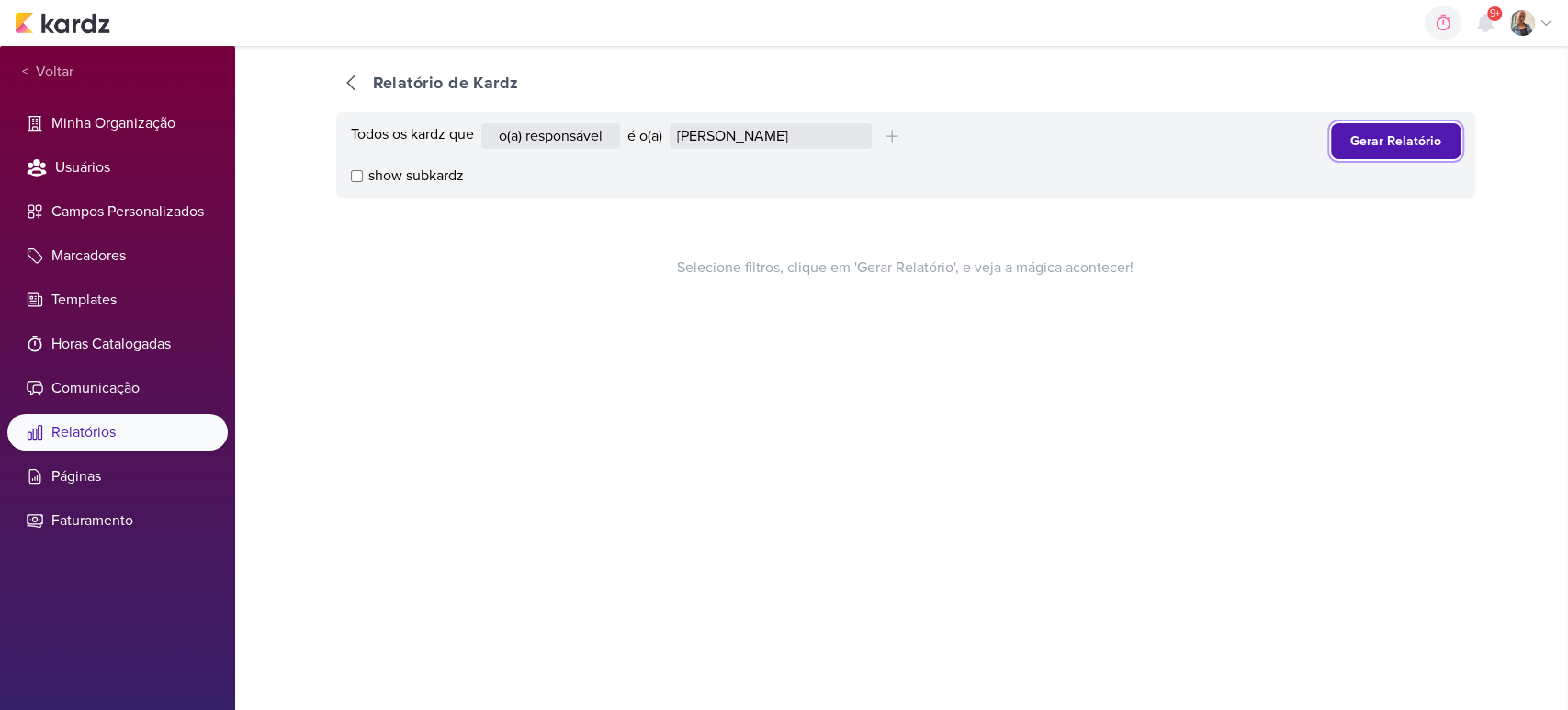
click at [1375, 144] on button "Gerar Relatório" at bounding box center [1396, 141] width 130 height 36
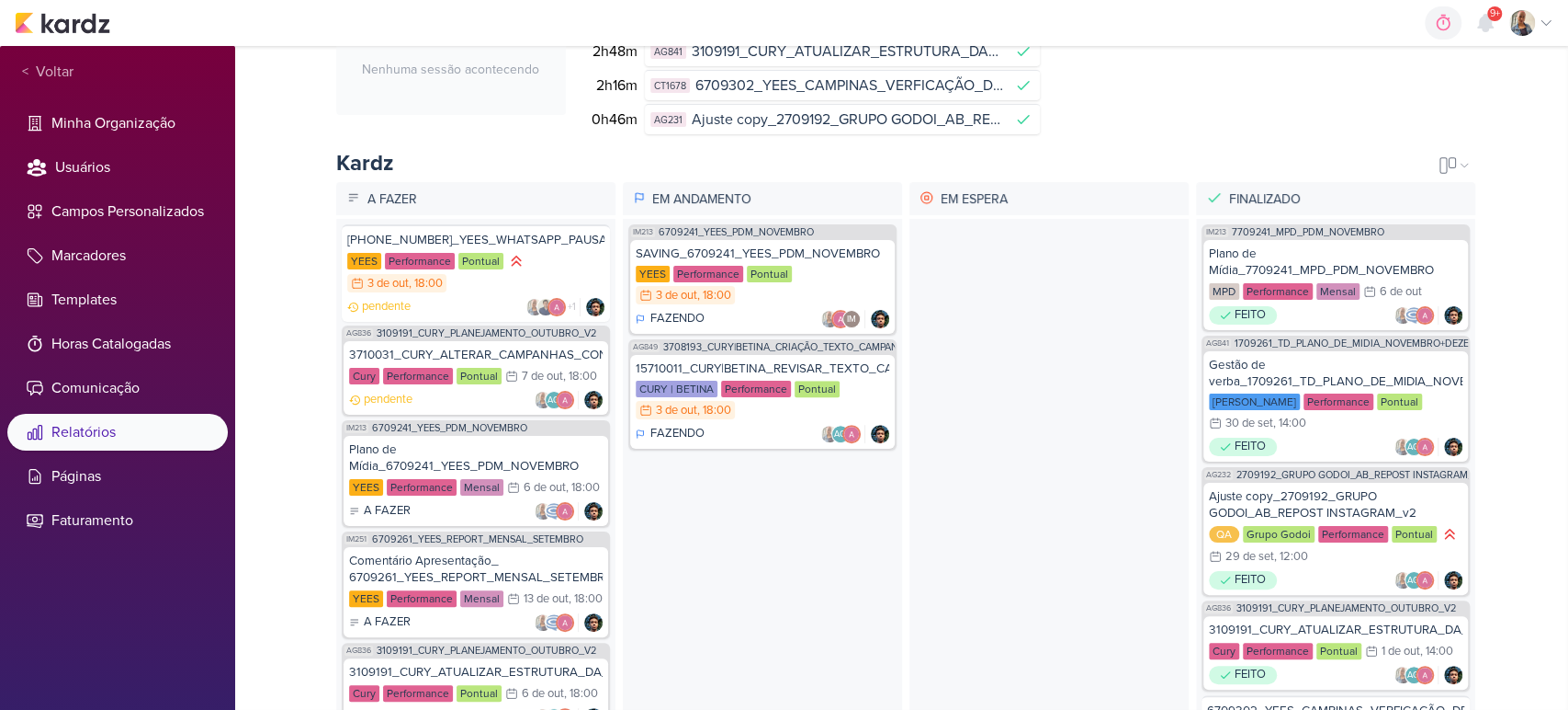
scroll to position [201, 0]
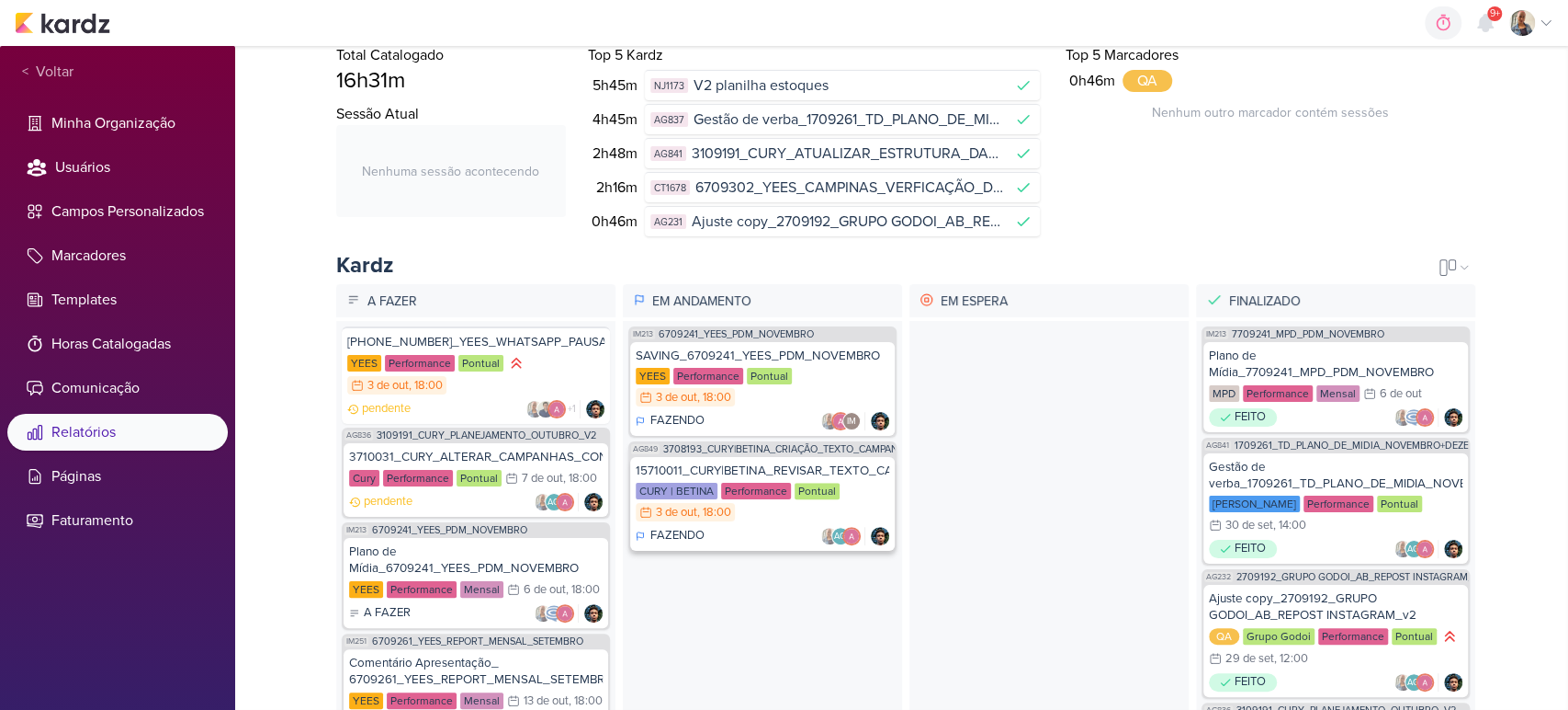
click at [740, 466] on div "15710011_CURY|BETINA_REVISAR_TEXTO_CAMPANHA_GOOGLE_LAPA" at bounding box center [762, 470] width 253 height 17
click at [733, 416] on div "FAZENDO IM" at bounding box center [762, 421] width 253 height 19
